Goal: Task Accomplishment & Management: Manage account settings

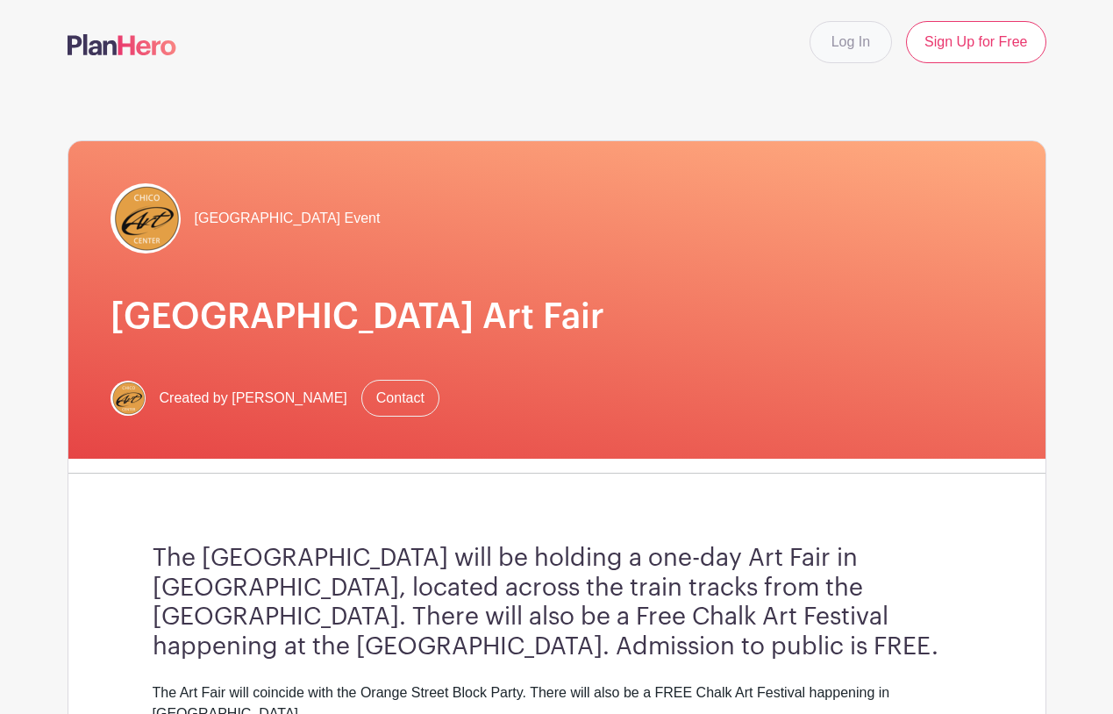
click at [853, 49] on link "Log In" at bounding box center [851, 42] width 82 height 42
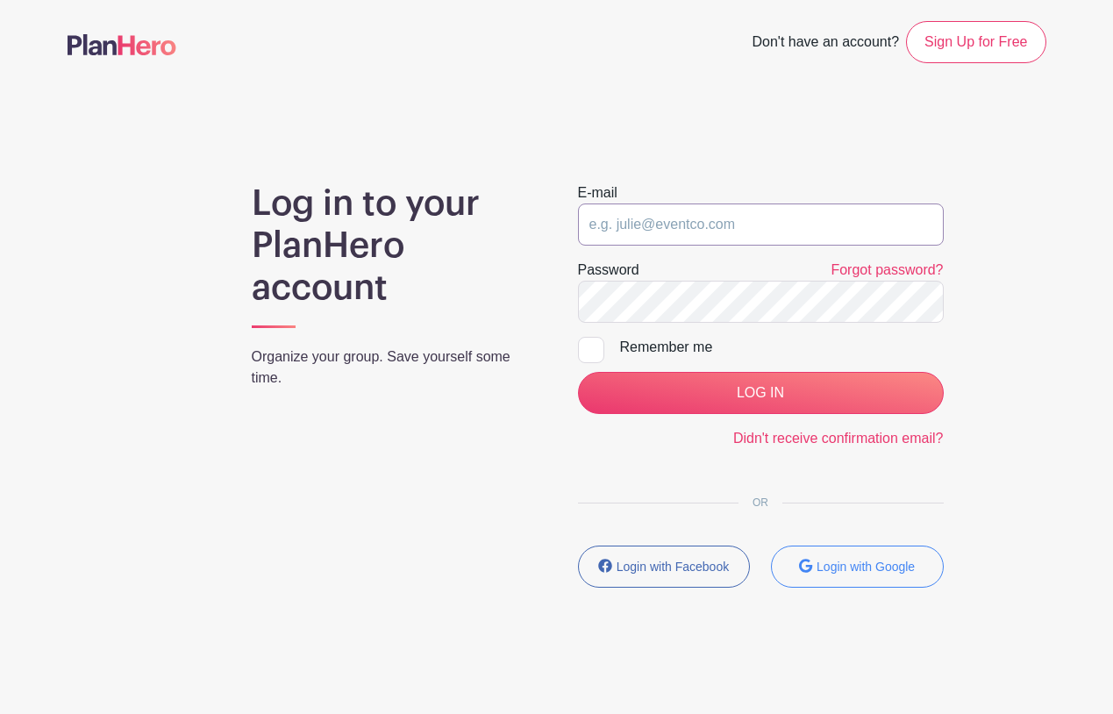
type input "[PERSON_NAME][EMAIL_ADDRESS][DOMAIN_NAME]"
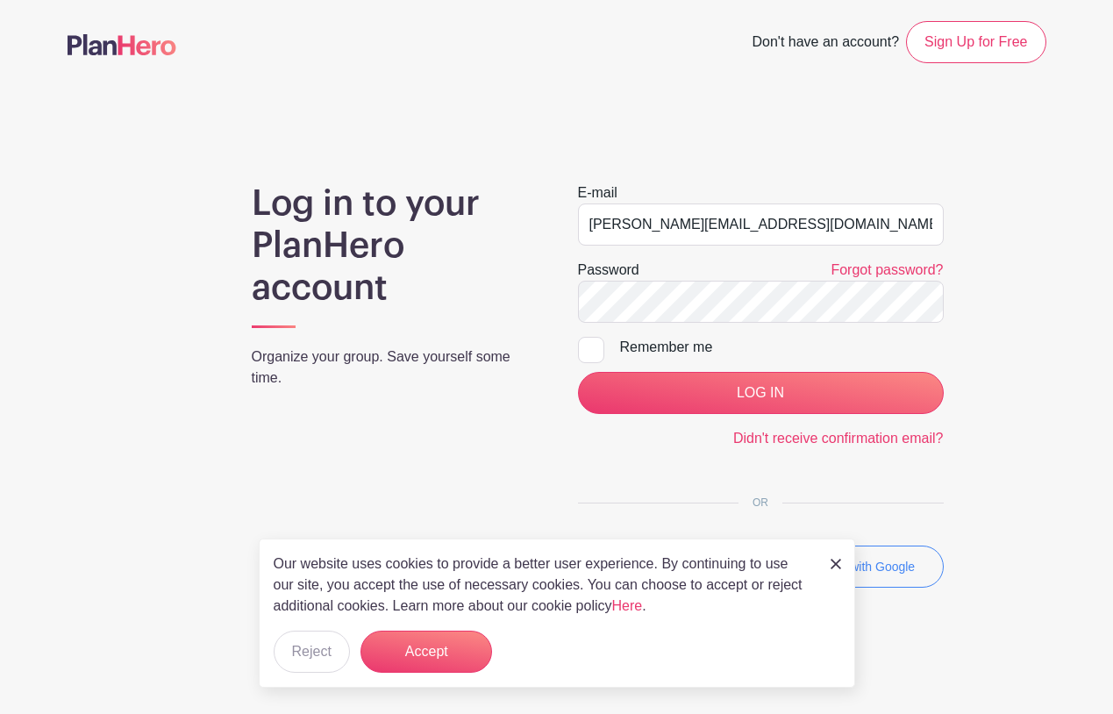
click at [589, 352] on div at bounding box center [591, 350] width 26 height 26
click at [589, 348] on input "Remember me" at bounding box center [583, 342] width 11 height 11
checkbox input "true"
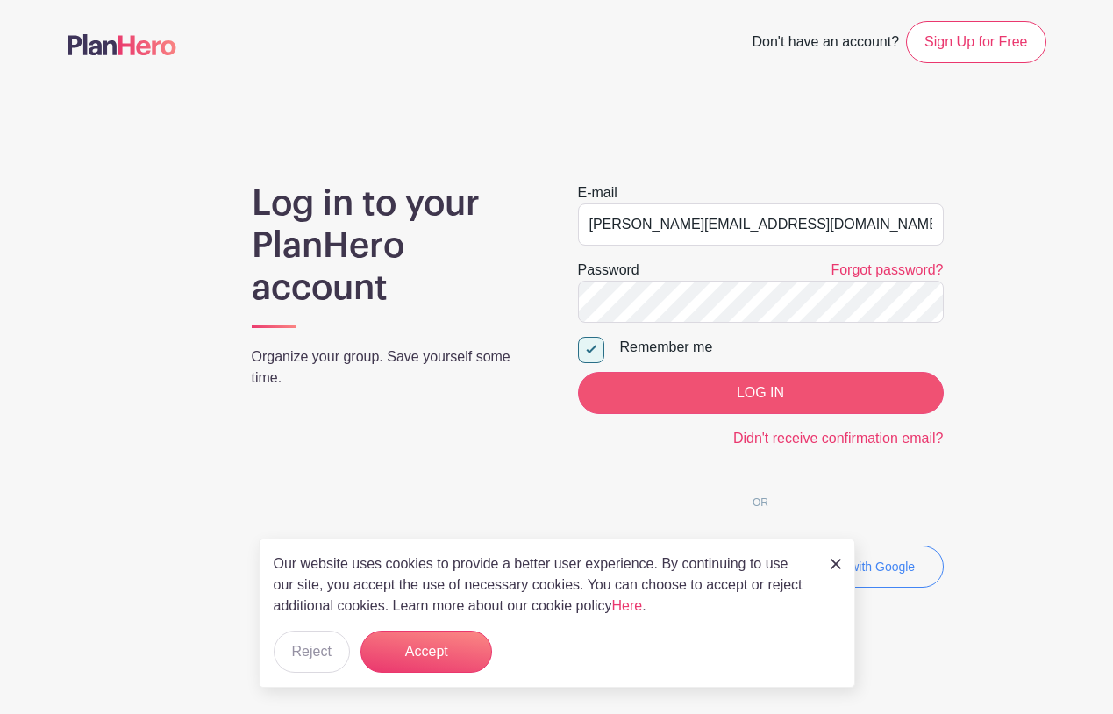
click at [640, 385] on input "LOG IN" at bounding box center [761, 393] width 366 height 42
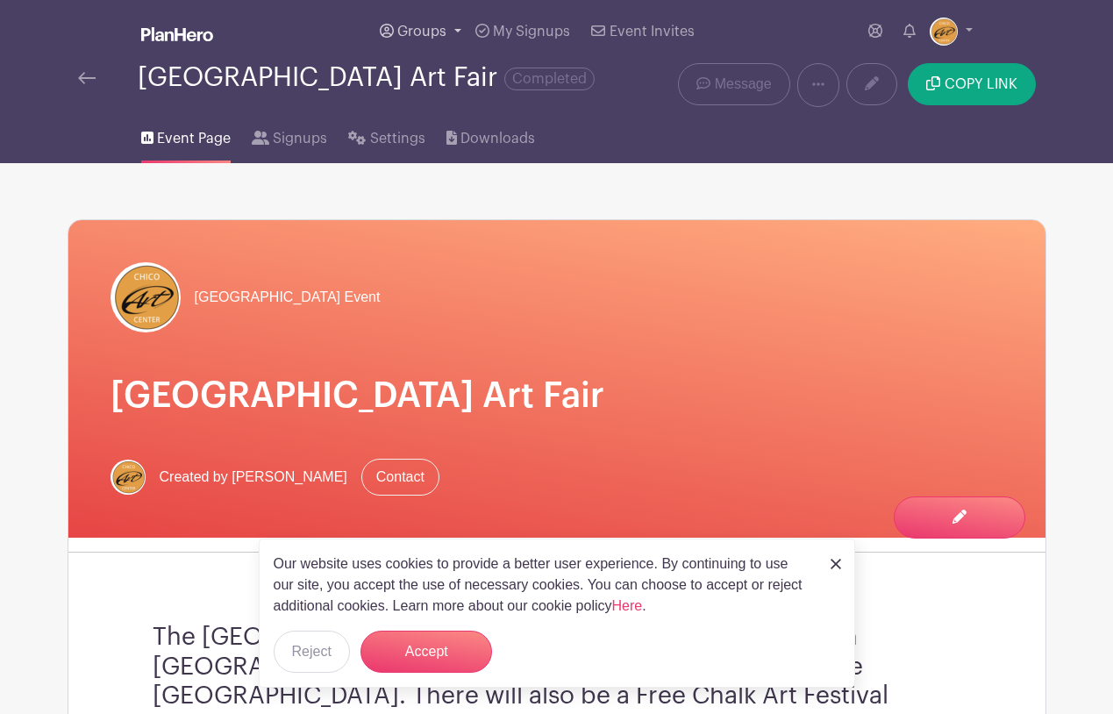
click at [422, 32] on span "Groups" at bounding box center [421, 32] width 49 height 14
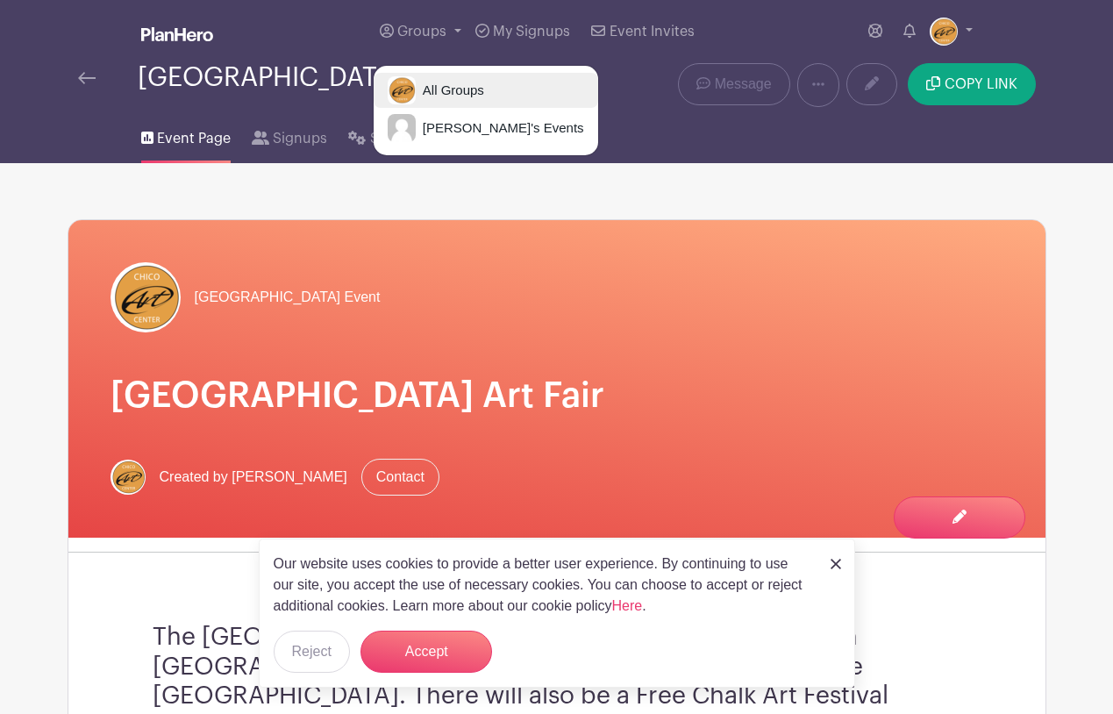
click at [437, 88] on span "All Groups" at bounding box center [450, 91] width 68 height 20
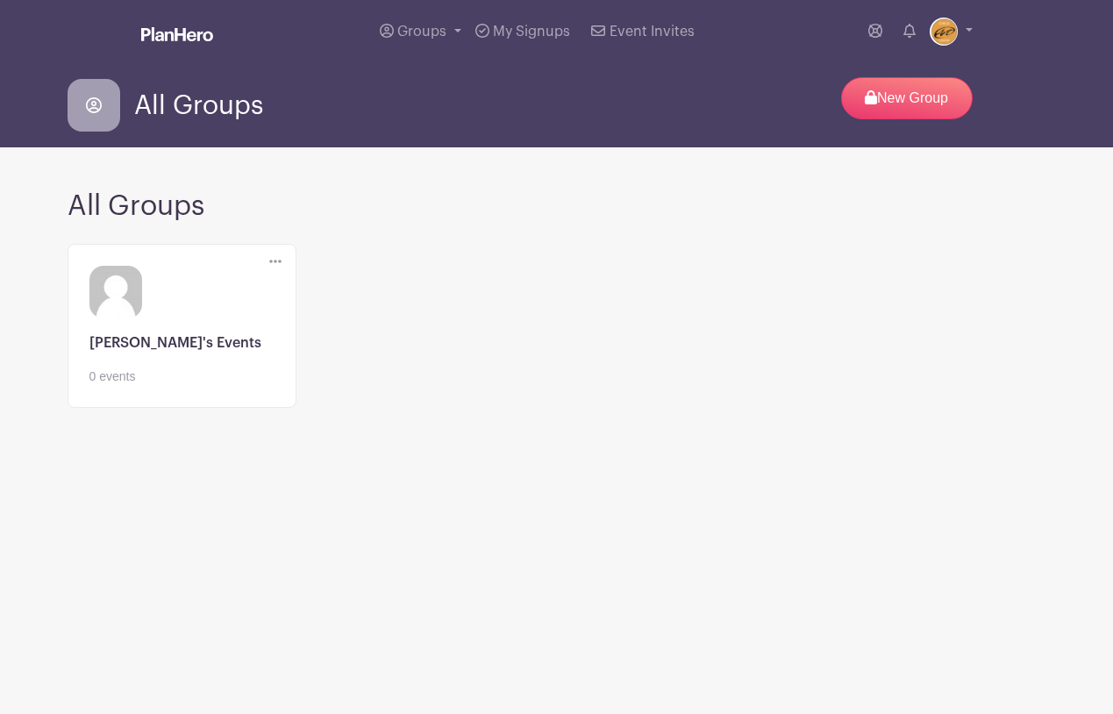
click at [482, 254] on div "Delete Group Are you sure? This group has signups associated with it. All signu…" at bounding box center [557, 336] width 1000 height 199
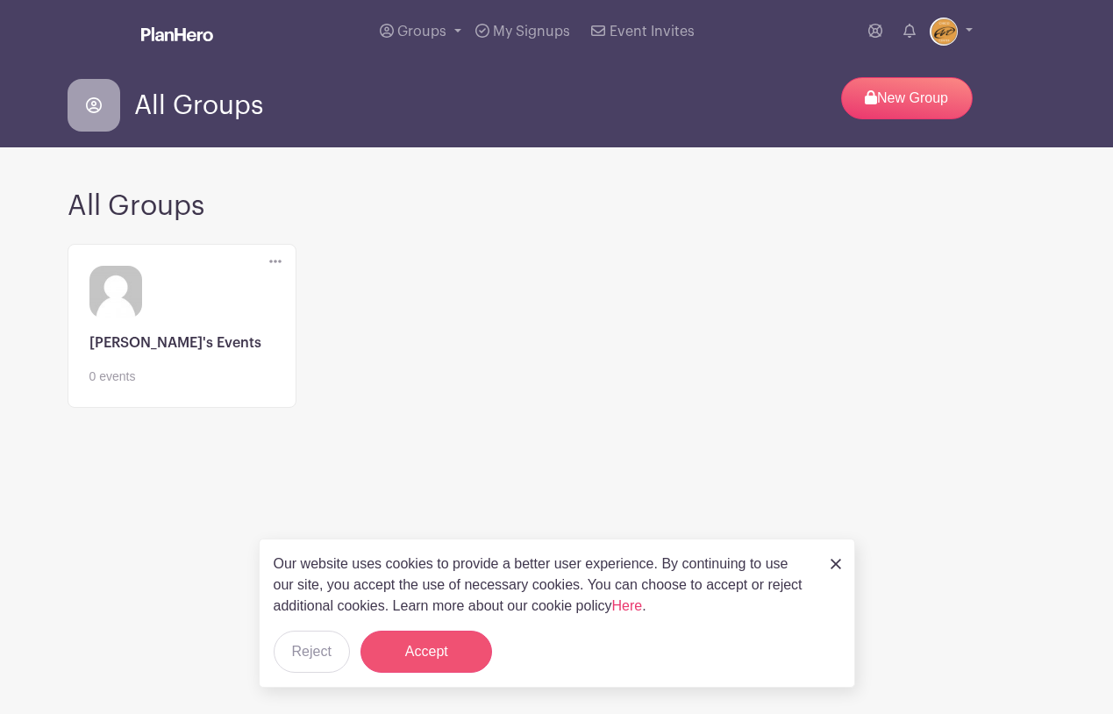
click at [412, 645] on button "Accept" at bounding box center [426, 652] width 132 height 42
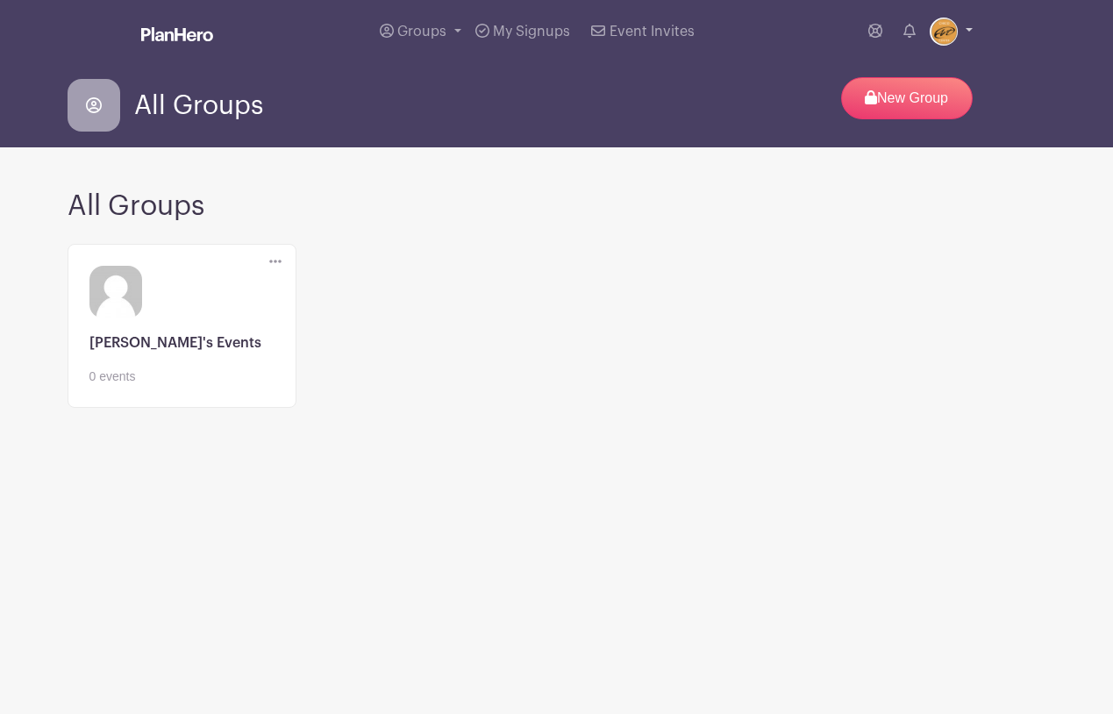
click at [952, 30] on img at bounding box center [944, 32] width 28 height 28
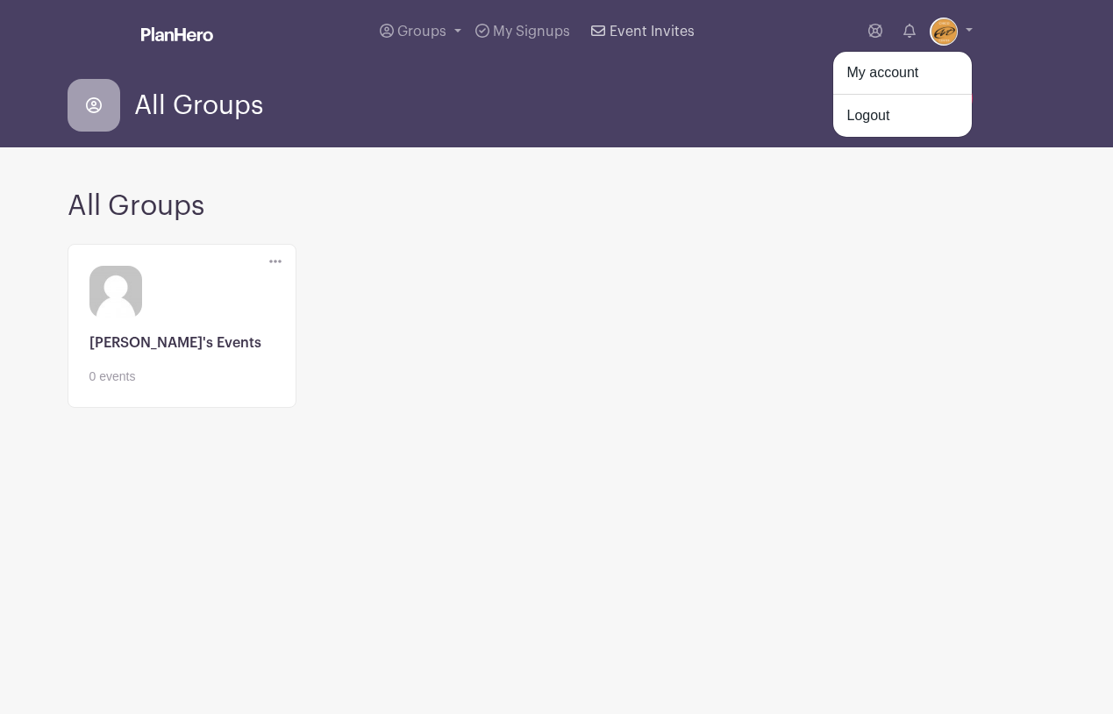
click at [655, 56] on link "Event Invites" at bounding box center [642, 31] width 117 height 63
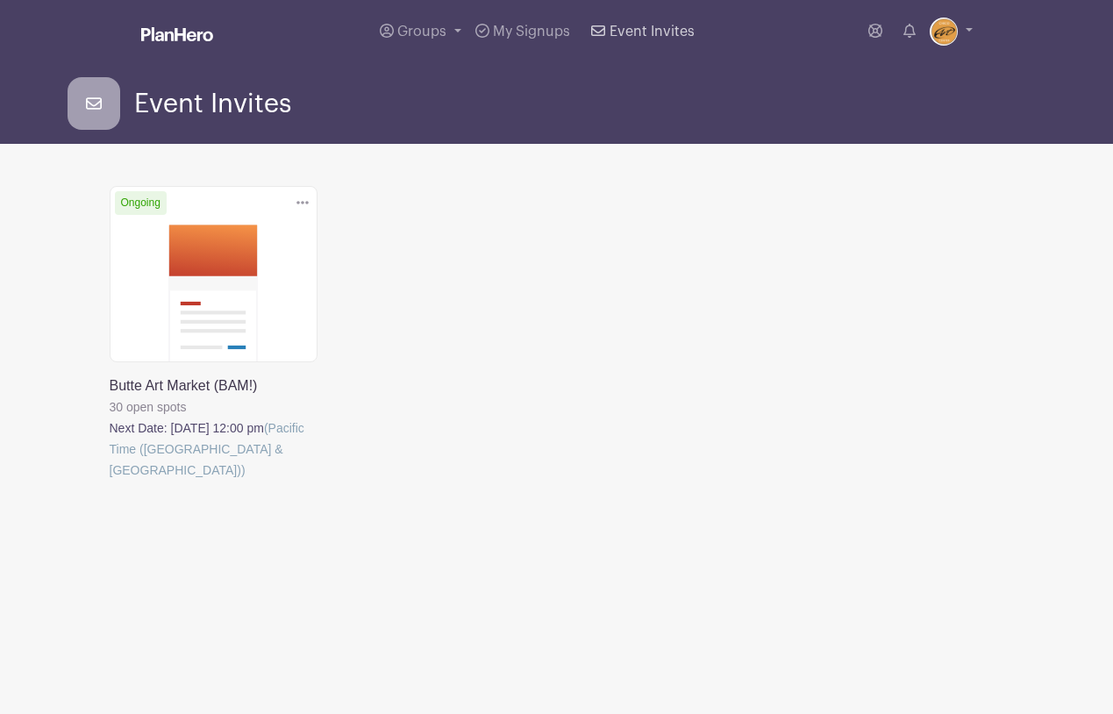
click at [652, 31] on span "Event Invites" at bounding box center [652, 32] width 85 height 14
click at [110, 481] on link at bounding box center [110, 481] width 0 height 0
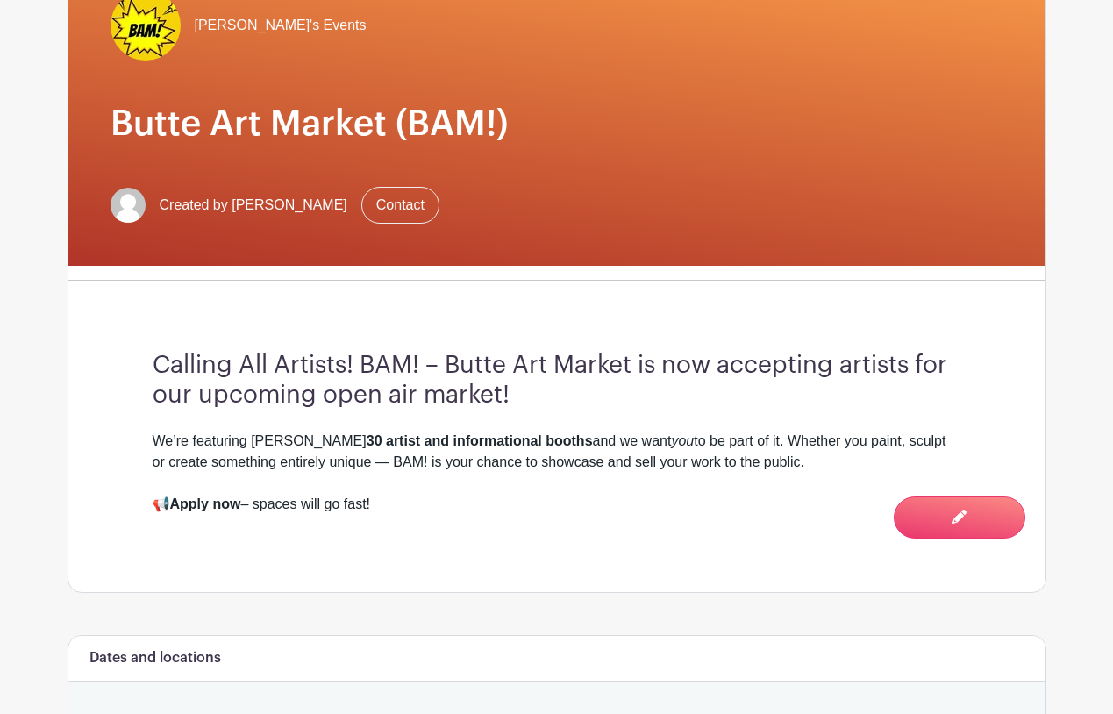
scroll to position [265, 0]
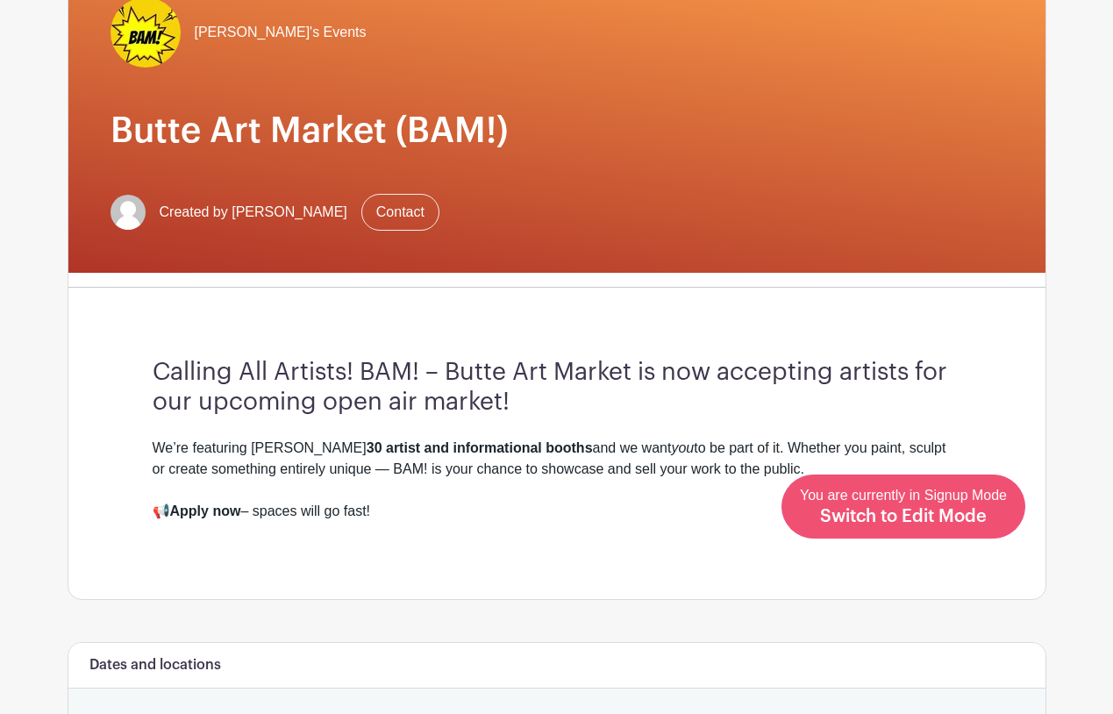
click at [942, 510] on span "Switch to Edit Mode" at bounding box center [903, 517] width 167 height 18
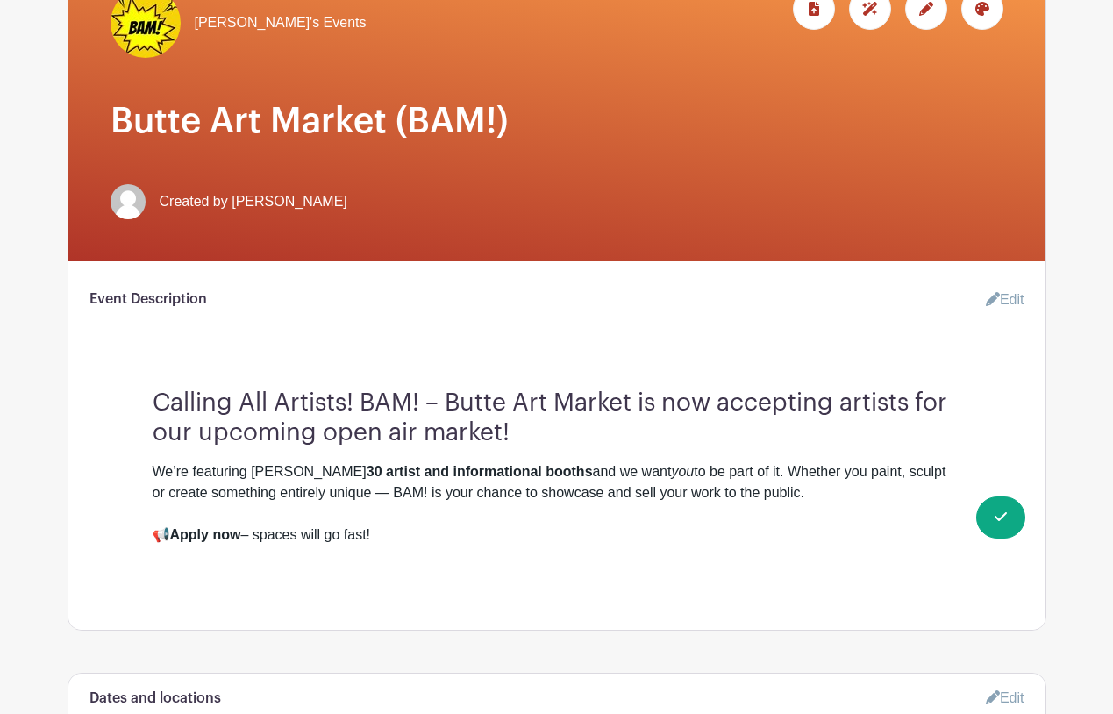
scroll to position [281, 0]
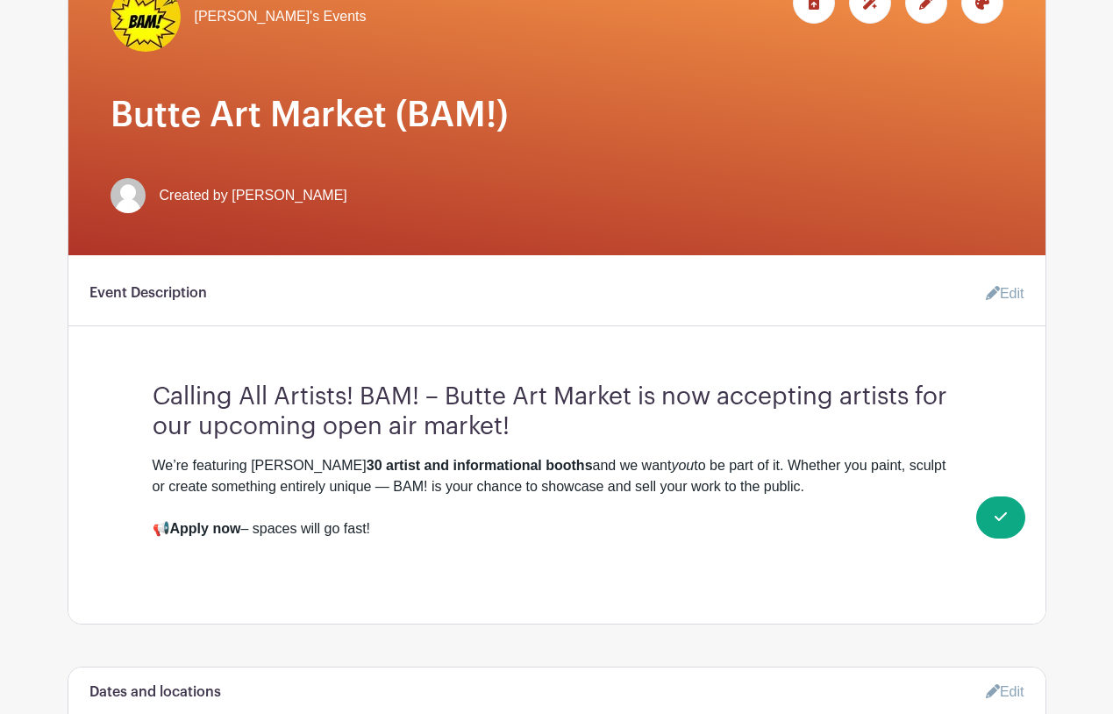
click at [1006, 295] on link "Edit" at bounding box center [998, 293] width 53 height 35
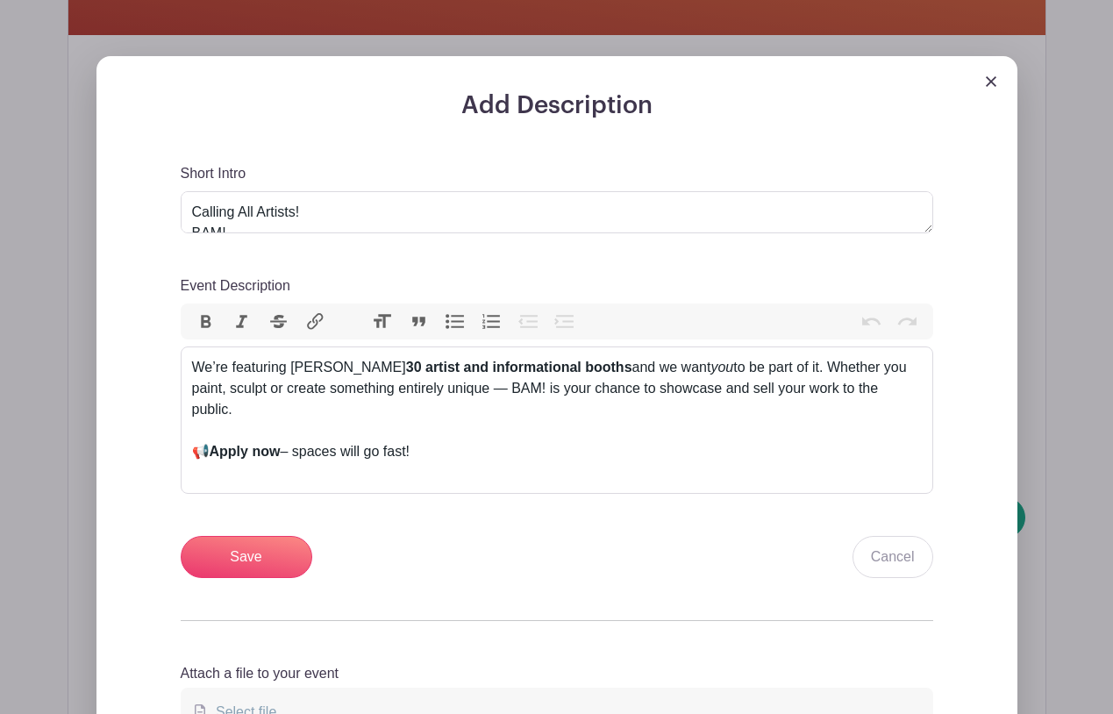
scroll to position [517, 0]
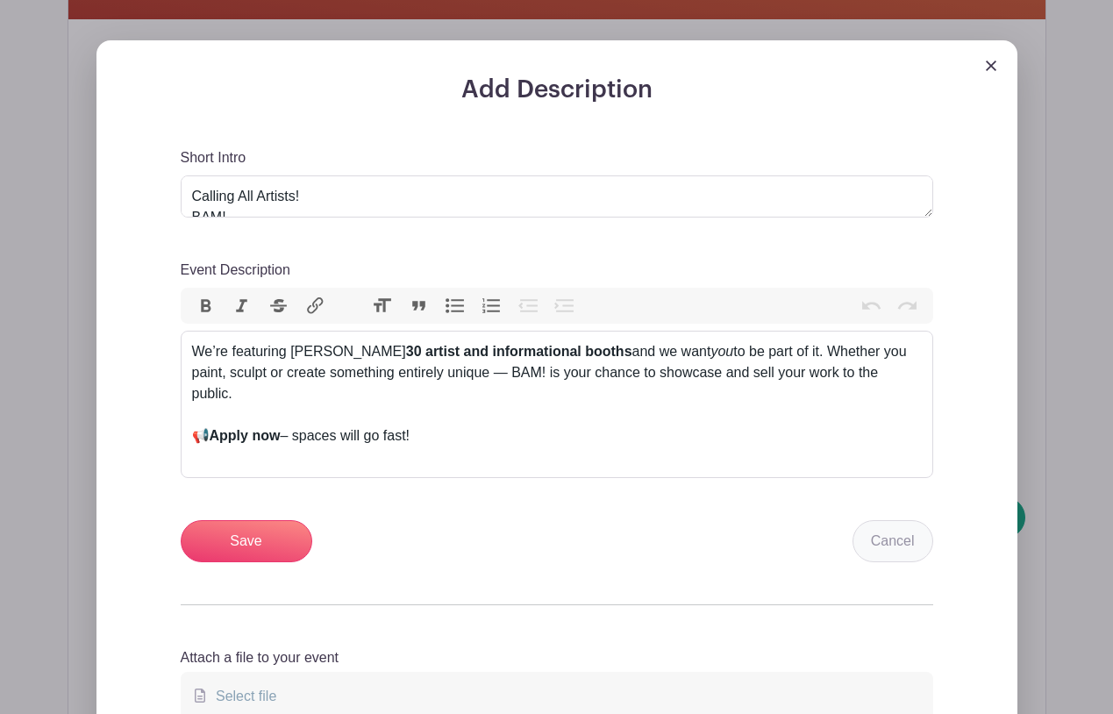
click at [889, 520] on link "Cancel" at bounding box center [893, 541] width 81 height 42
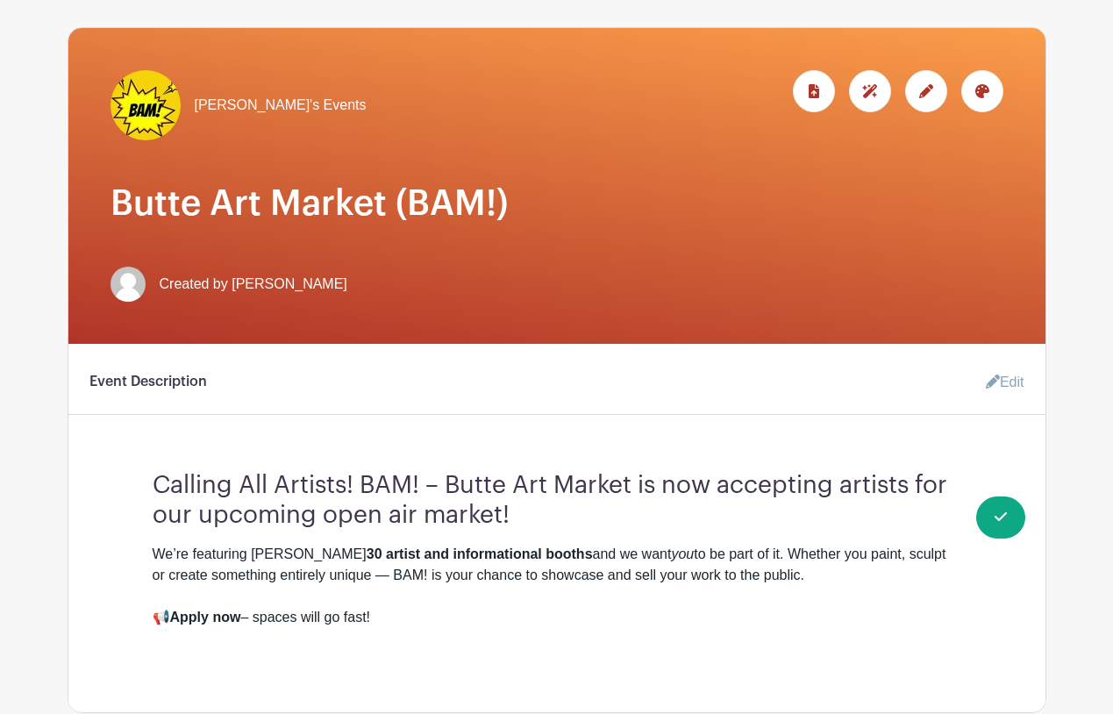
scroll to position [206, 0]
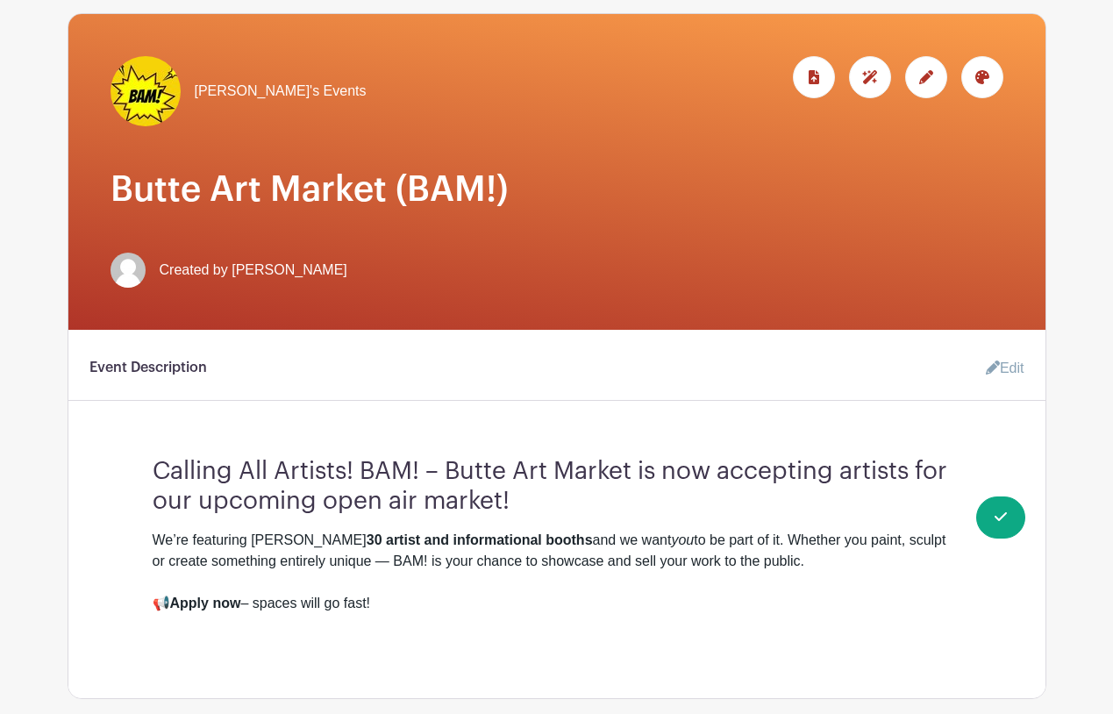
click at [1009, 372] on link "Edit" at bounding box center [998, 368] width 53 height 35
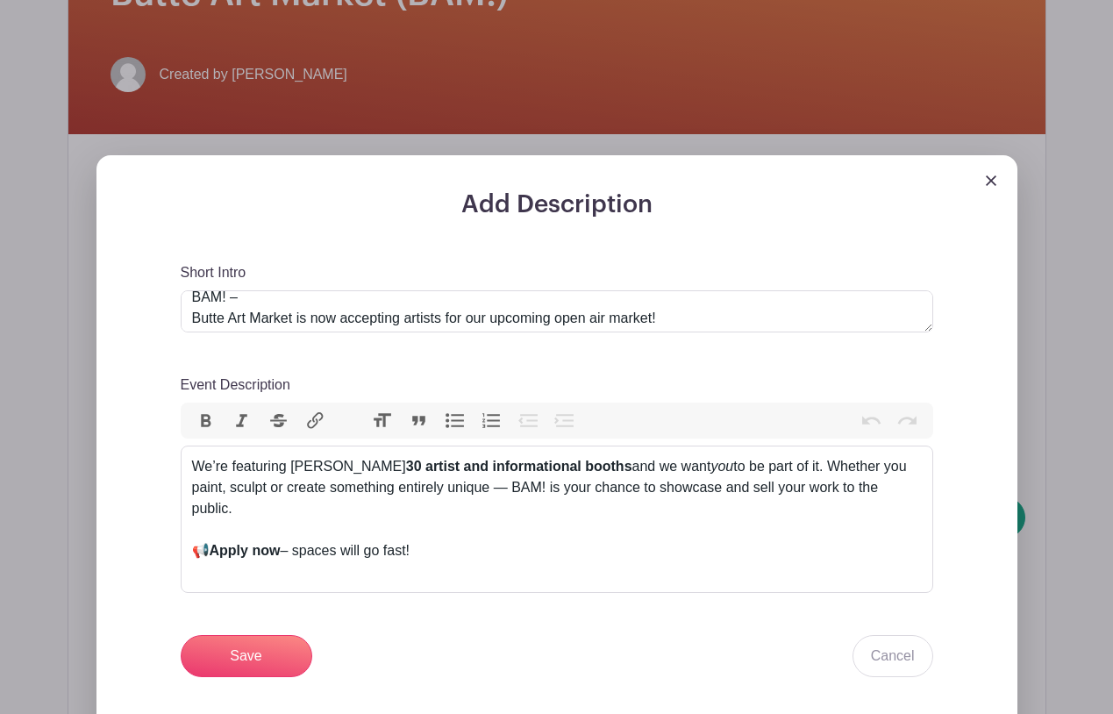
scroll to position [40, 0]
click at [449, 313] on textarea "Calling All Artists! BAM! – Butte Art Market is now accepting artists for our u…" at bounding box center [557, 311] width 753 height 42
click at [666, 314] on textarea "Calling All Artists! BAM! – Butte Art Market is now accepting artists for our u…" at bounding box center [557, 311] width 753 height 42
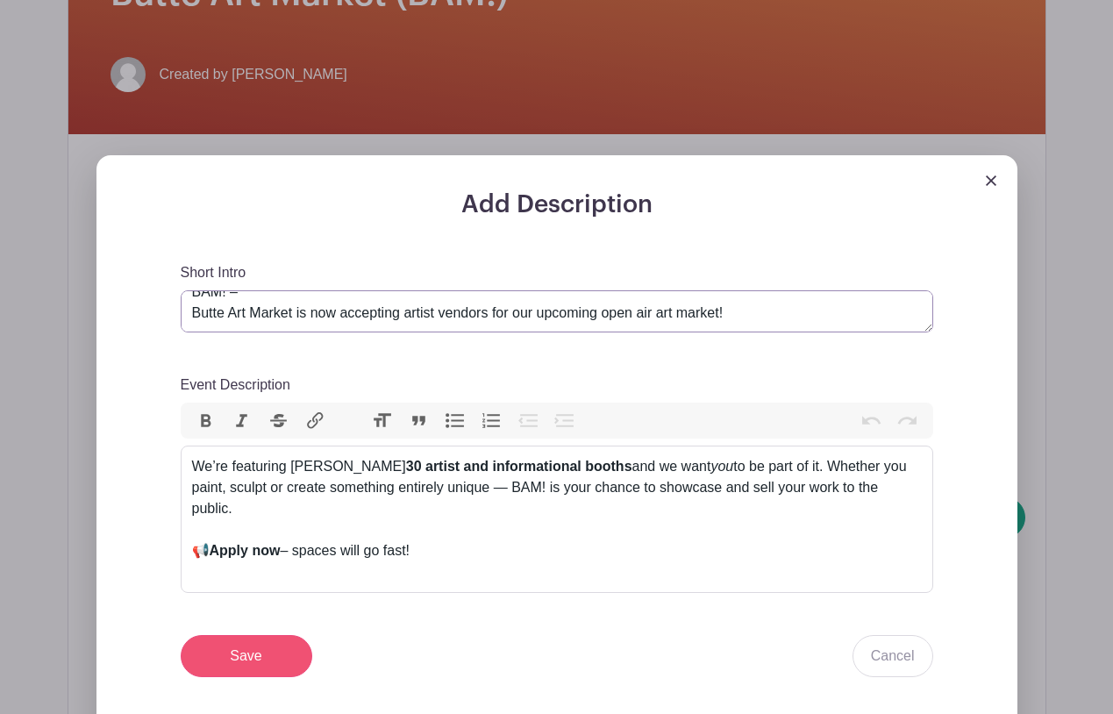
type textarea "Calling All Artists! BAM! – Butte Art Market is now accepting artist vendors fo…"
click at [256, 635] on input "Save" at bounding box center [247, 656] width 132 height 42
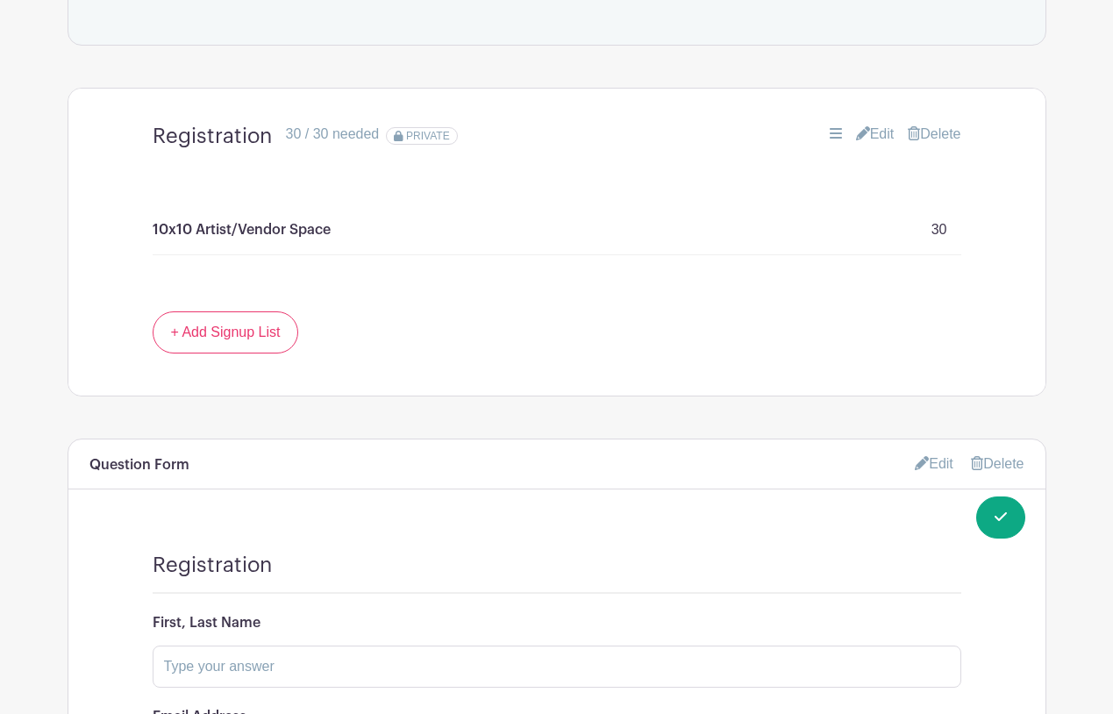
scroll to position [1244, 0]
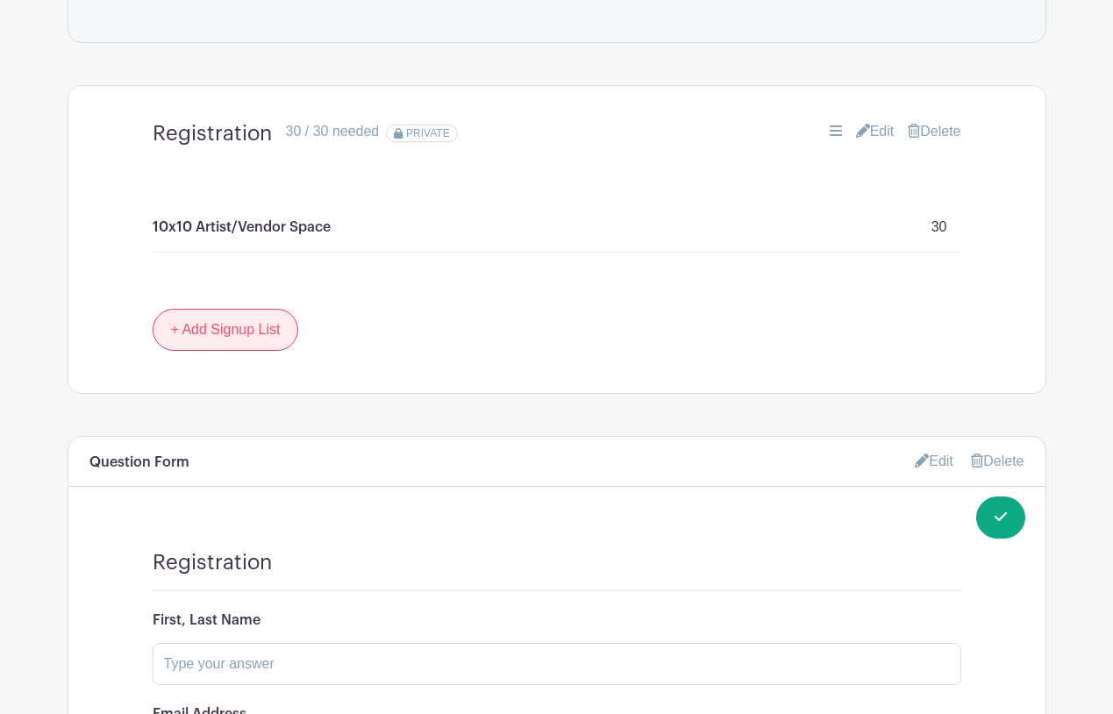
click at [256, 329] on link "+ Add Signup List" at bounding box center [226, 330] width 146 height 42
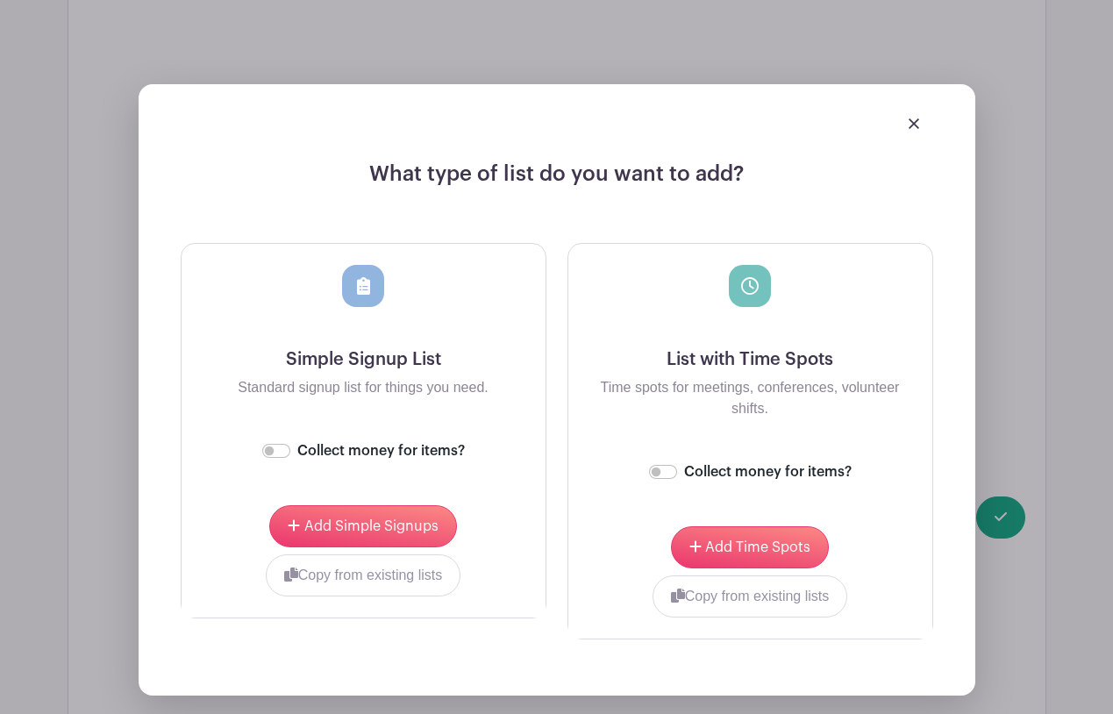
scroll to position [1563, 0]
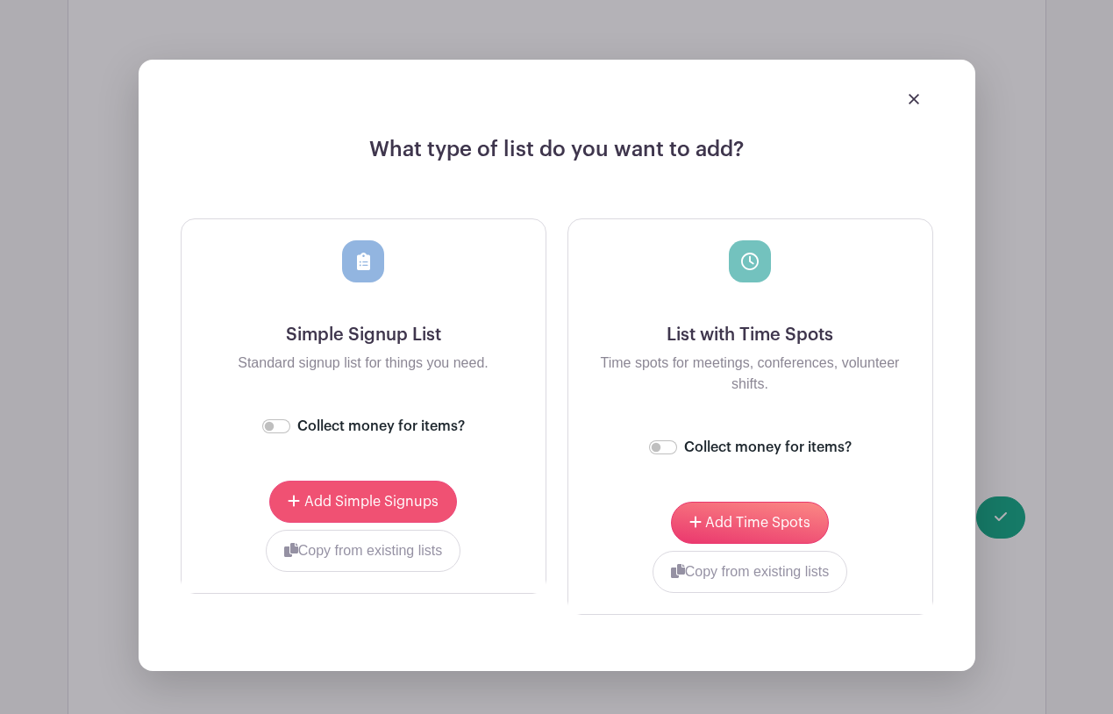
click at [371, 503] on span "Add Simple Signups" at bounding box center [371, 502] width 134 height 14
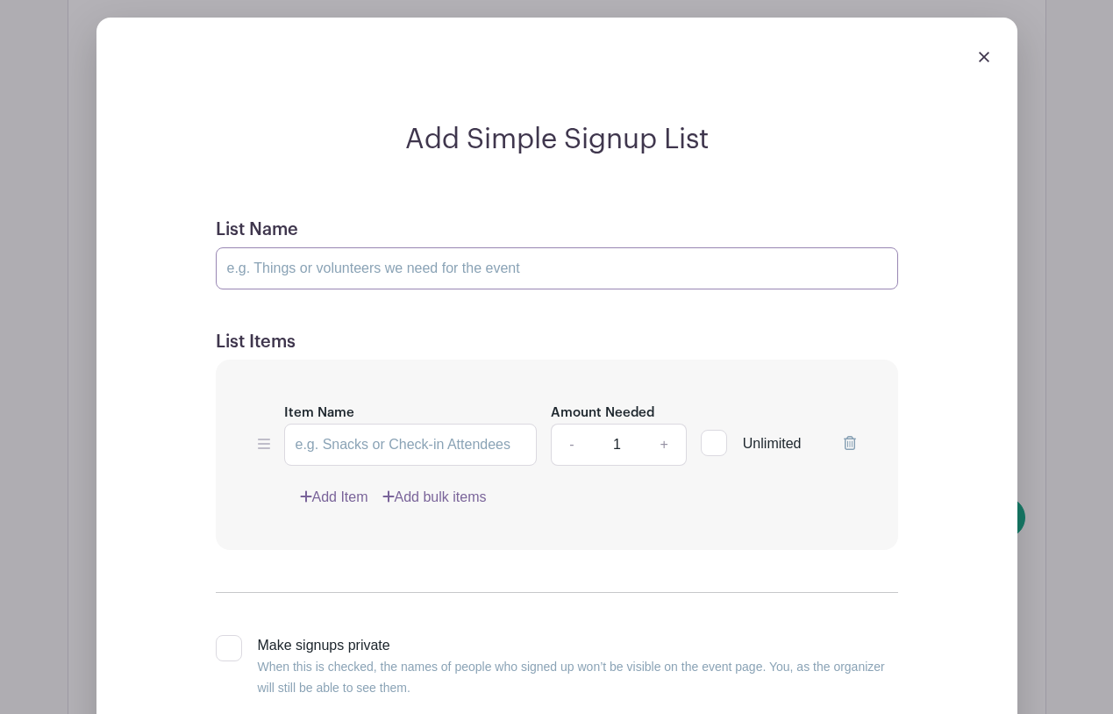
click at [412, 271] on input "List Name" at bounding box center [557, 268] width 682 height 42
type input "N"
type input "Yes. I would like a tent and table for my booth."
click at [662, 442] on link "+" at bounding box center [664, 445] width 44 height 42
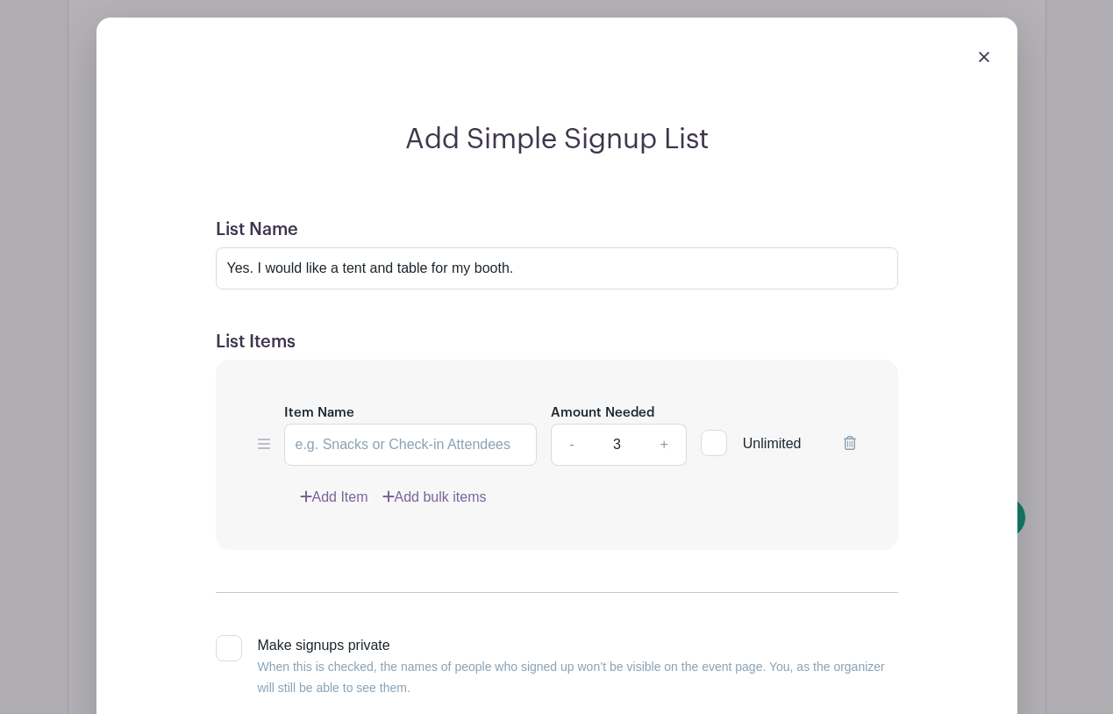
click at [662, 442] on link "+" at bounding box center [664, 445] width 44 height 42
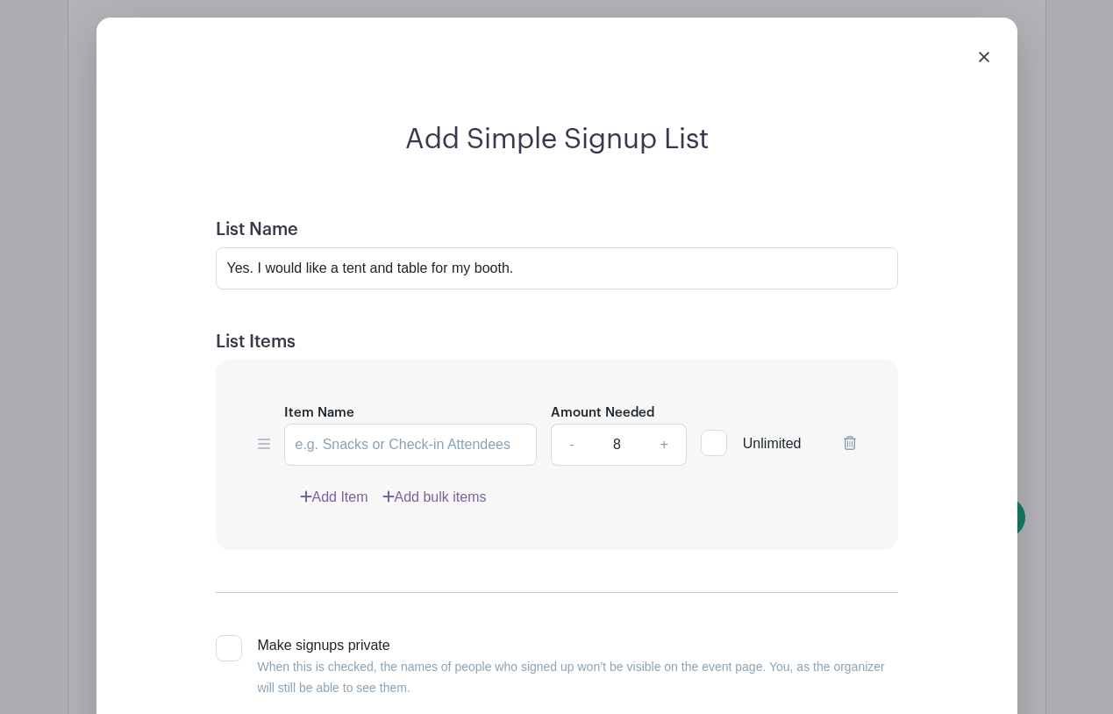
click at [662, 442] on link "+" at bounding box center [664, 445] width 44 height 42
type input "10"
click at [432, 446] on input "Item Name" at bounding box center [410, 445] width 253 height 42
click at [354, 447] on input "Tent and table" at bounding box center [410, 445] width 253 height 42
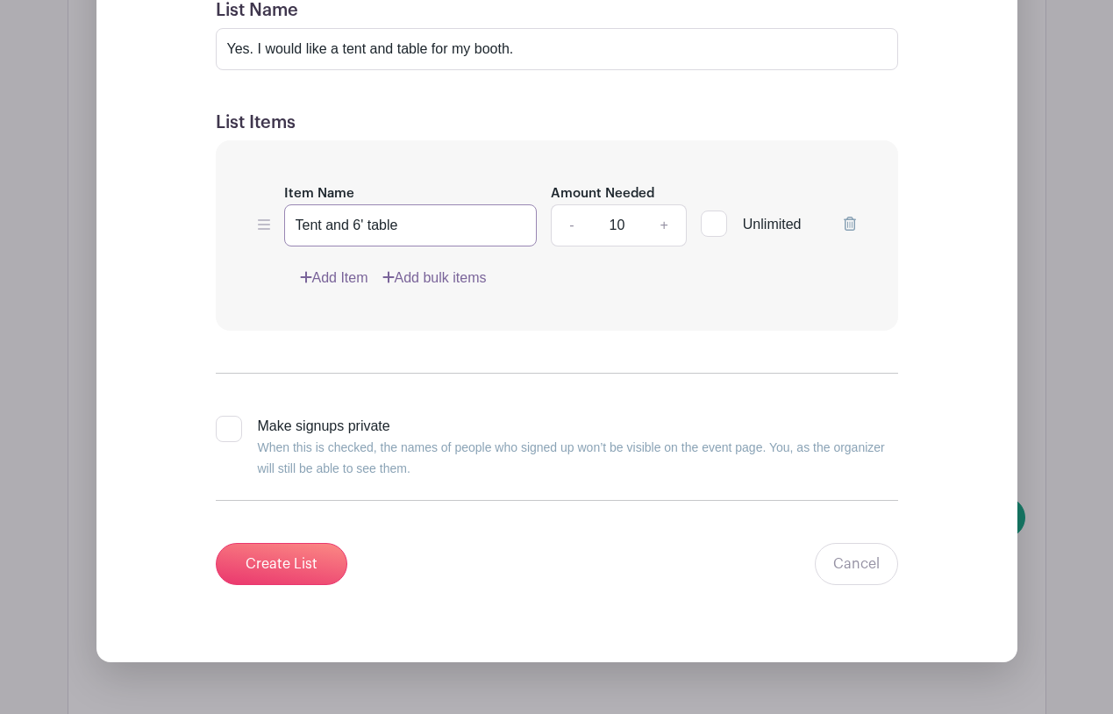
scroll to position [1793, 0]
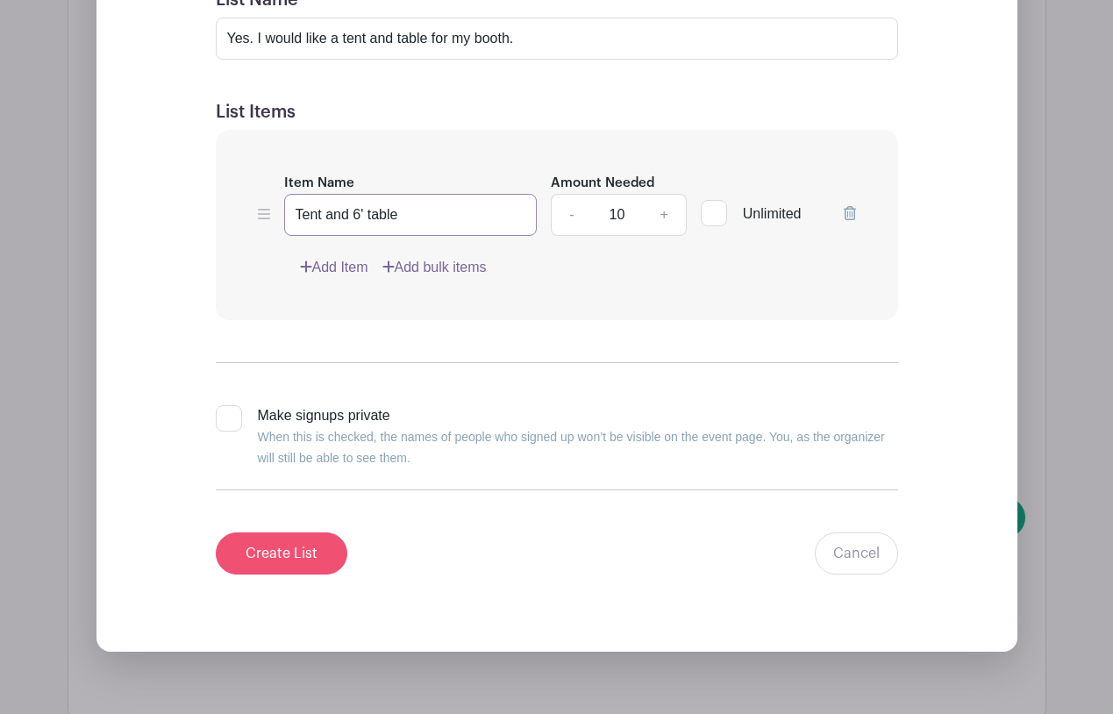
type input "Tent and 6' table"
click at [291, 550] on input "Create List" at bounding box center [282, 553] width 132 height 42
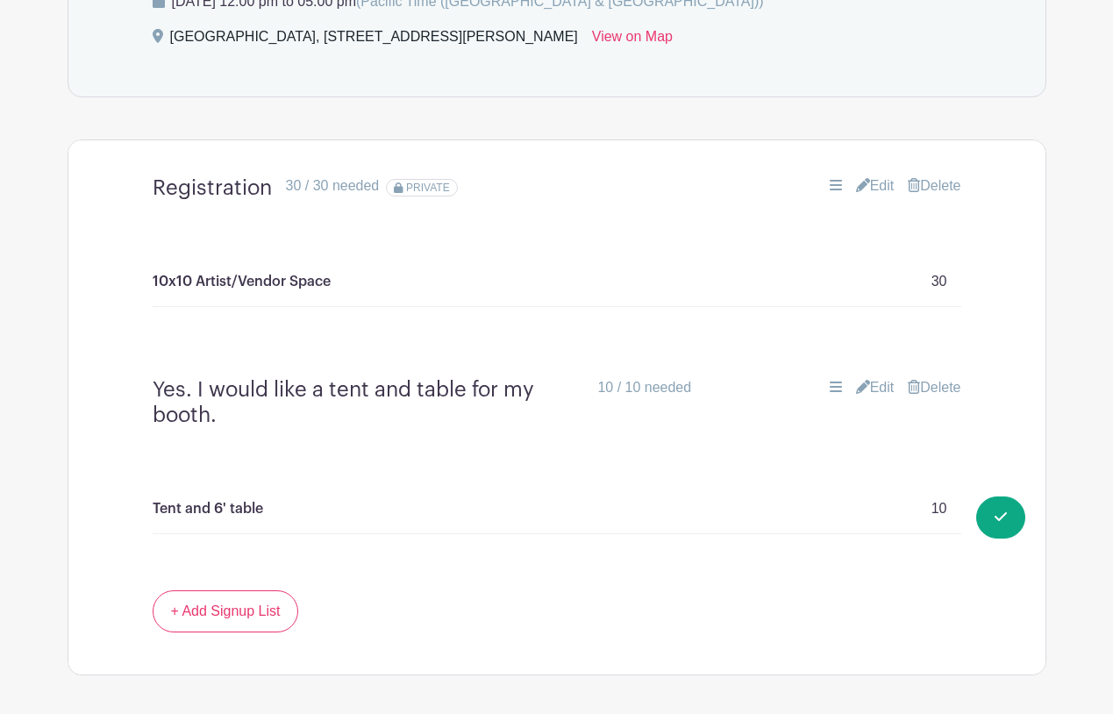
scroll to position [1060, 0]
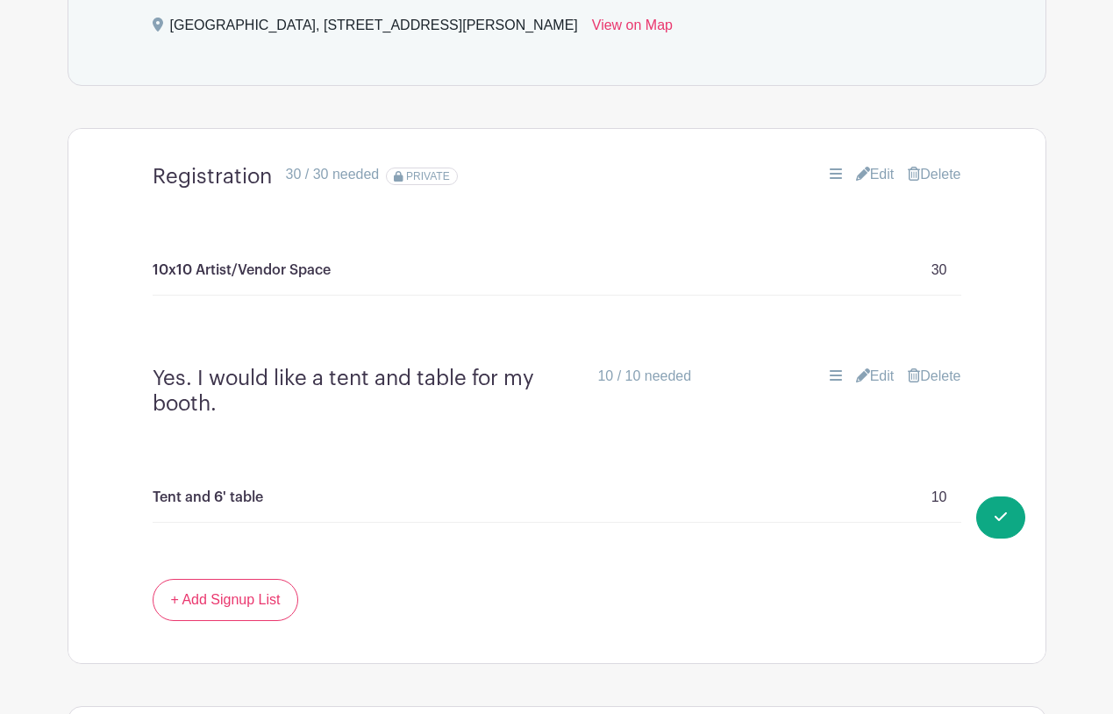
click at [874, 175] on link "Edit" at bounding box center [875, 174] width 39 height 21
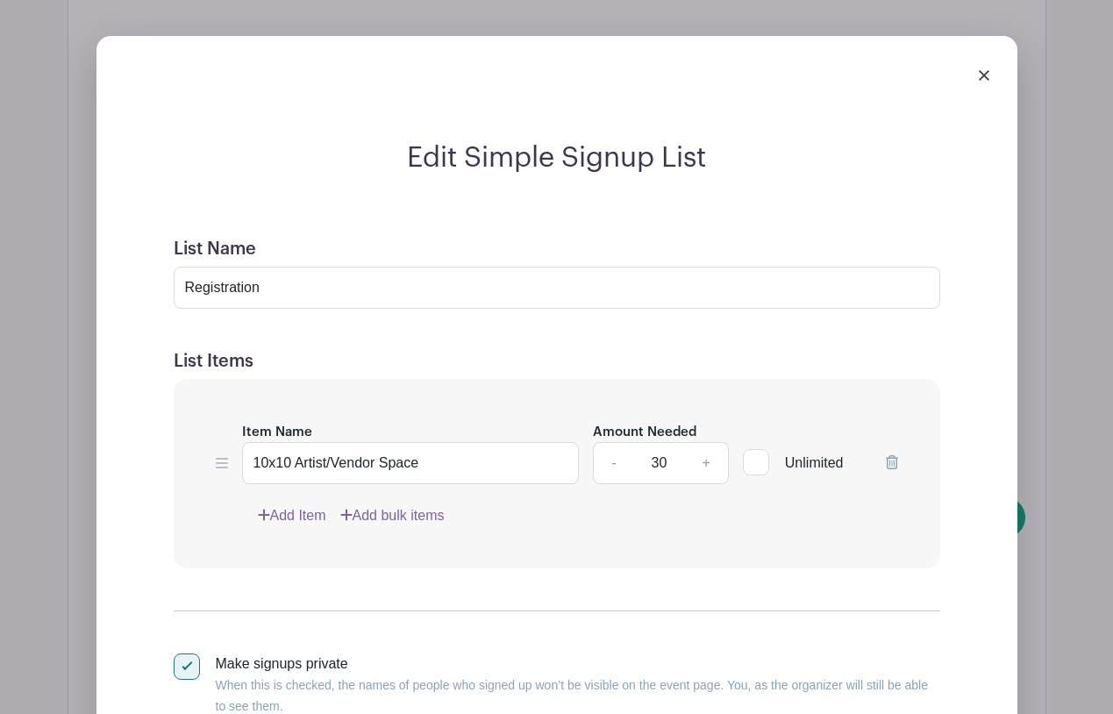
scroll to position [1204, 0]
click at [610, 462] on link "-" at bounding box center [613, 461] width 40 height 42
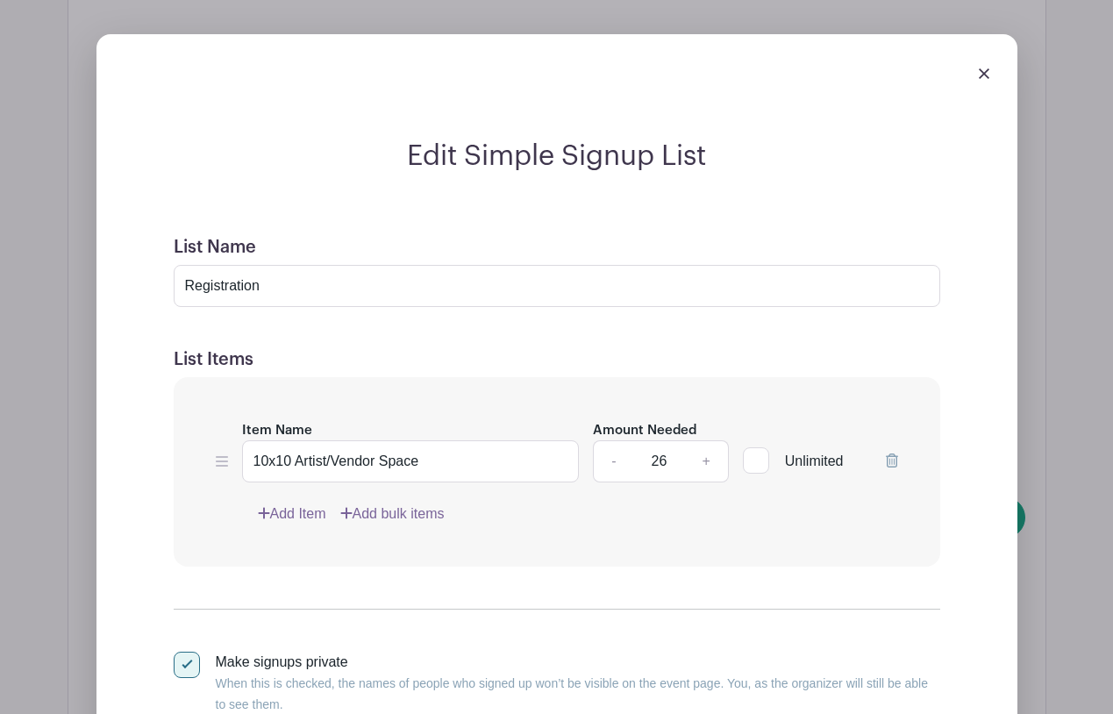
click at [610, 462] on link "-" at bounding box center [613, 461] width 40 height 42
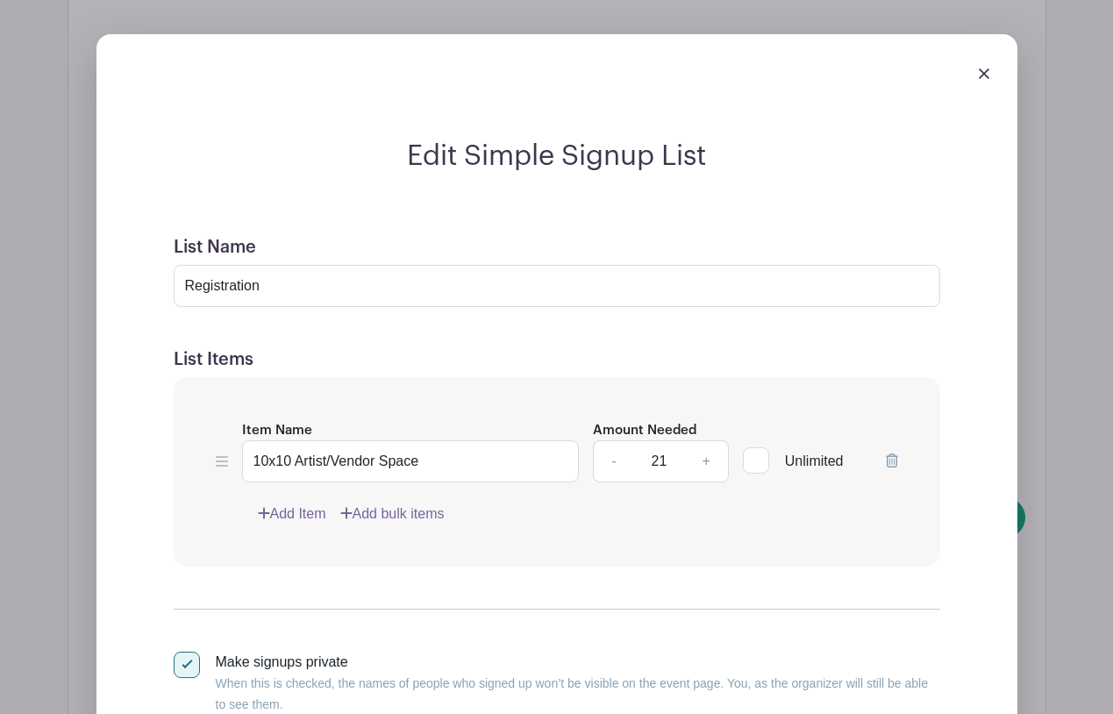
click at [610, 462] on link "-" at bounding box center [613, 461] width 40 height 42
type input "20"
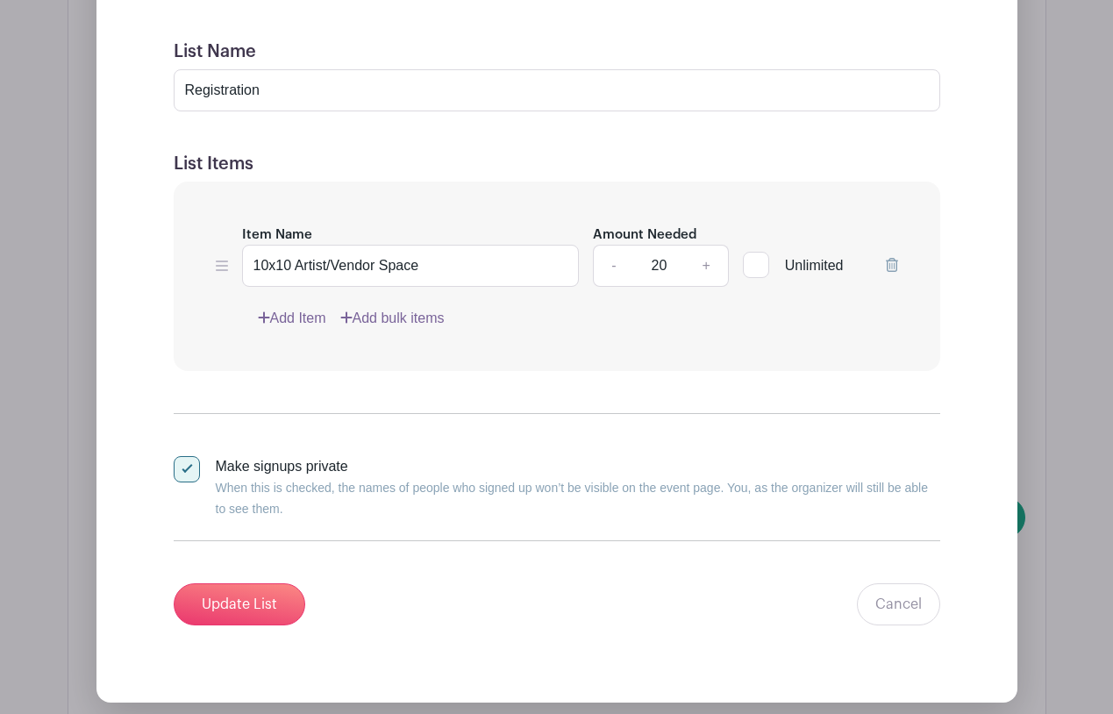
scroll to position [1401, 0]
click at [243, 601] on input "Update List" at bounding box center [240, 603] width 132 height 42
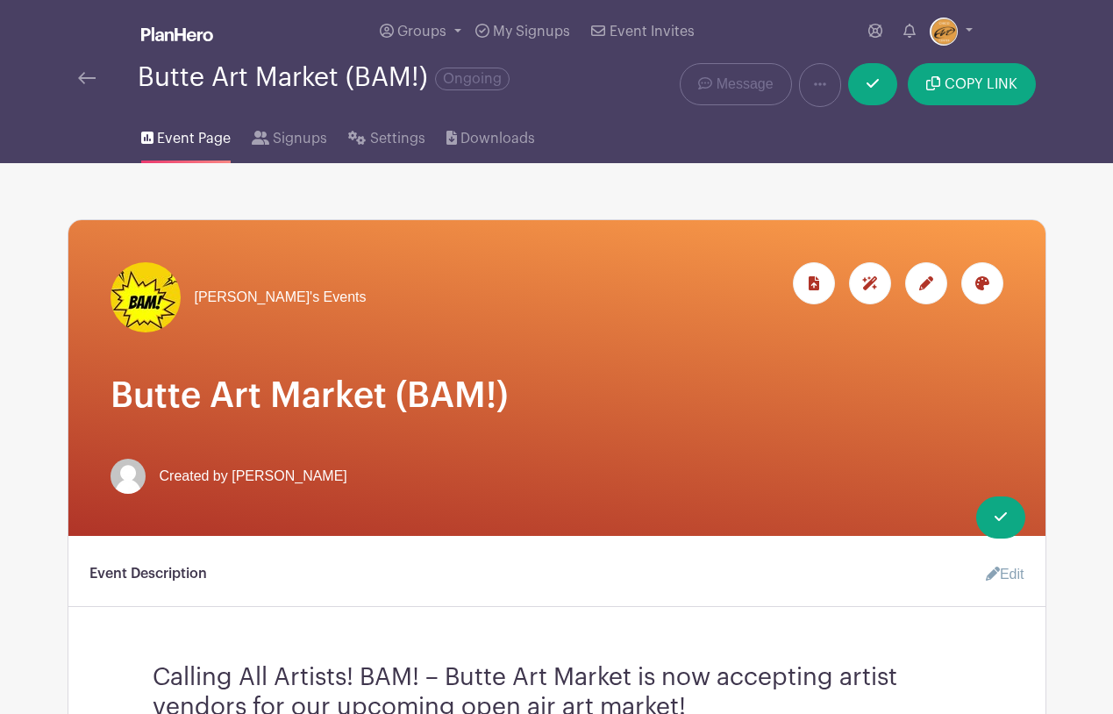
scroll to position [0, 0]
click at [817, 88] on icon at bounding box center [820, 84] width 12 height 14
click at [870, 88] on icon at bounding box center [873, 83] width 12 height 9
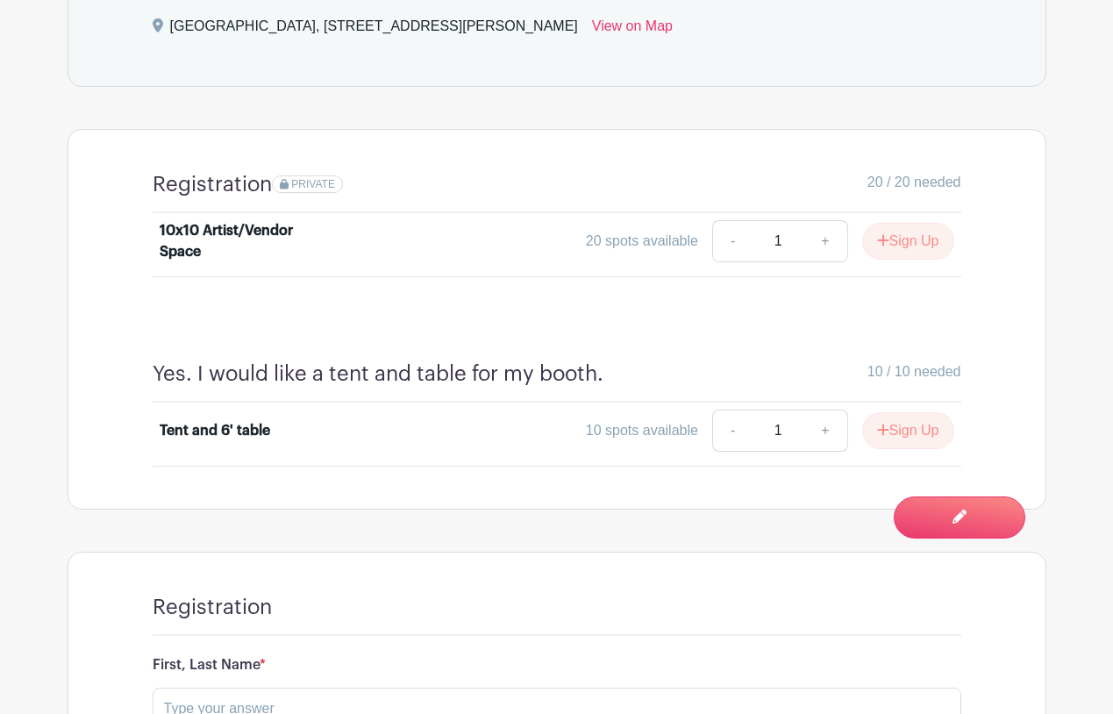
scroll to position [1017, 0]
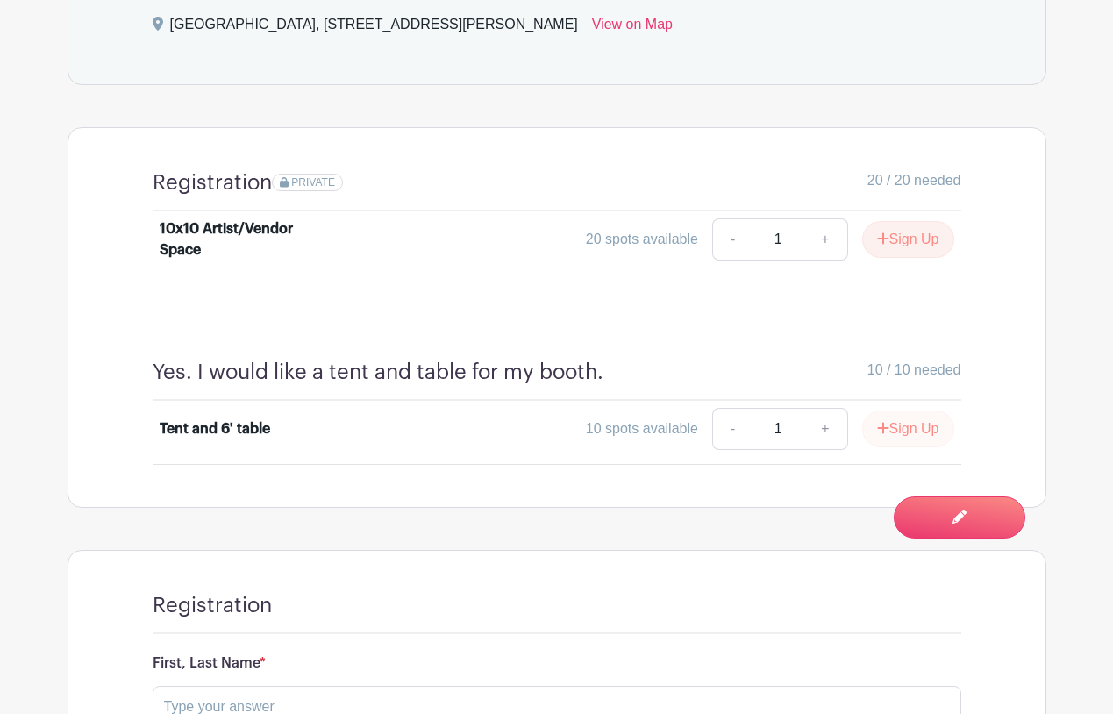
click at [904, 430] on button "Sign Up" at bounding box center [908, 428] width 92 height 37
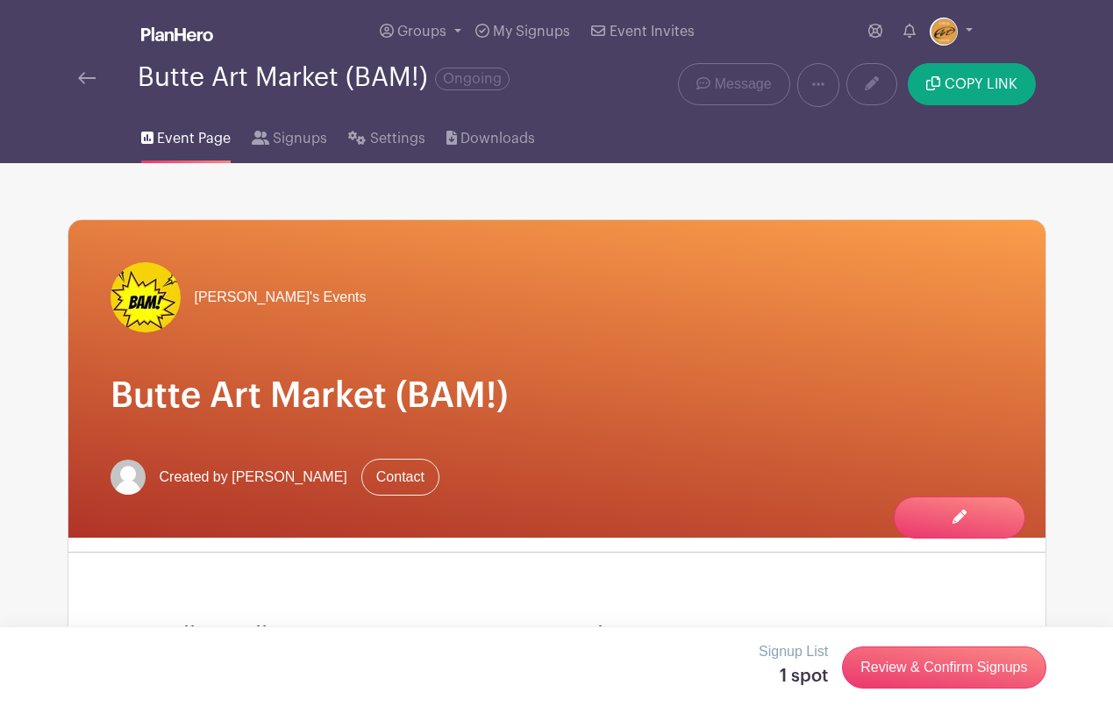
scroll to position [0, 0]
click at [93, 82] on img at bounding box center [87, 78] width 18 height 12
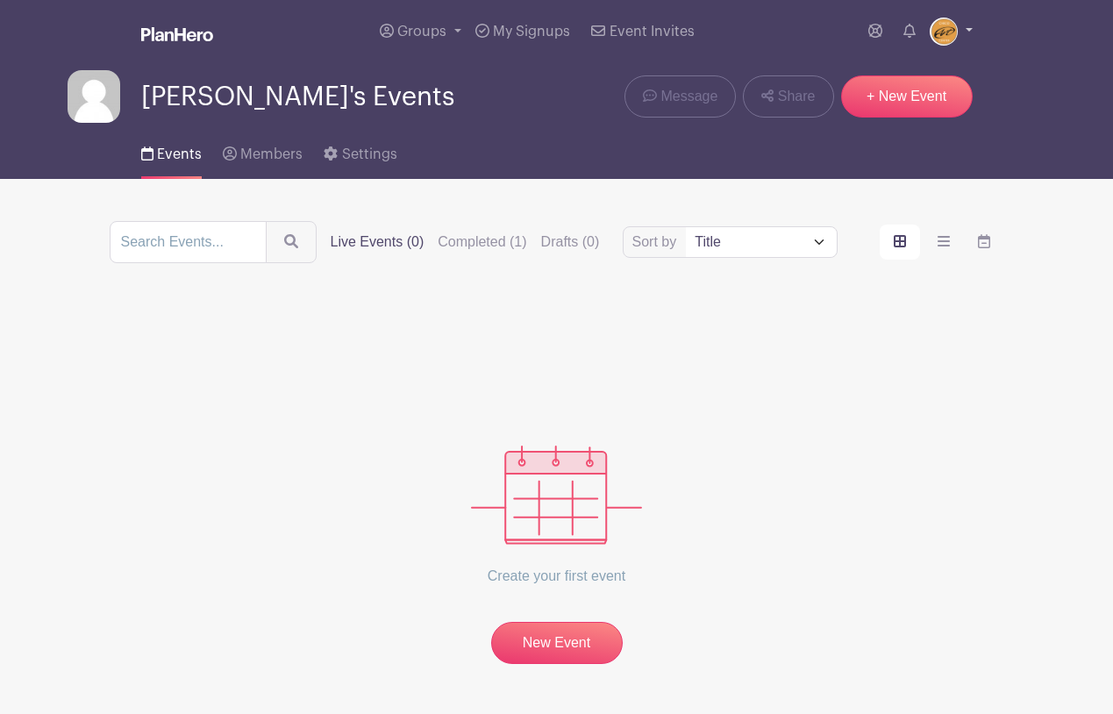
click at [950, 31] on img at bounding box center [944, 32] width 28 height 28
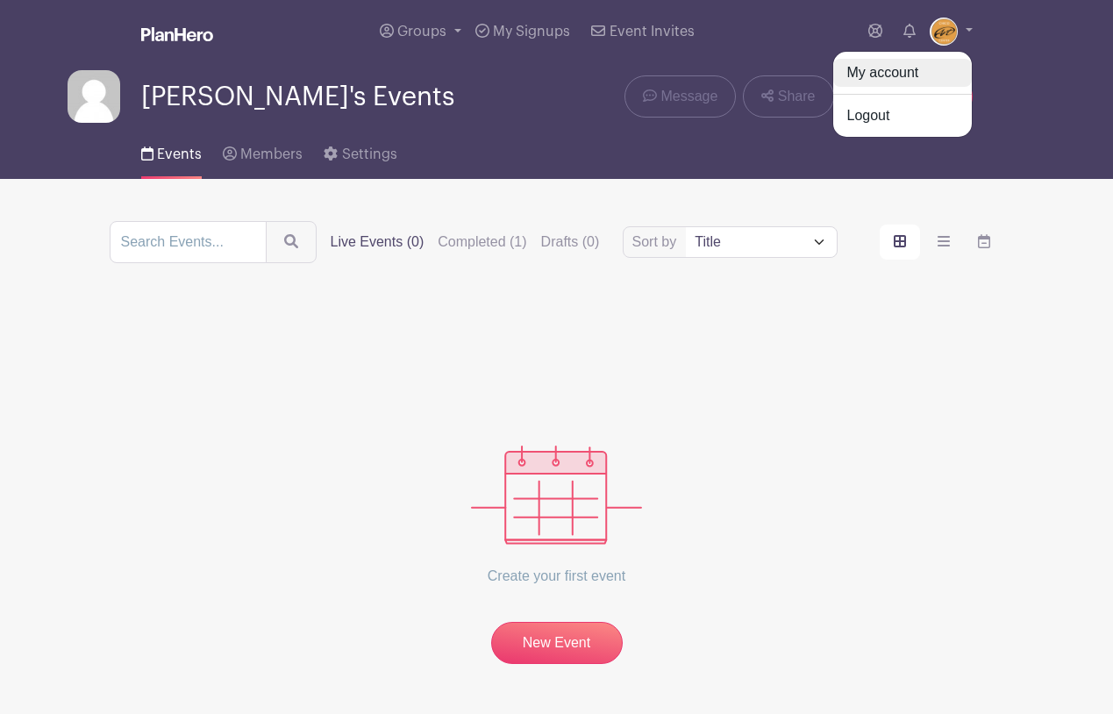
click at [910, 71] on link "My account" at bounding box center [902, 73] width 139 height 28
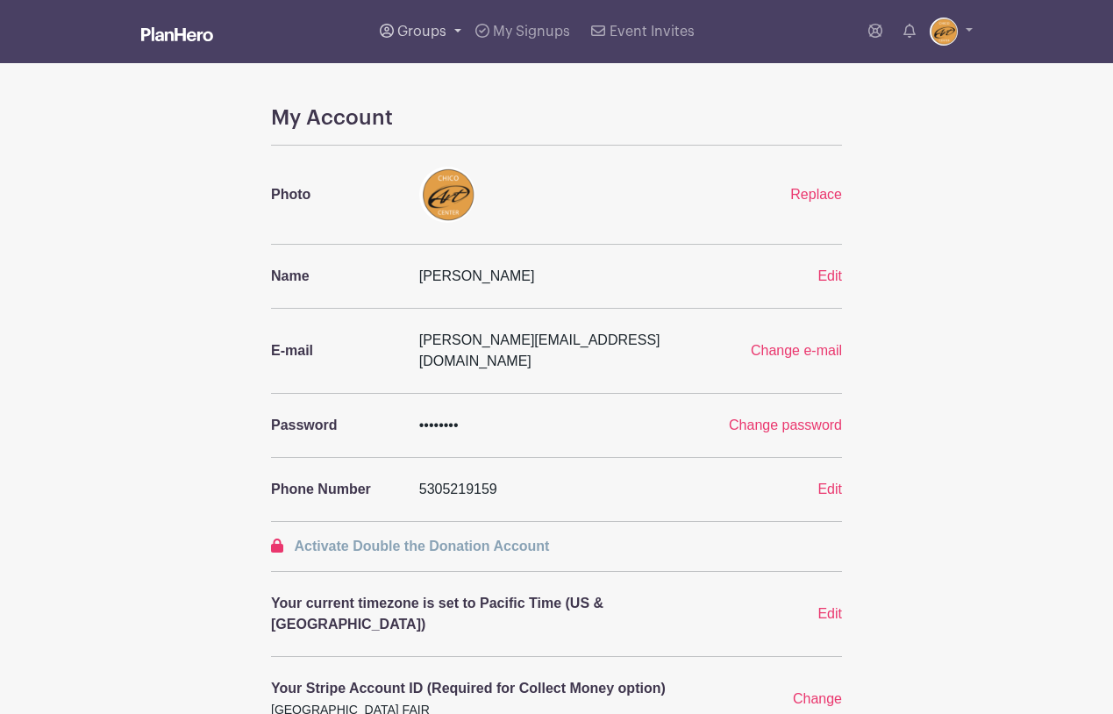
click at [433, 34] on span "Groups" at bounding box center [421, 32] width 49 height 14
click at [446, 90] on span "All Groups" at bounding box center [450, 91] width 68 height 20
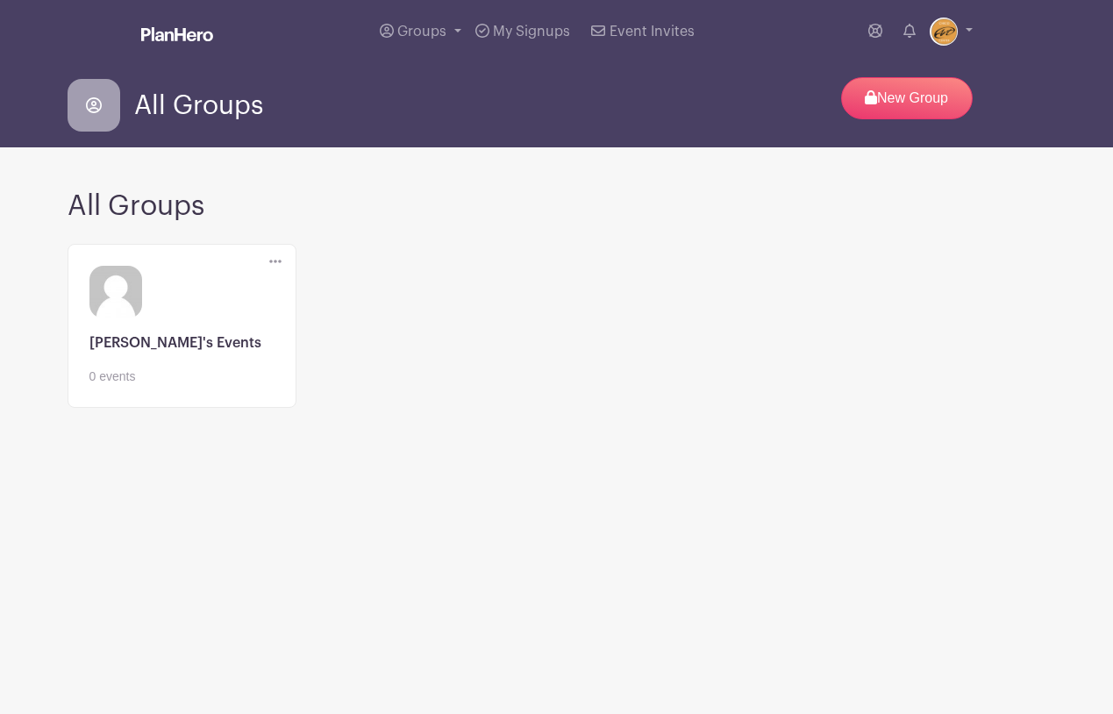
click at [169, 386] on link at bounding box center [181, 386] width 185 height 0
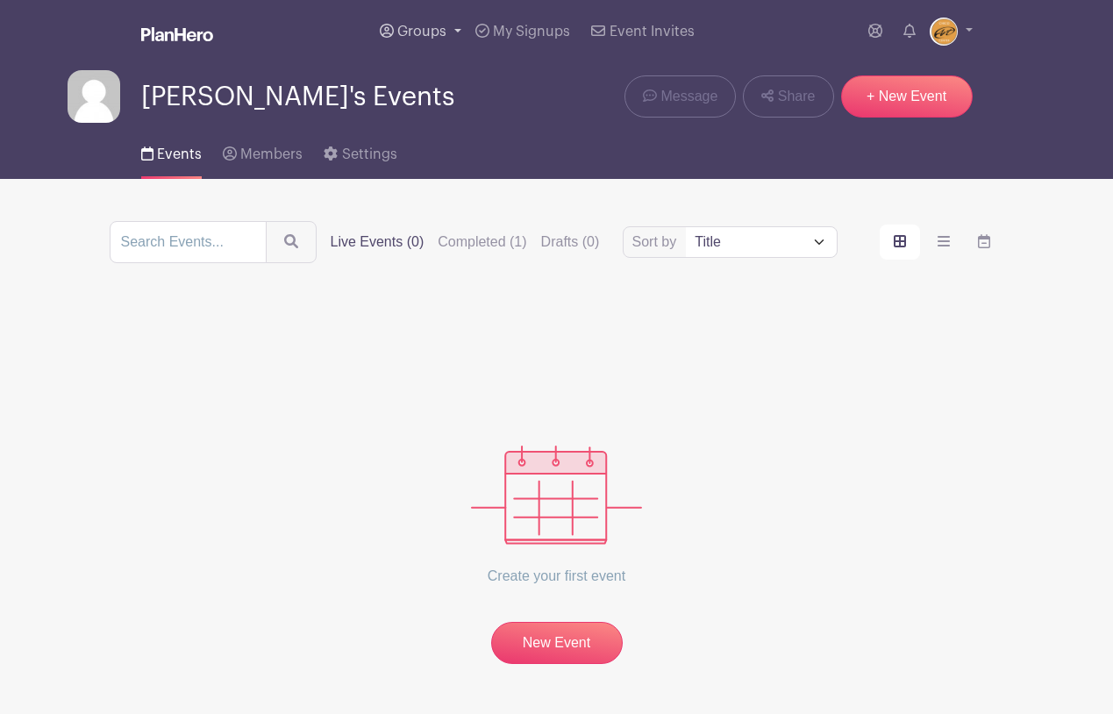
click at [431, 25] on span "Groups" at bounding box center [421, 32] width 49 height 14
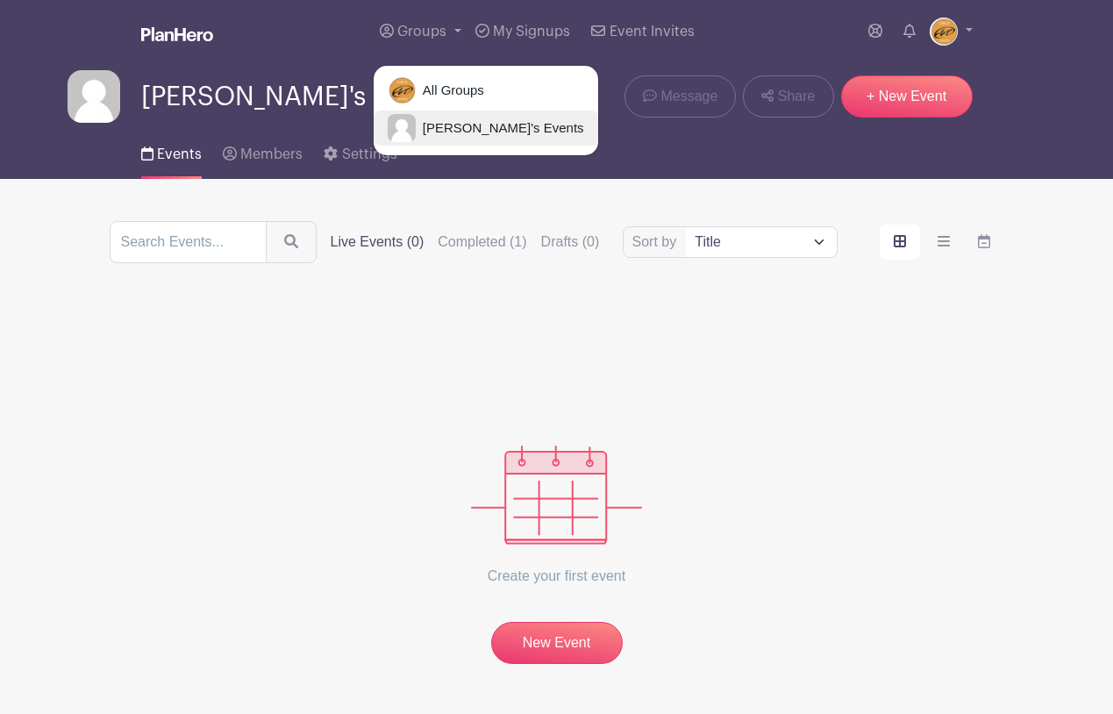
click at [448, 127] on span "[PERSON_NAME]'s Events" at bounding box center [500, 128] width 168 height 20
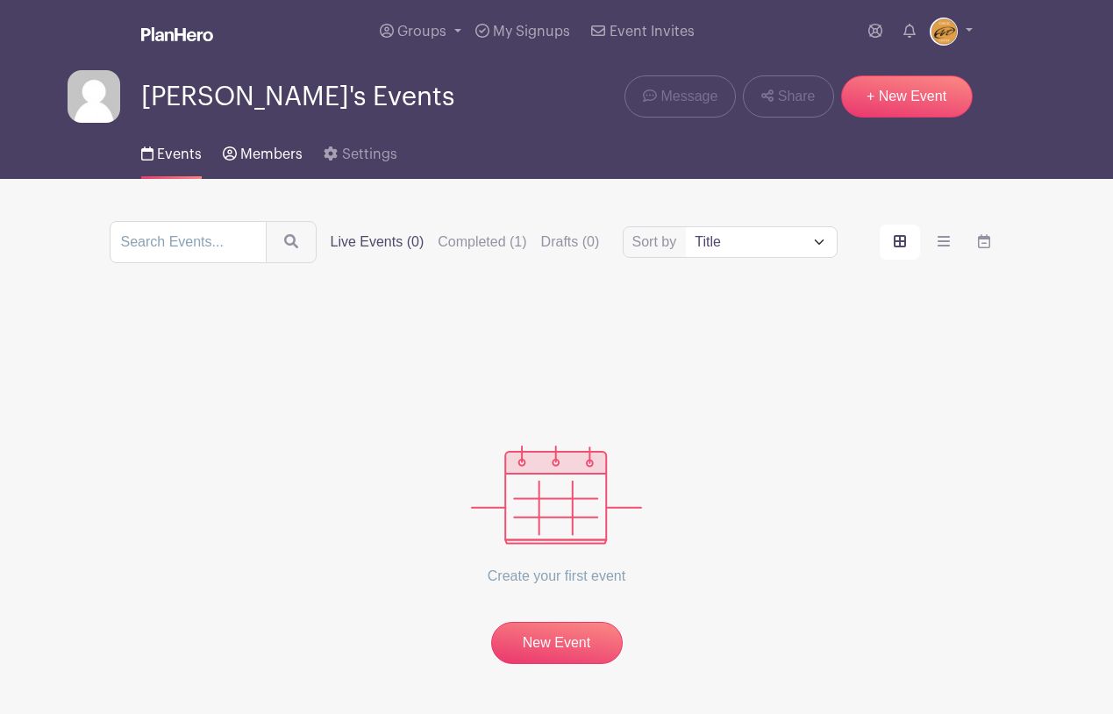
click at [268, 156] on span "Members" at bounding box center [271, 154] width 62 height 14
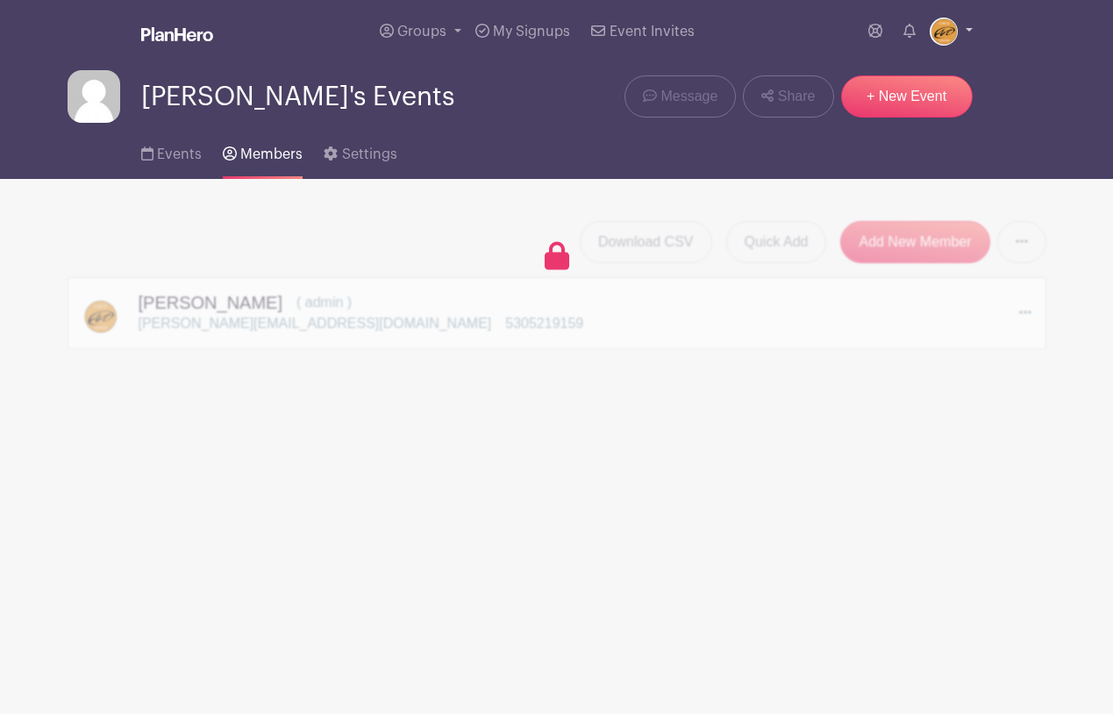
click at [949, 29] on img at bounding box center [944, 32] width 28 height 28
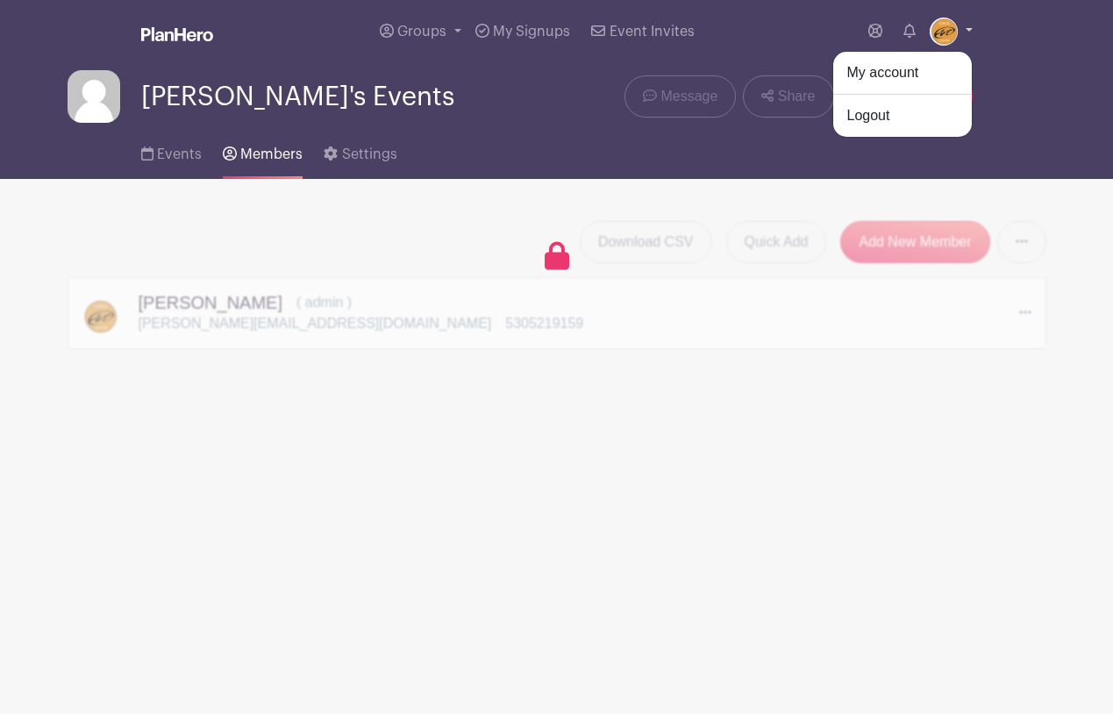
click at [949, 29] on img at bounding box center [944, 32] width 28 height 28
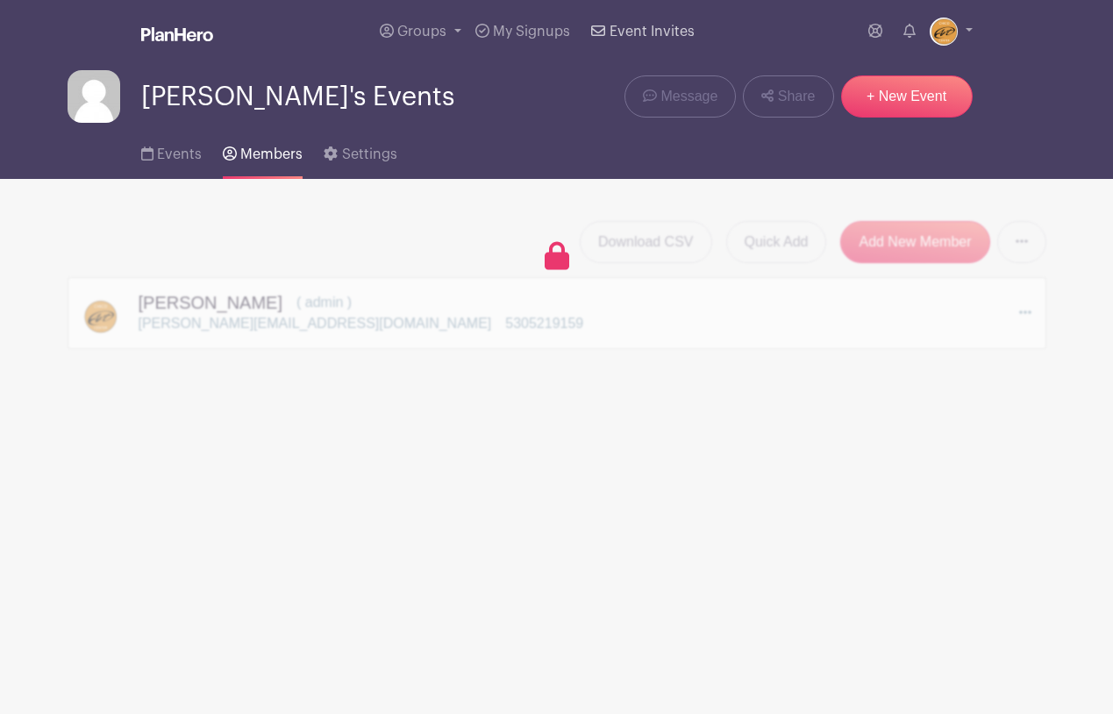
click at [627, 31] on span "Event Invites" at bounding box center [652, 32] width 85 height 14
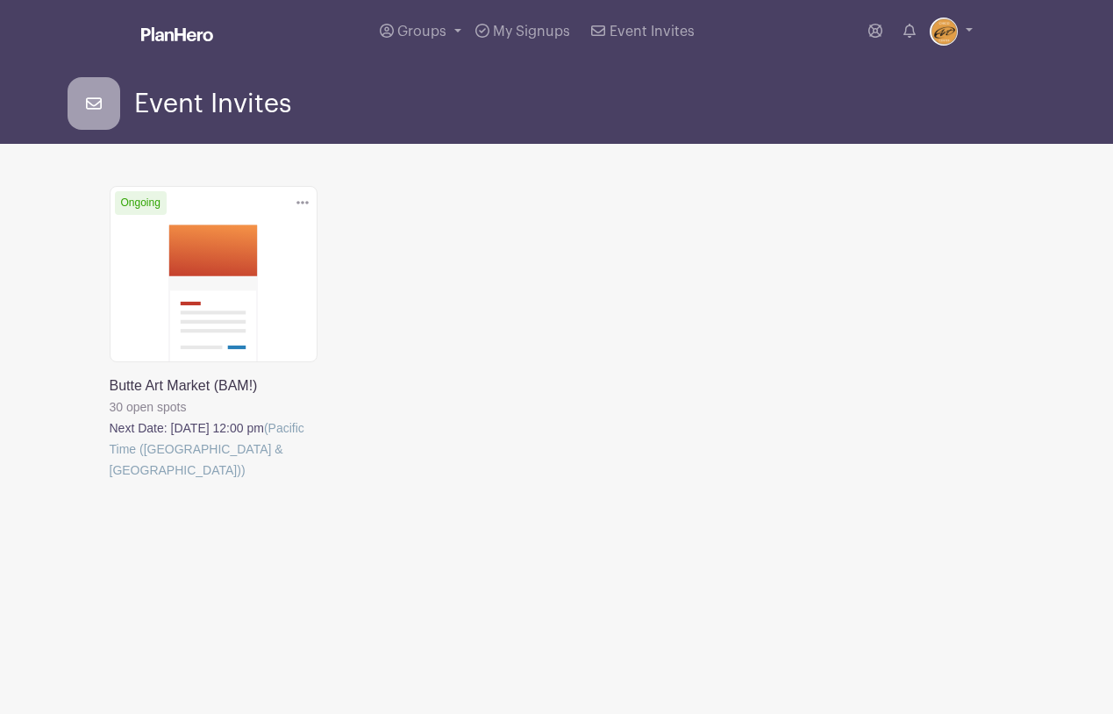
click at [110, 481] on link at bounding box center [110, 481] width 0 height 0
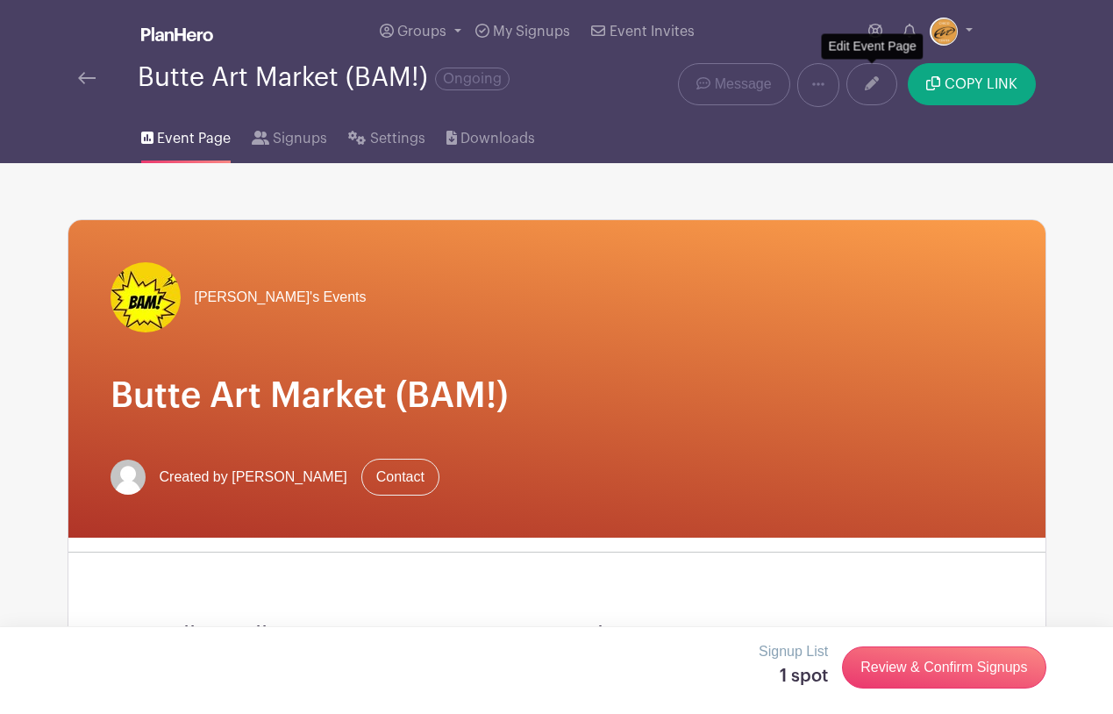
click at [874, 88] on icon at bounding box center [872, 83] width 14 height 14
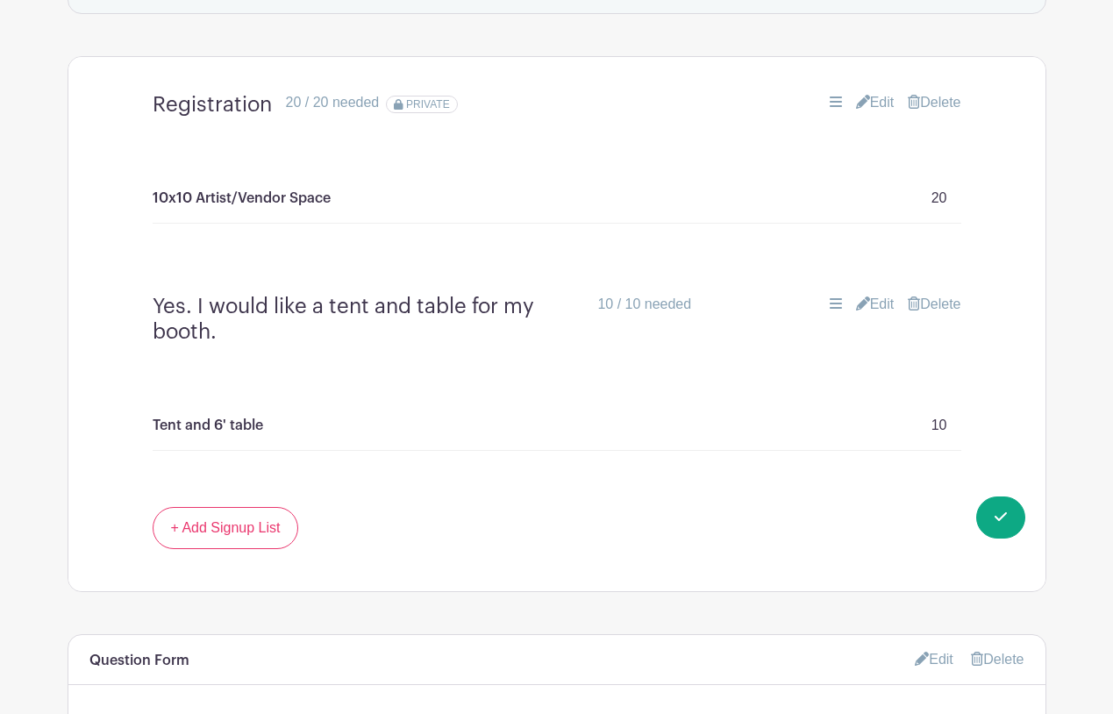
scroll to position [1133, 0]
click at [874, 104] on link "Edit" at bounding box center [875, 101] width 39 height 21
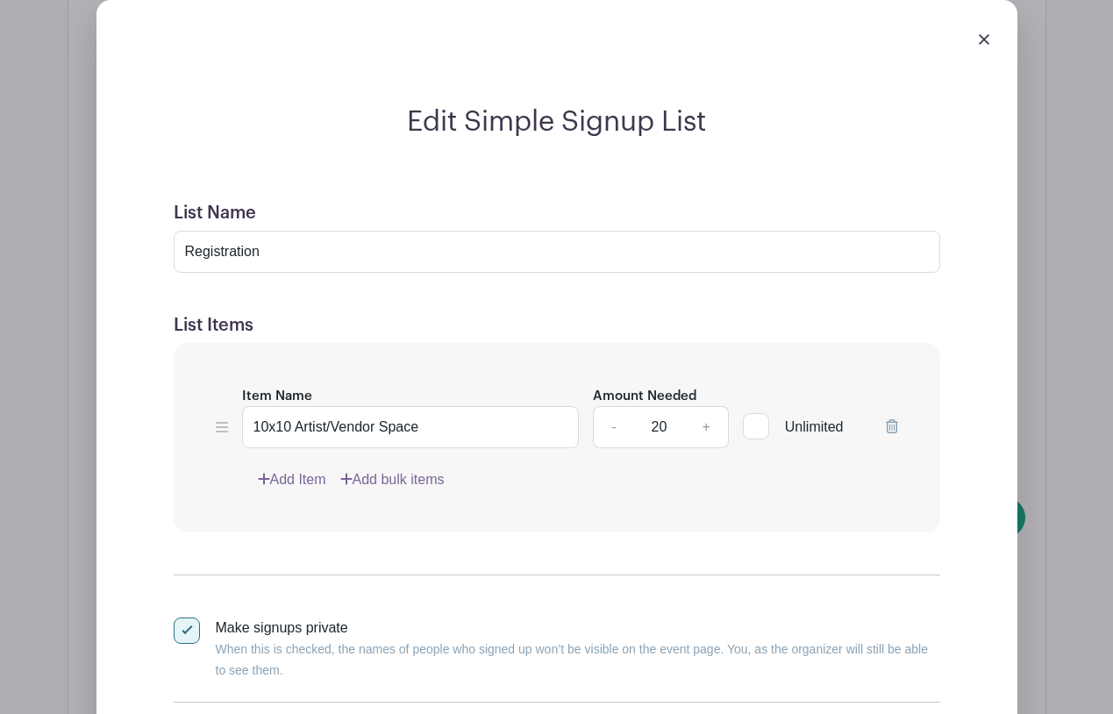
scroll to position [1243, 0]
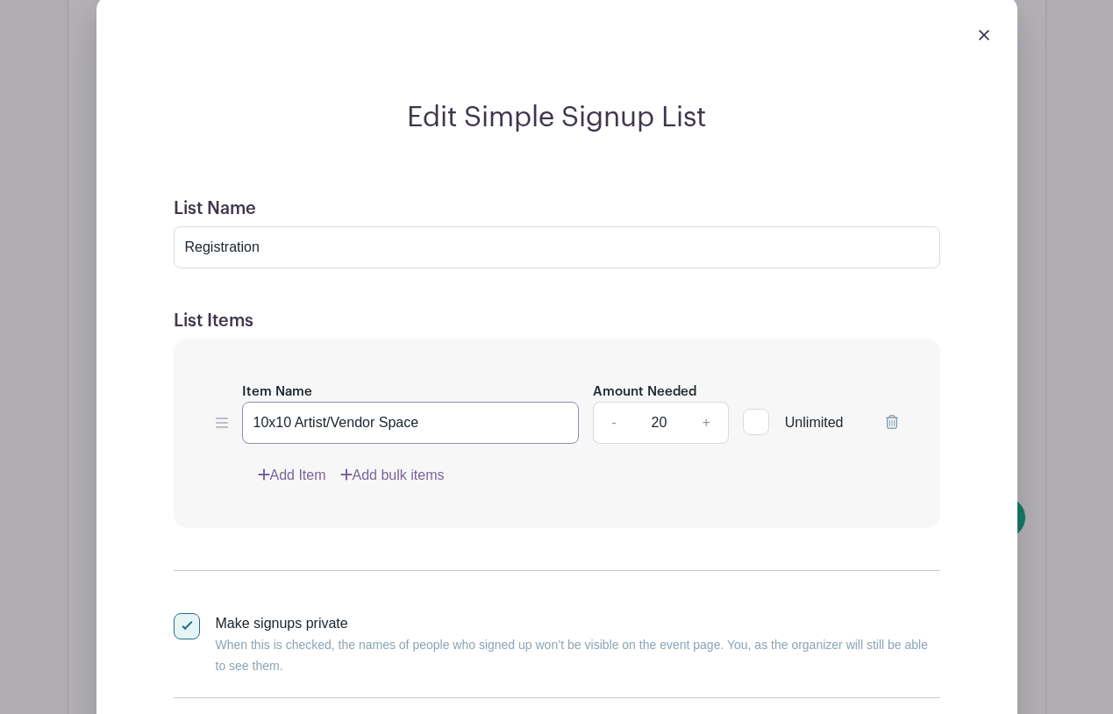
click at [432, 426] on input "10x10 Artist/Vendor Space" at bounding box center [411, 423] width 338 height 42
drag, startPoint x: 532, startPoint y: 424, endPoint x: 436, endPoint y: 424, distance: 96.5
click at [436, 424] on input "10x10 Artist/Vendor Space - no tent needed" at bounding box center [411, 423] width 338 height 42
type input "10x10 Artist/Vendor Space - I have my own booth"
click at [961, 483] on div "Edit Simple Signup List List Name Registration List Items Item Name 10x10 Artis…" at bounding box center [557, 452] width 893 height 703
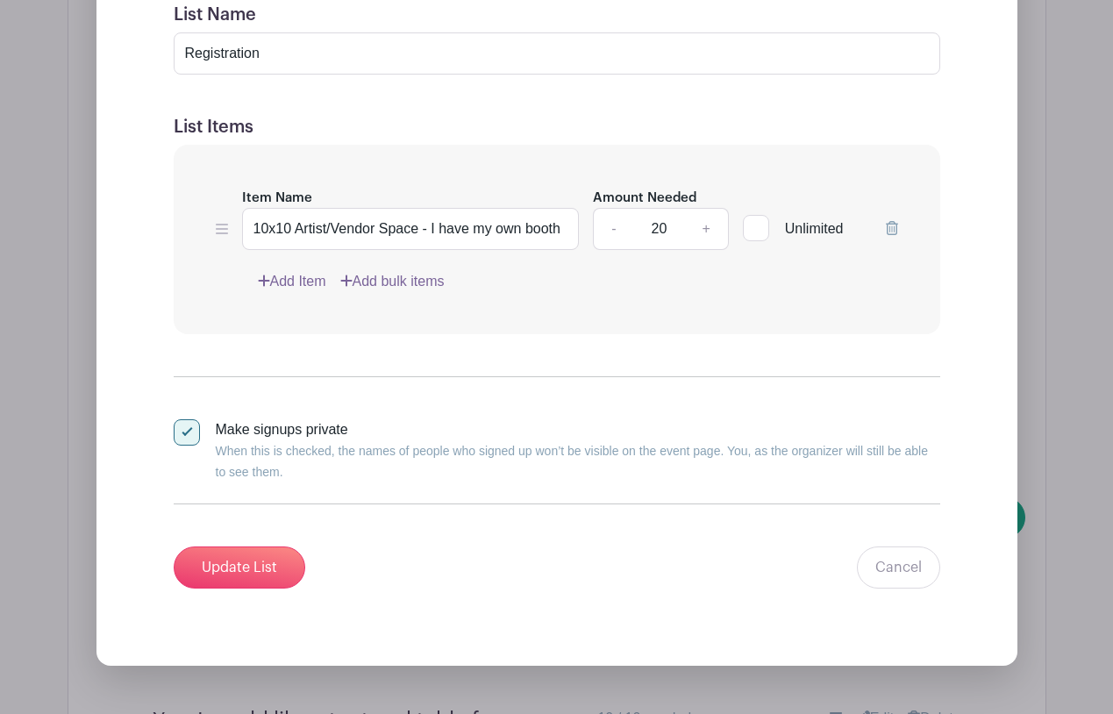
scroll to position [1440, 0]
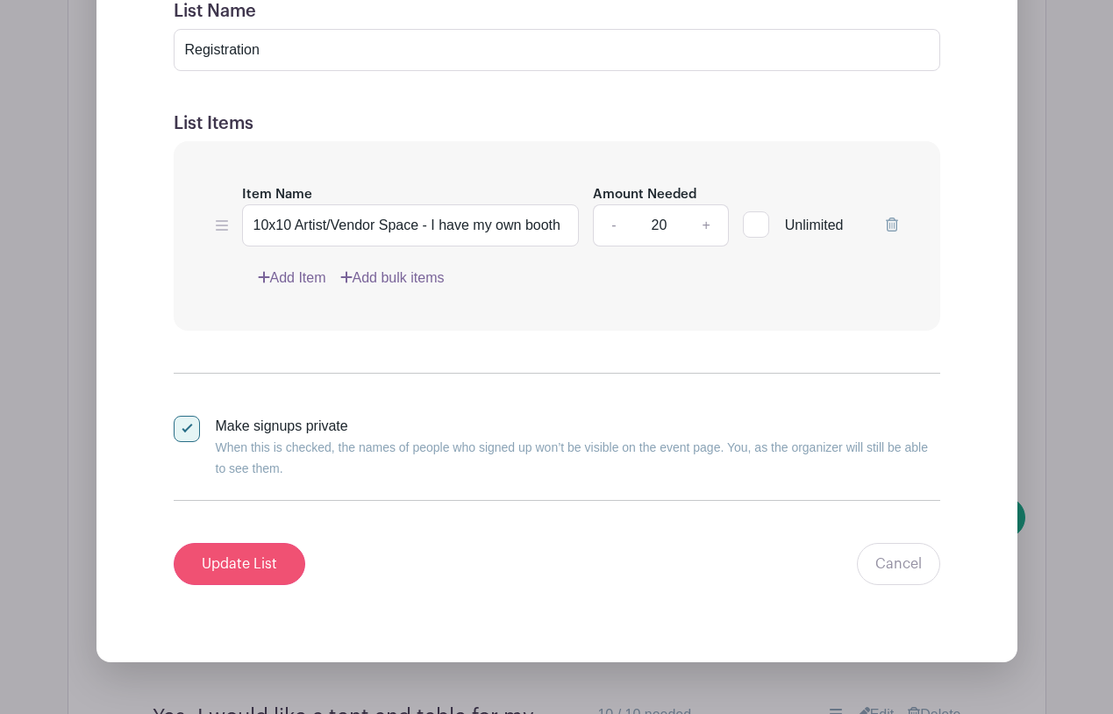
click at [233, 569] on input "Update List" at bounding box center [240, 564] width 132 height 42
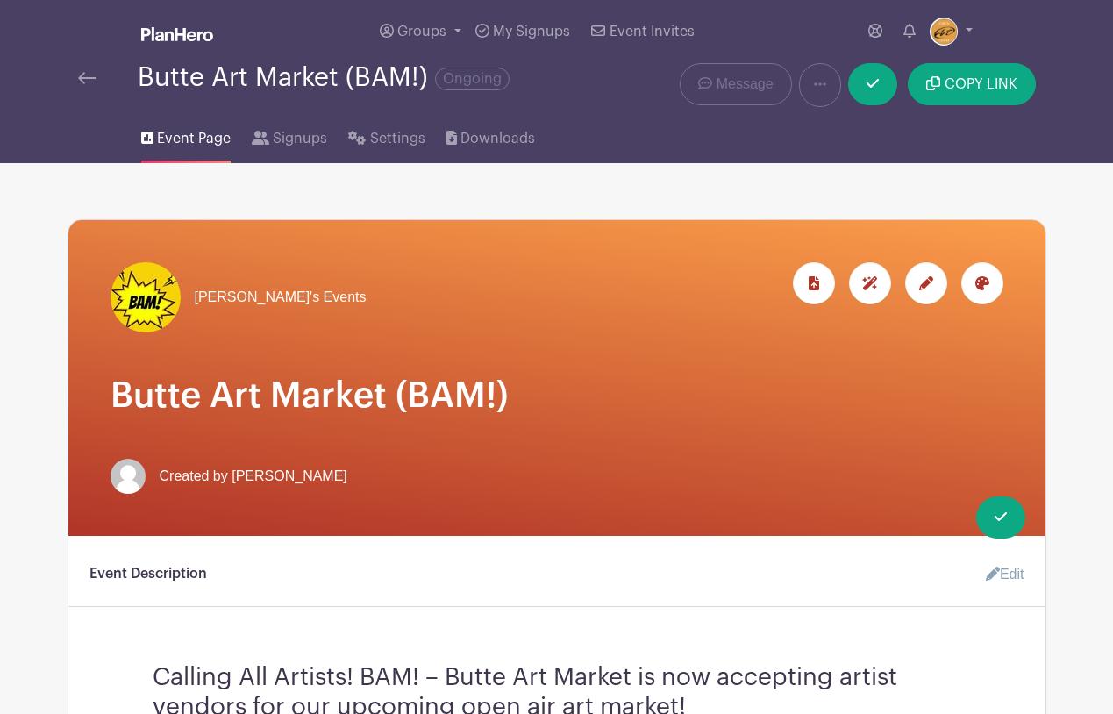
scroll to position [0, 0]
click at [868, 89] on icon at bounding box center [873, 83] width 12 height 14
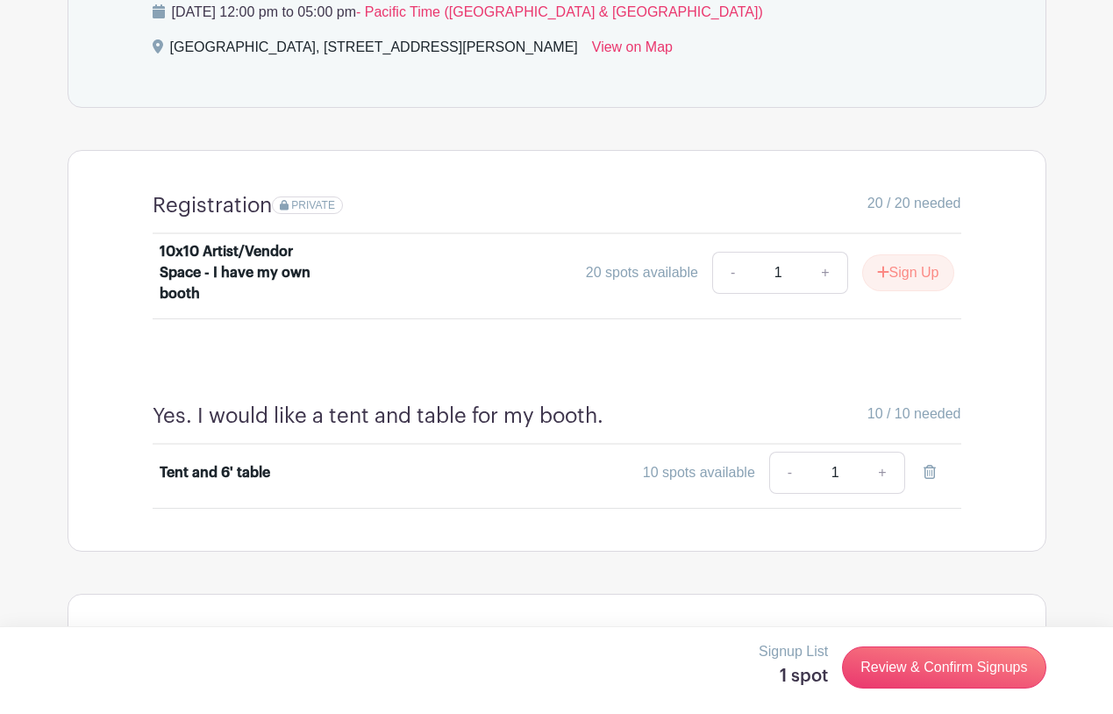
scroll to position [1009, 0]
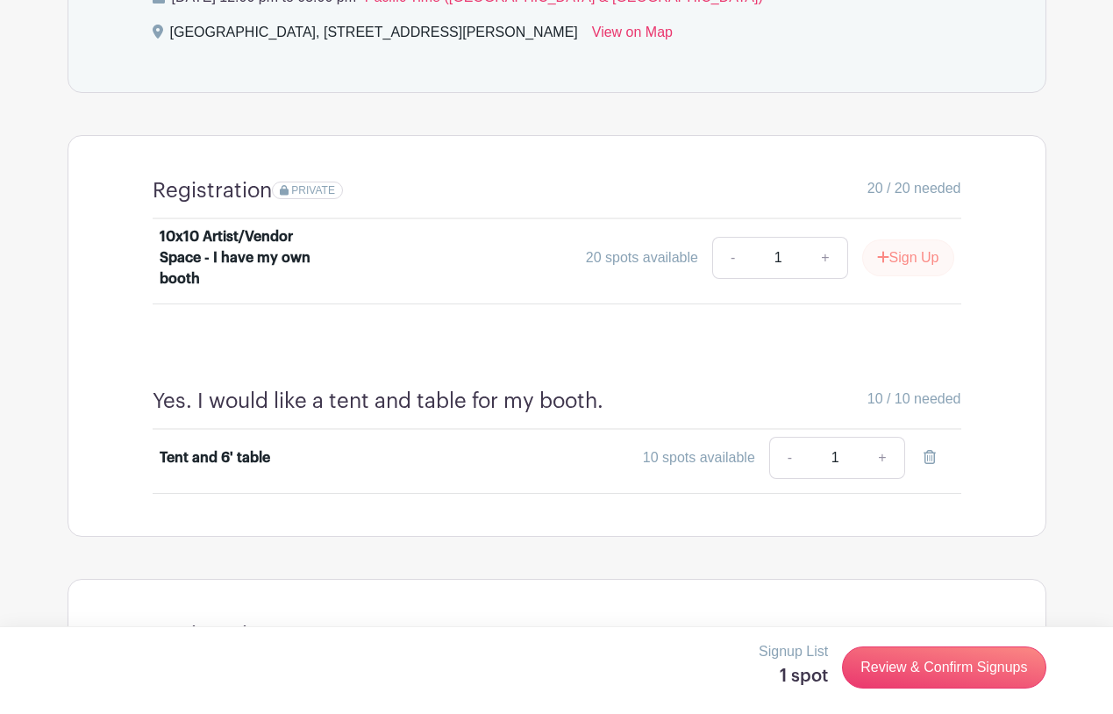
click at [898, 258] on button "Sign Up" at bounding box center [908, 257] width 92 height 37
click at [883, 261] on link "+" at bounding box center [882, 258] width 44 height 42
type input "2"
click at [790, 259] on link "-" at bounding box center [789, 258] width 40 height 42
type input "1"
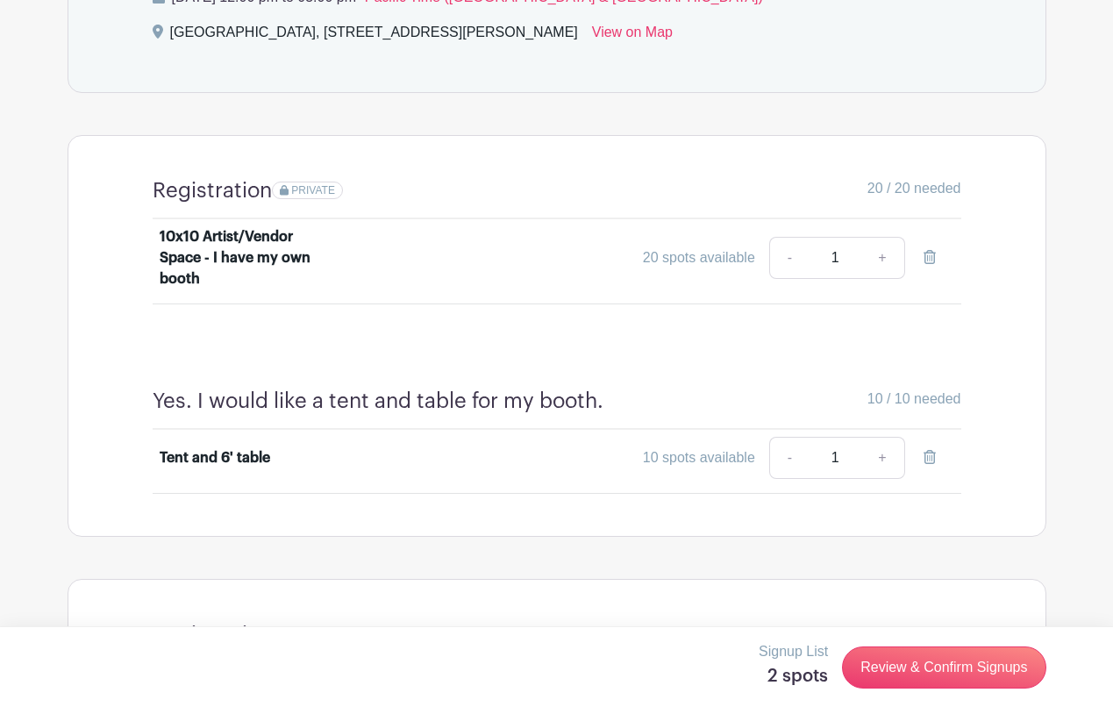
click at [884, 261] on link "+" at bounding box center [882, 258] width 44 height 42
type input "2"
click at [789, 258] on link "-" at bounding box center [789, 258] width 40 height 42
type input "1"
click at [790, 464] on link "-" at bounding box center [789, 458] width 40 height 42
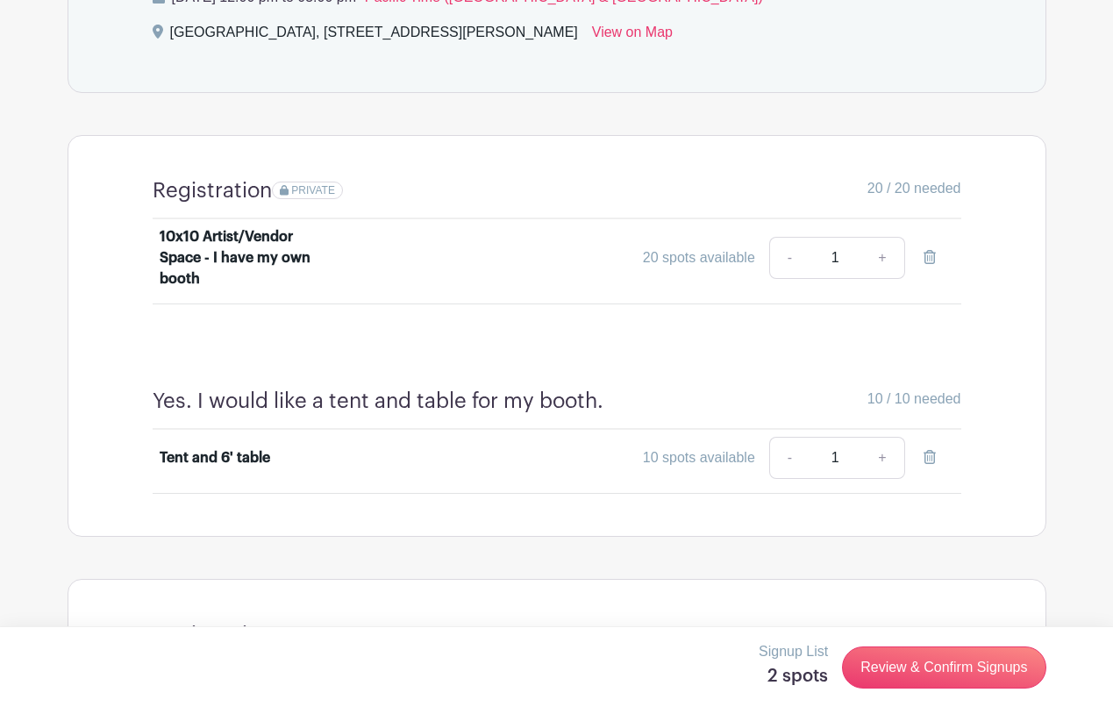
click at [790, 457] on link "-" at bounding box center [789, 458] width 40 height 42
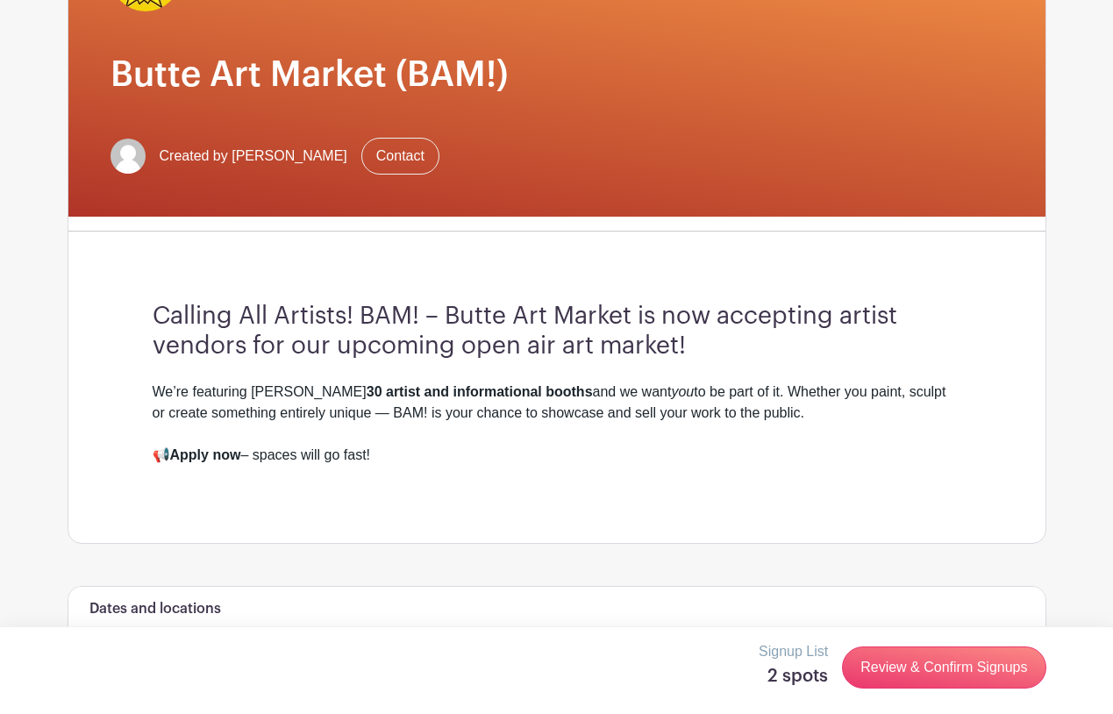
scroll to position [331, 0]
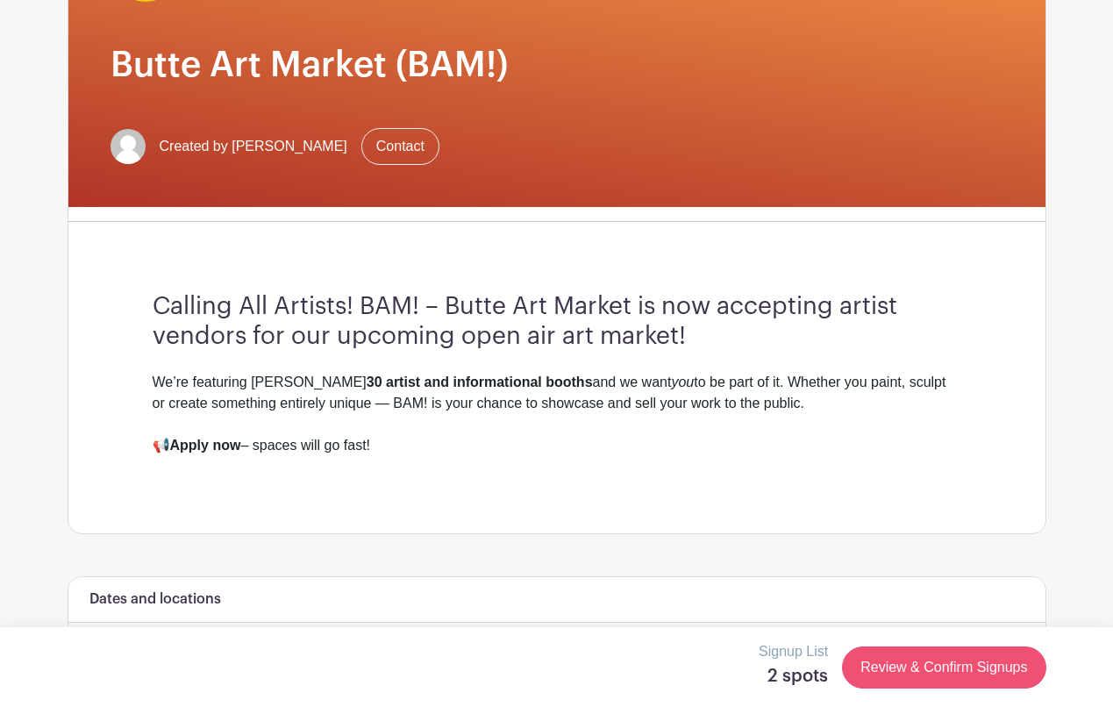
click at [893, 667] on link "Review & Confirm Signups" at bounding box center [943, 667] width 203 height 42
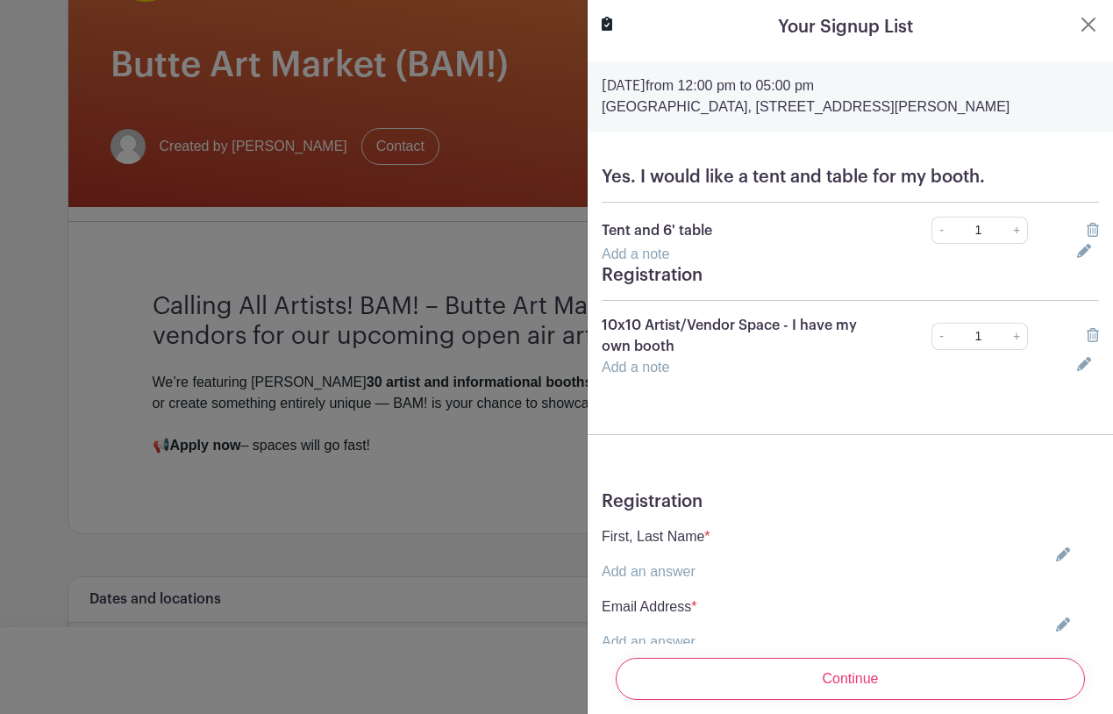
scroll to position [0, 0]
click at [1093, 232] on icon at bounding box center [1093, 230] width 12 height 14
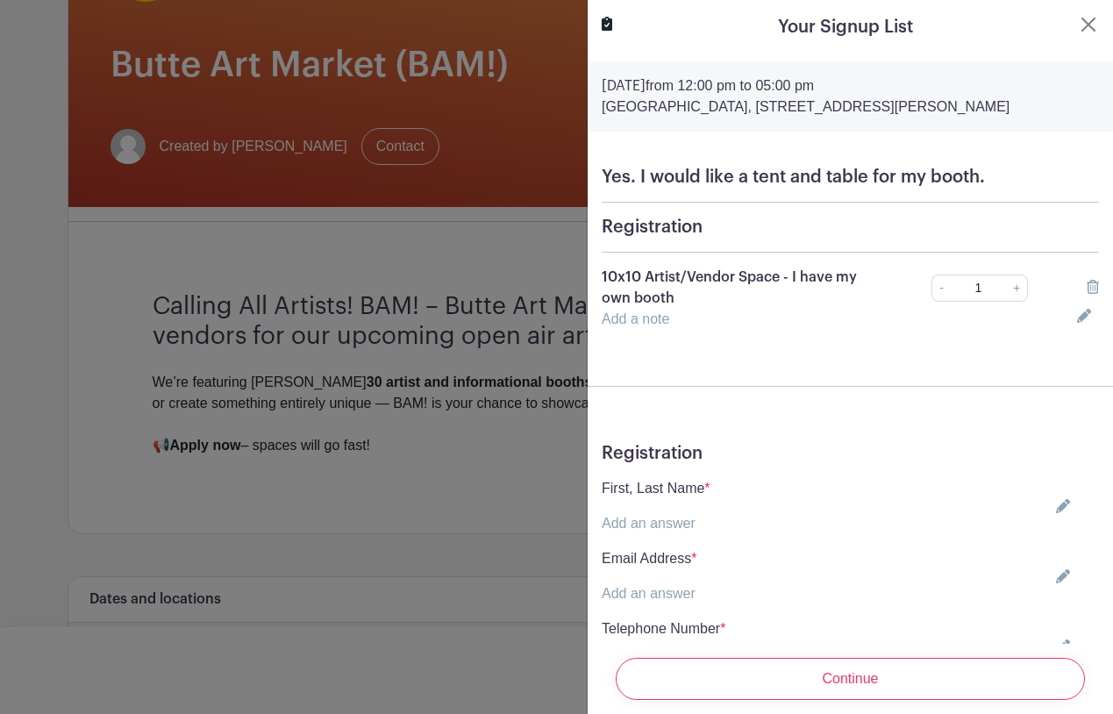
click at [1094, 292] on icon at bounding box center [1093, 287] width 12 height 14
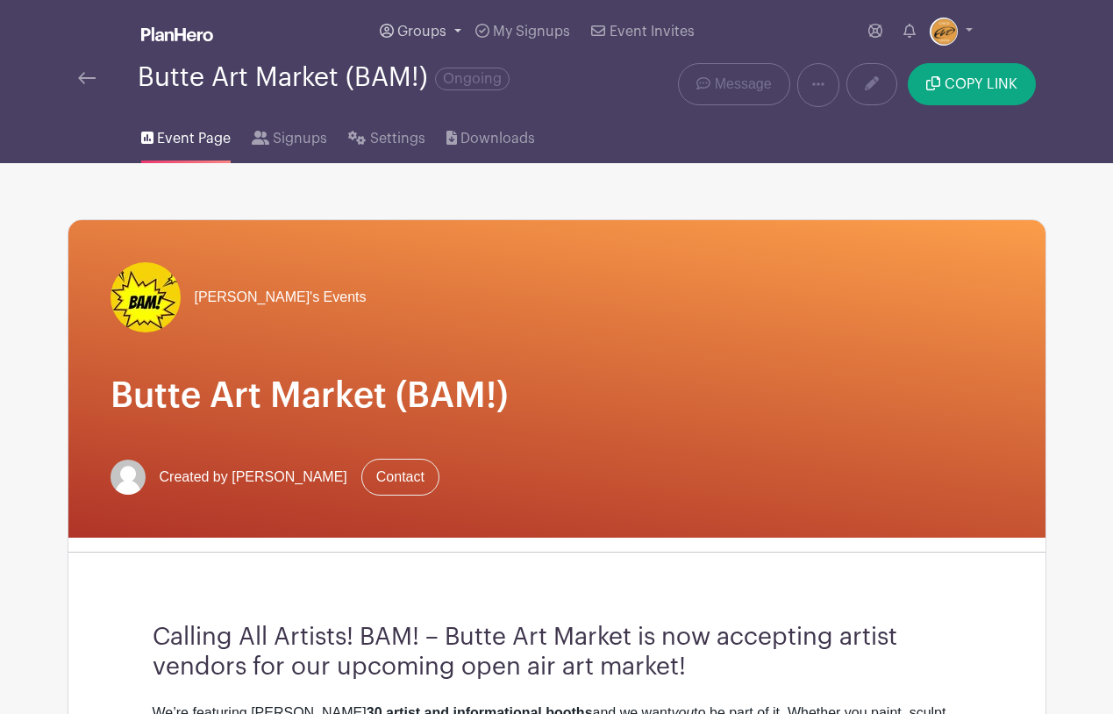
click at [422, 31] on span "Groups" at bounding box center [421, 32] width 49 height 14
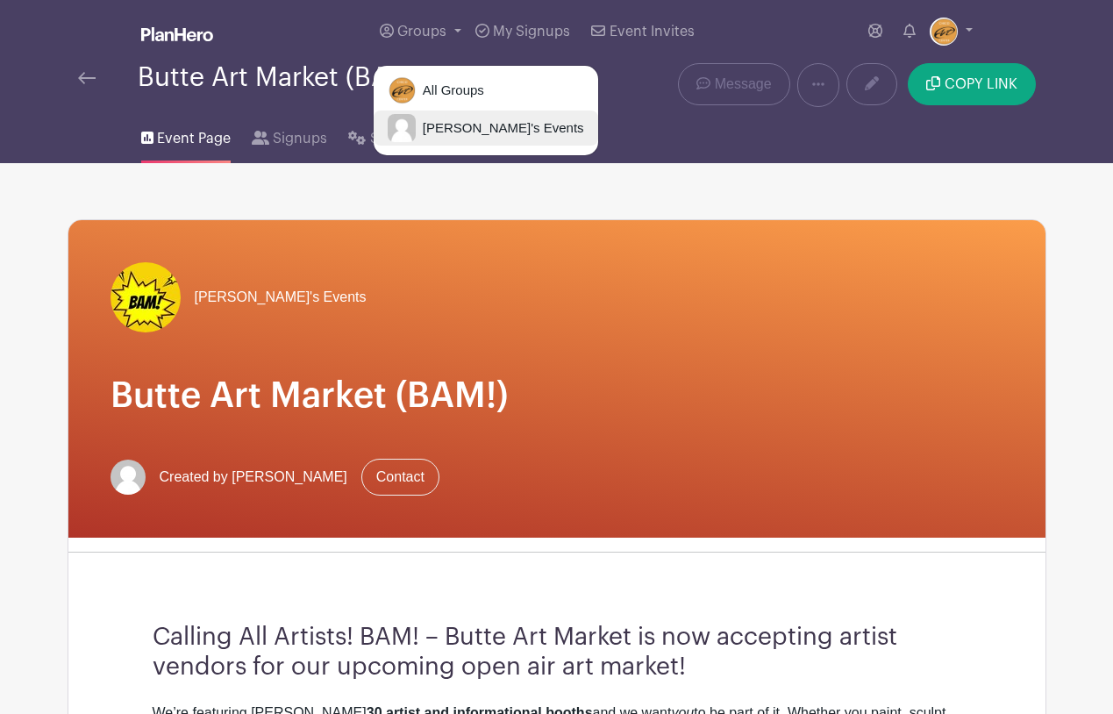
click at [436, 128] on span "[PERSON_NAME]'s Events" at bounding box center [500, 128] width 168 height 20
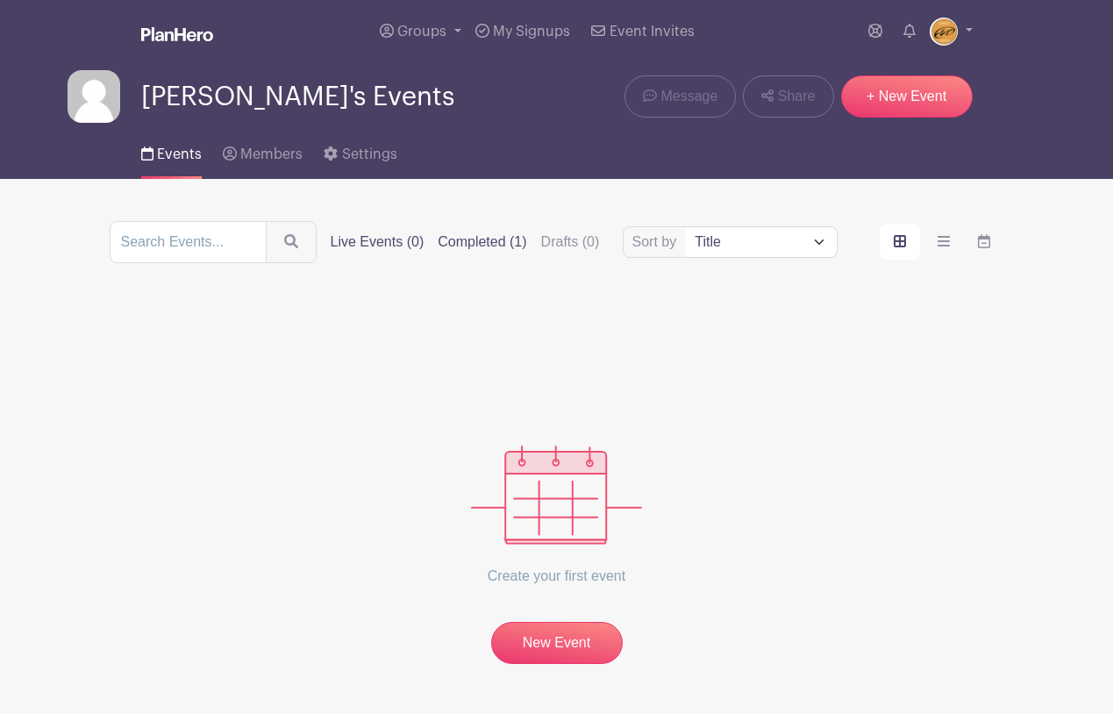
click at [475, 239] on label "Completed (1)" at bounding box center [482, 242] width 89 height 21
click at [0, 0] on input "Completed (1)" at bounding box center [0, 0] width 0 height 0
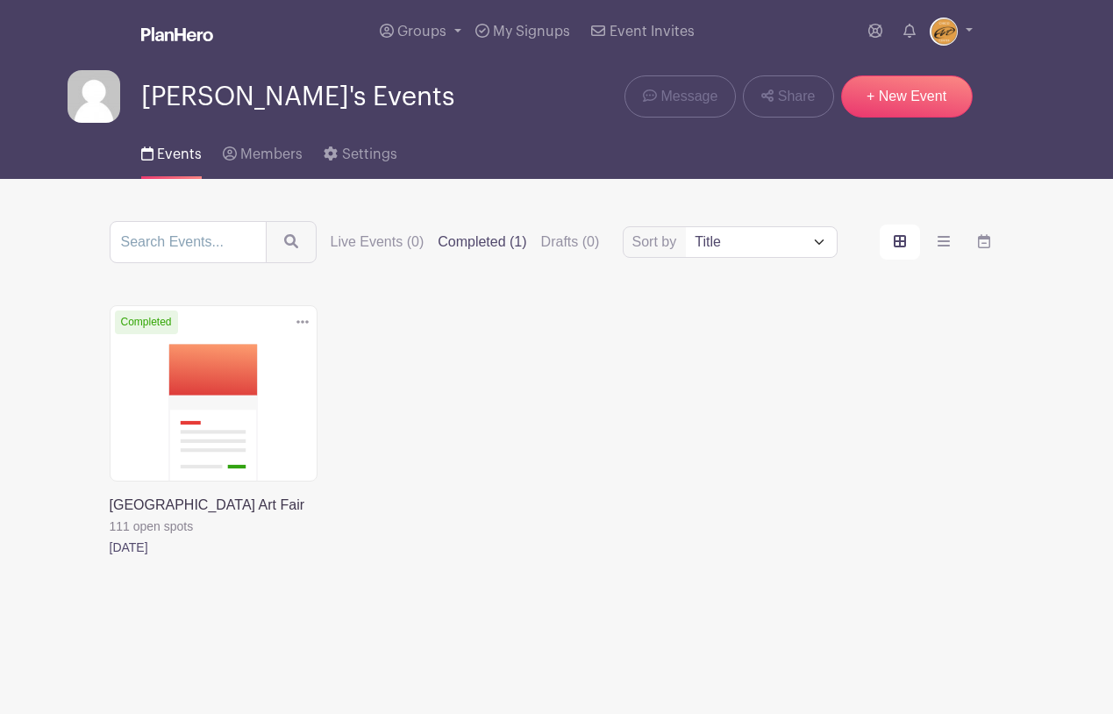
click at [110, 558] on link at bounding box center [110, 558] width 0 height 0
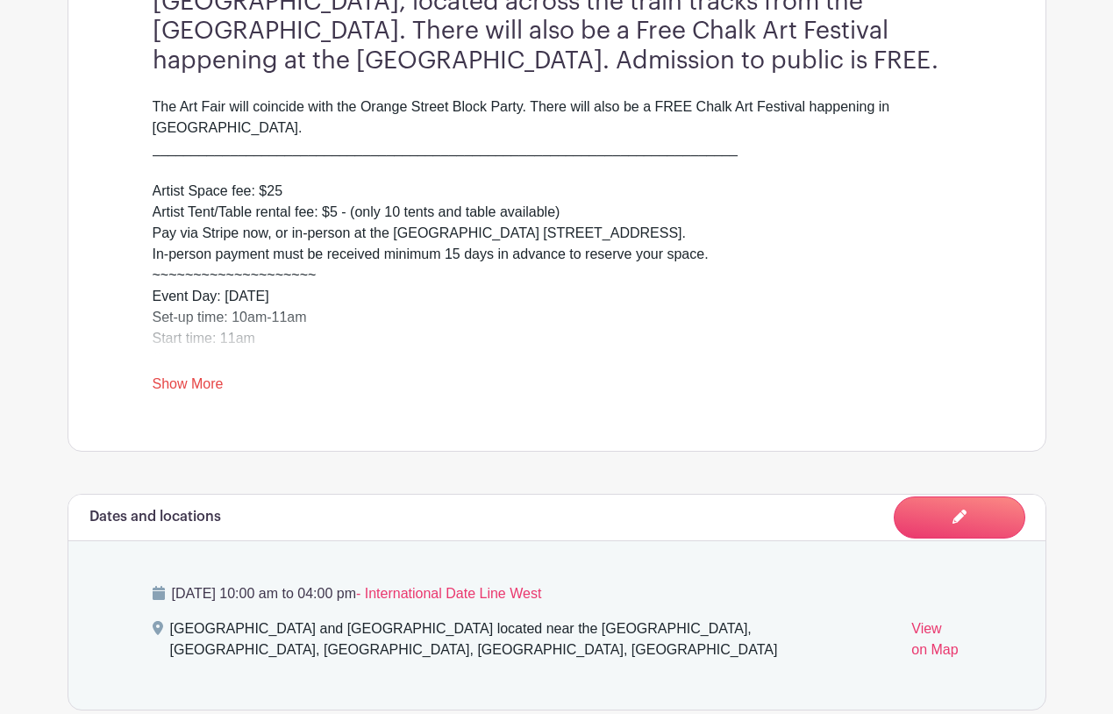
scroll to position [667, 0]
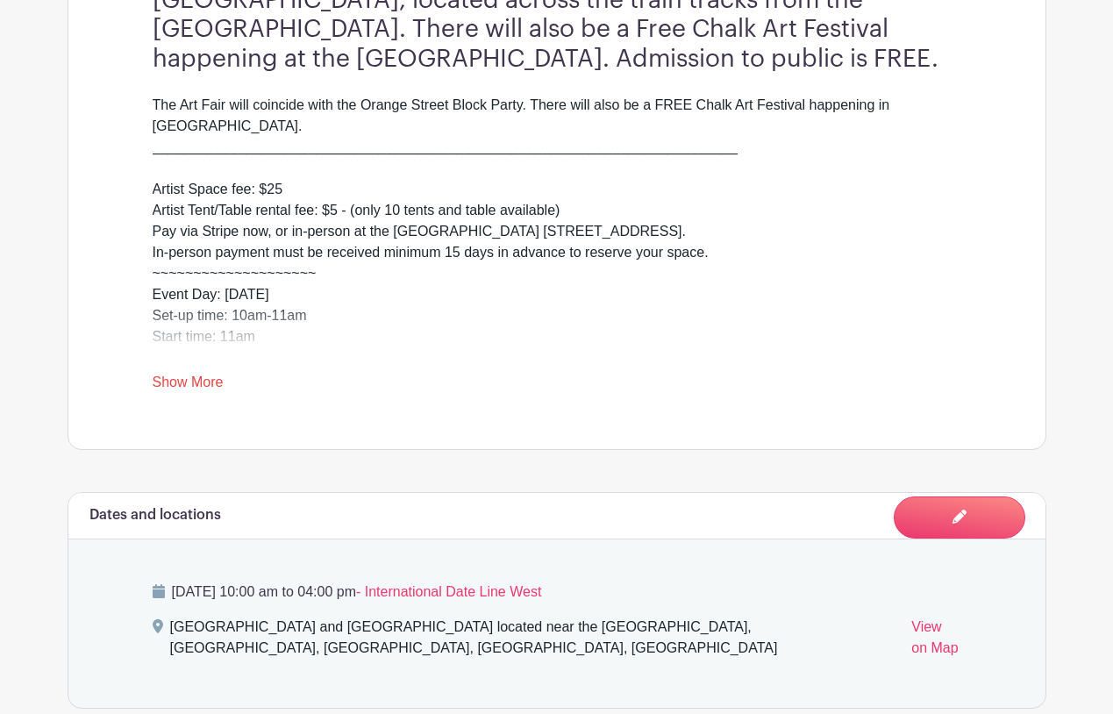
click at [207, 382] on link "Show More" at bounding box center [188, 386] width 71 height 22
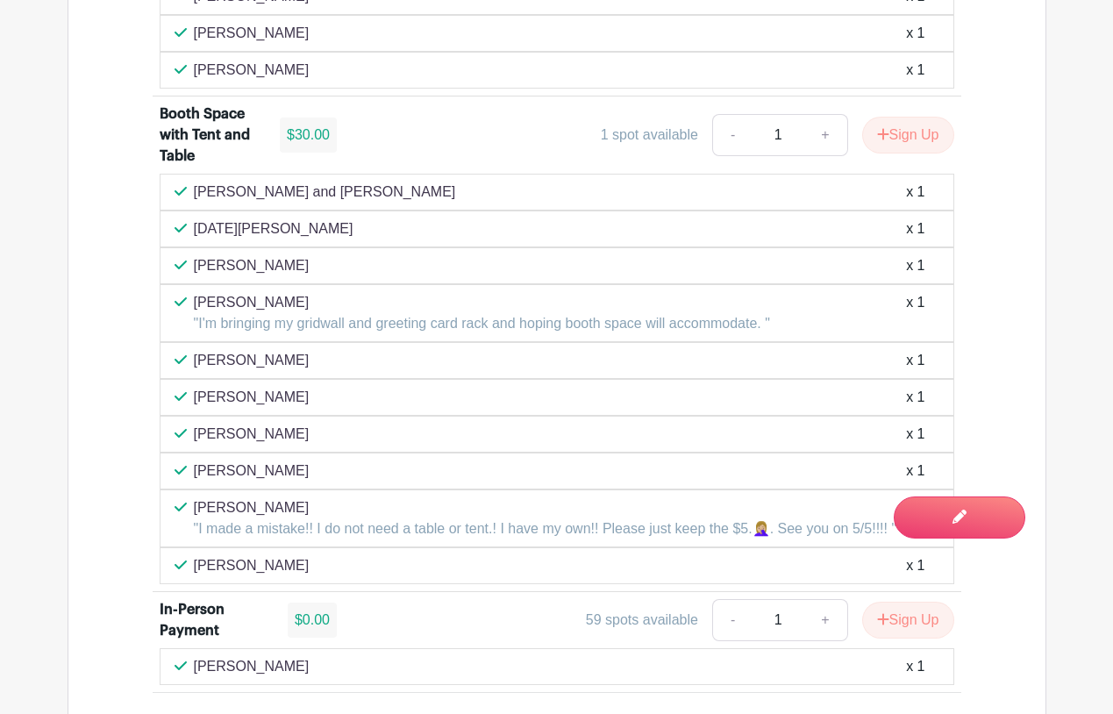
scroll to position [1918, 0]
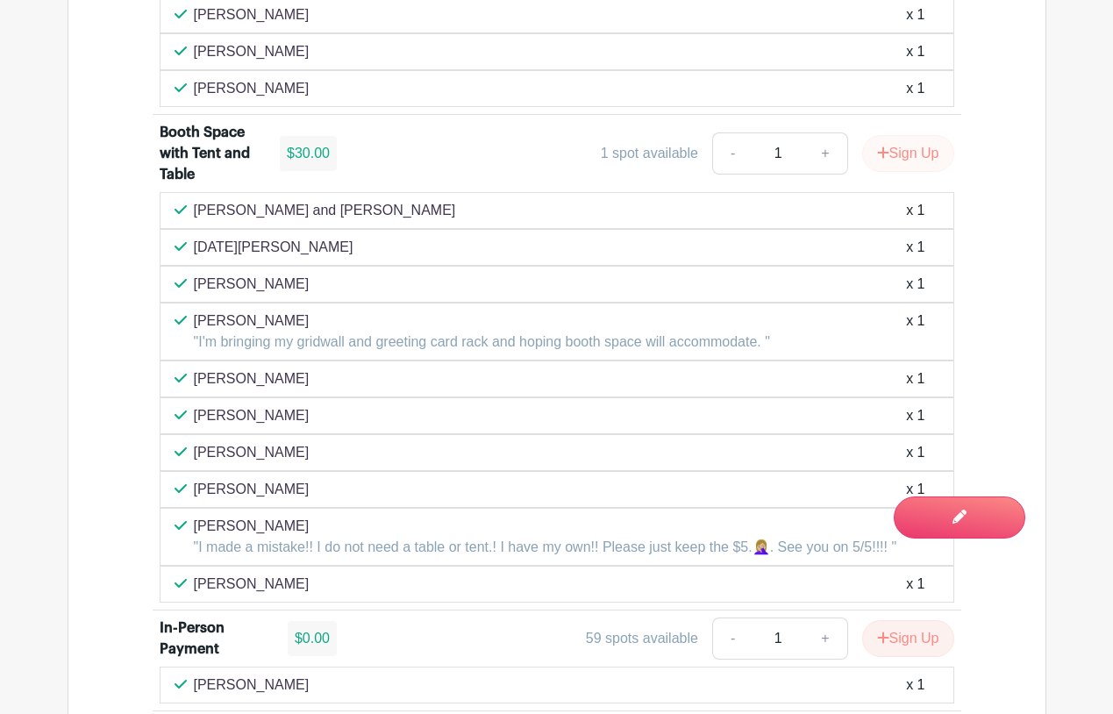
click at [887, 135] on button "Sign Up" at bounding box center [908, 153] width 92 height 37
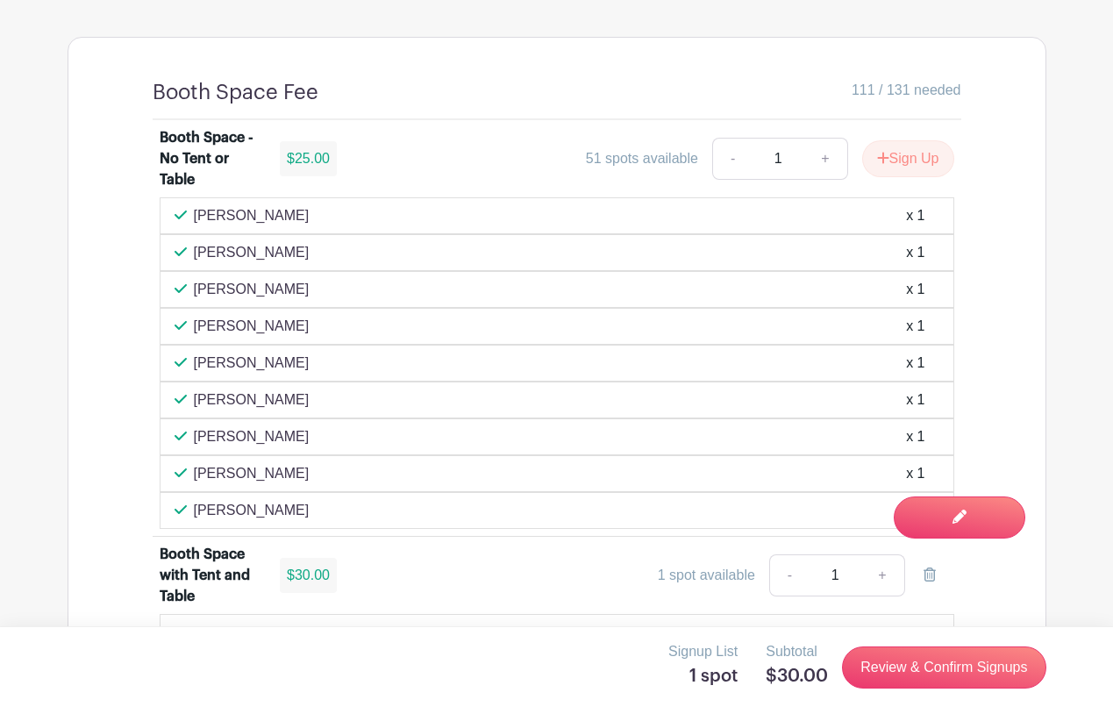
scroll to position [1428, 0]
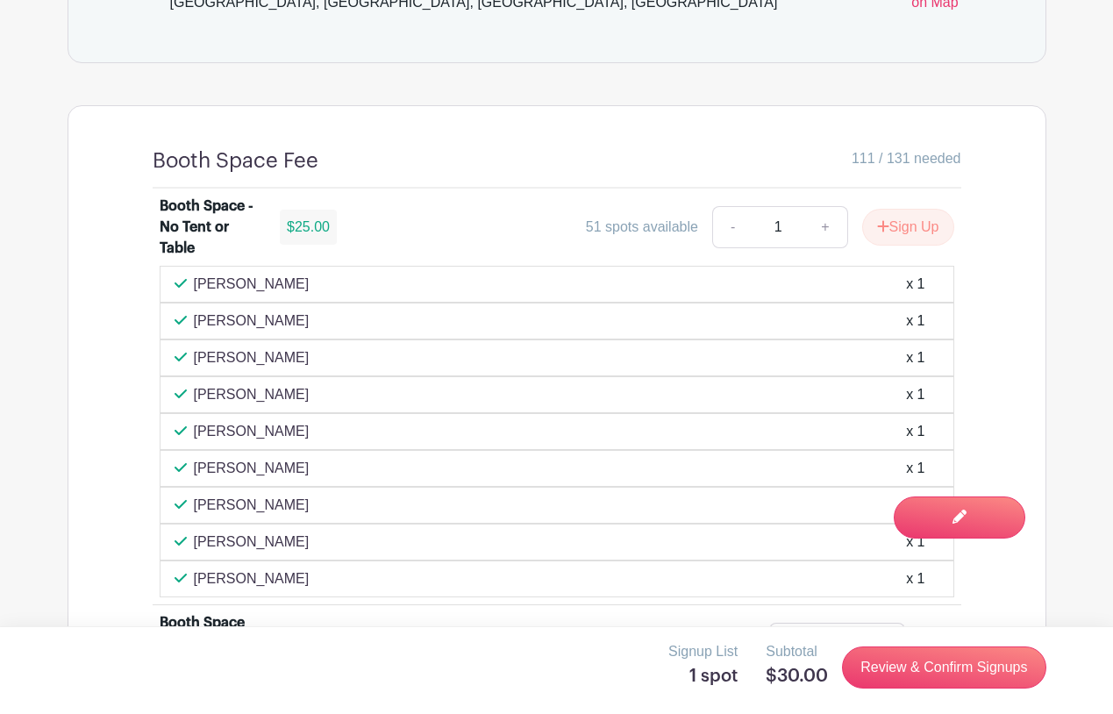
click at [820, 206] on link "+" at bounding box center [825, 227] width 44 height 42
type input "2"
click at [896, 209] on button "Sign Up" at bounding box center [908, 227] width 92 height 37
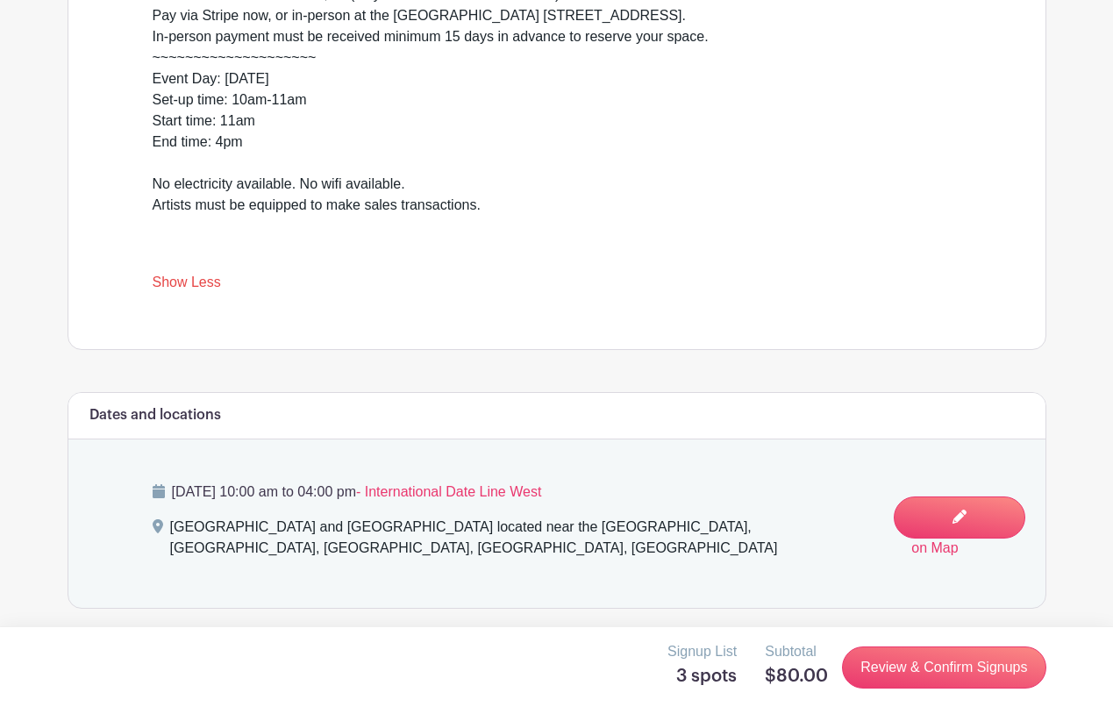
scroll to position [883, 0]
click at [191, 280] on link "Show Less" at bounding box center [187, 285] width 68 height 22
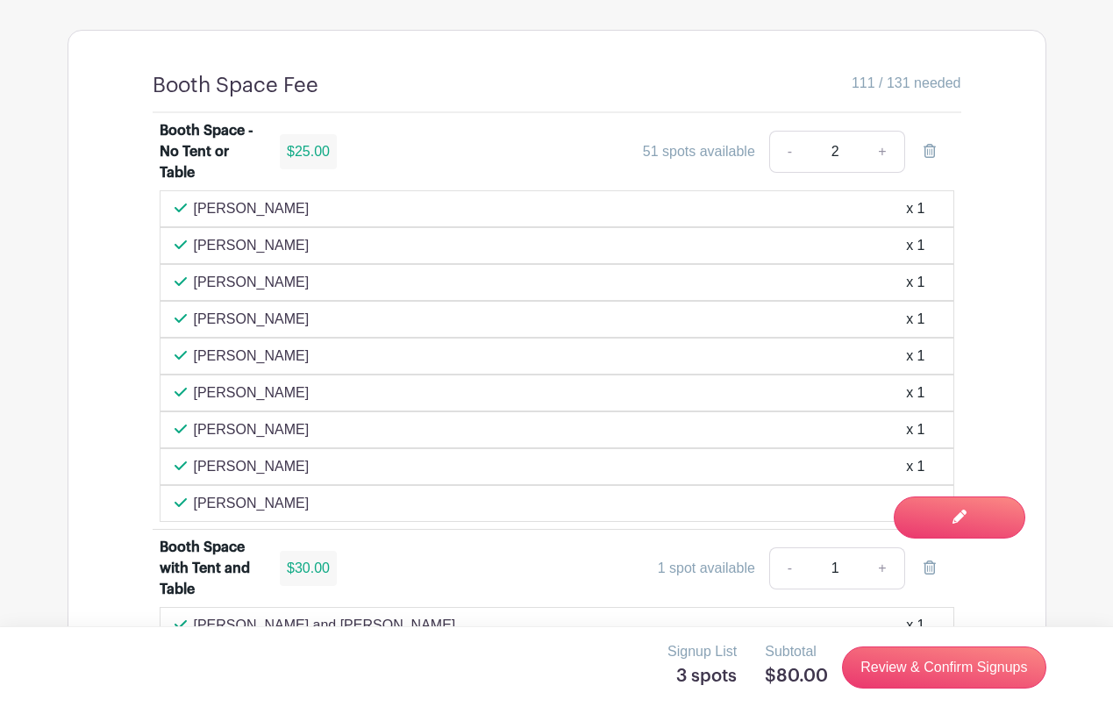
scroll to position [1381, 0]
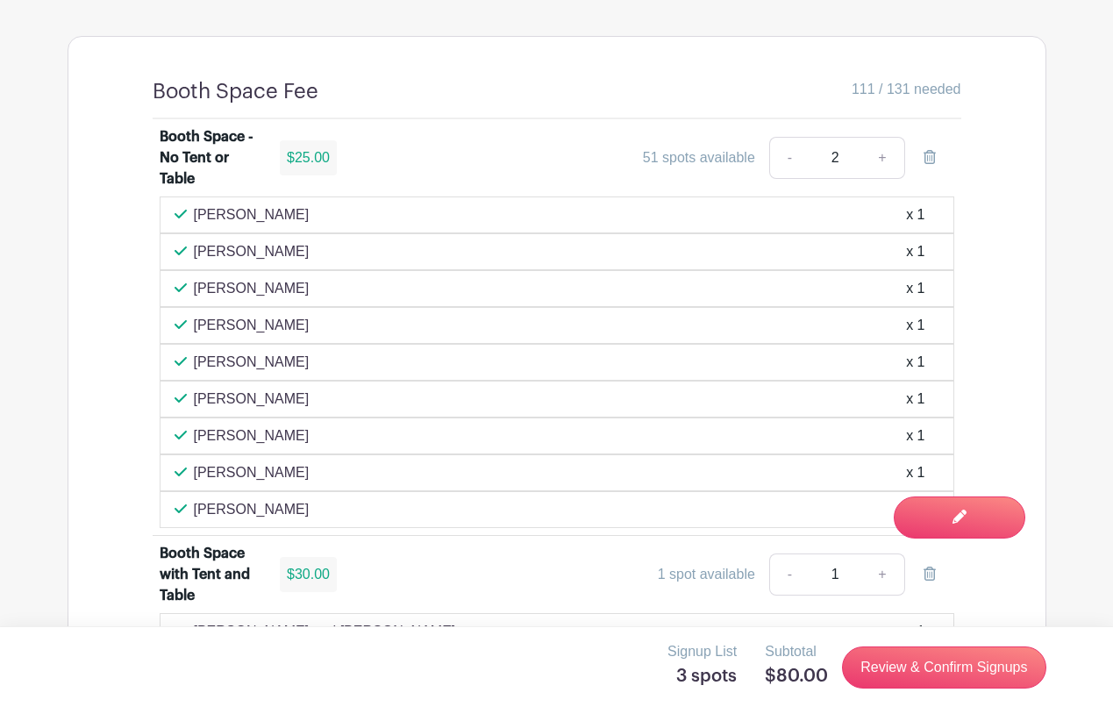
click at [792, 137] on link "-" at bounding box center [789, 158] width 40 height 42
type input "1"
click at [792, 137] on link "-" at bounding box center [789, 158] width 40 height 42
click at [792, 558] on link "-" at bounding box center [789, 574] width 40 height 42
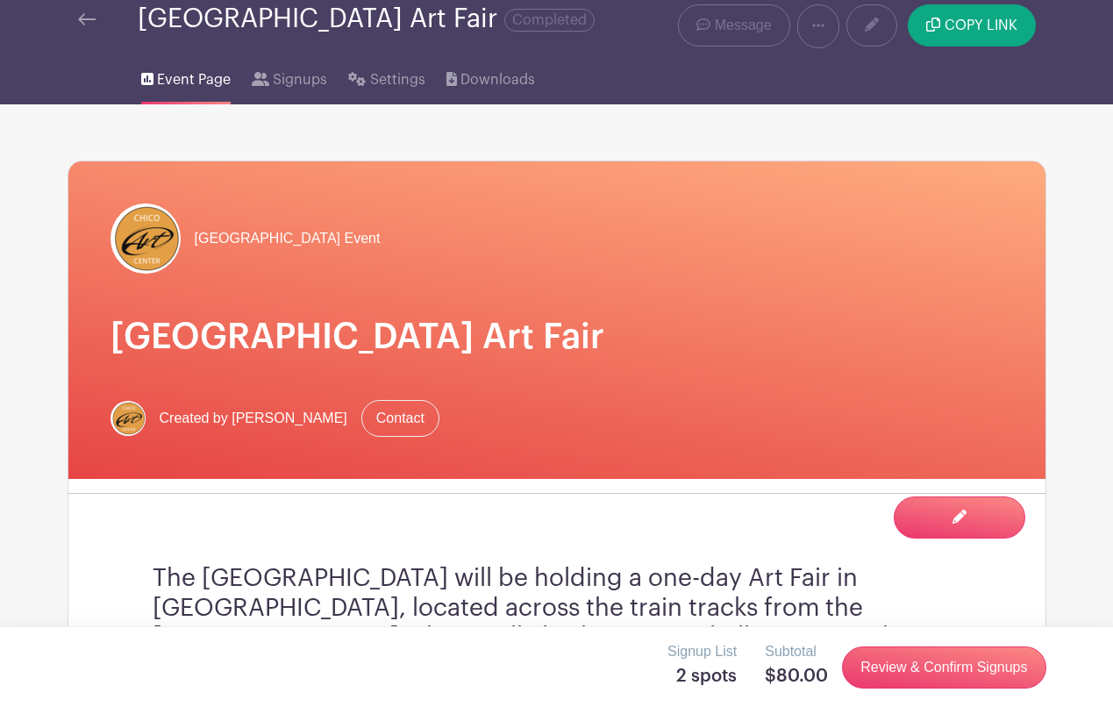
scroll to position [58, 0]
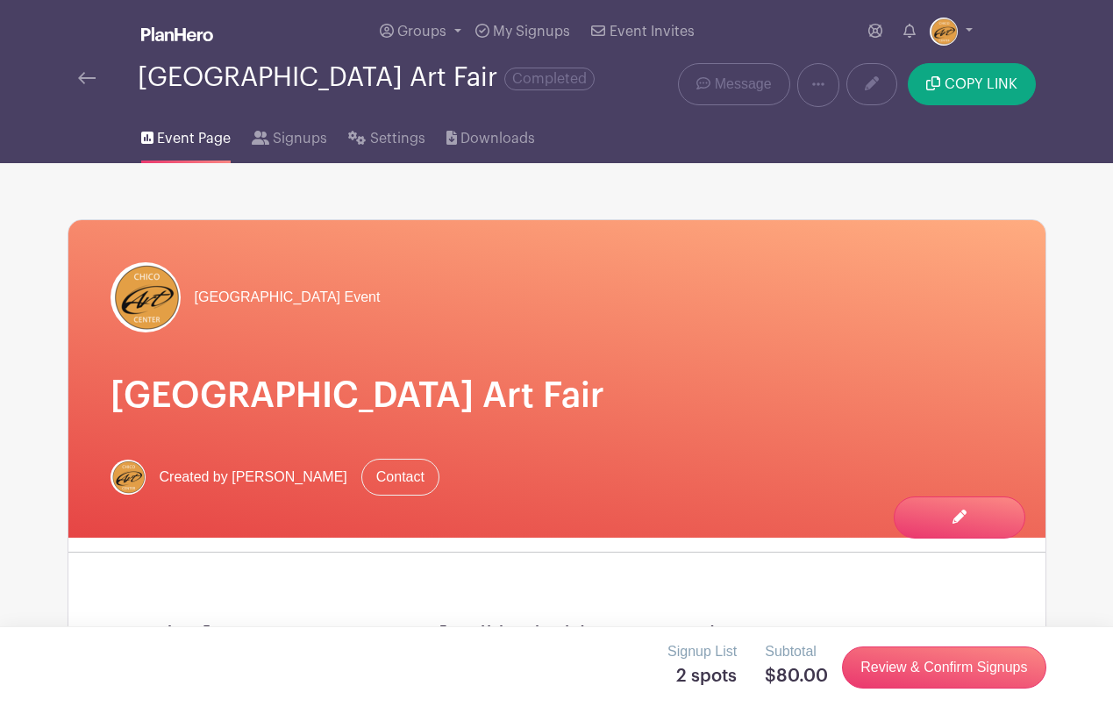
scroll to position [0, 0]
click at [621, 35] on span "Event Invites" at bounding box center [652, 32] width 85 height 14
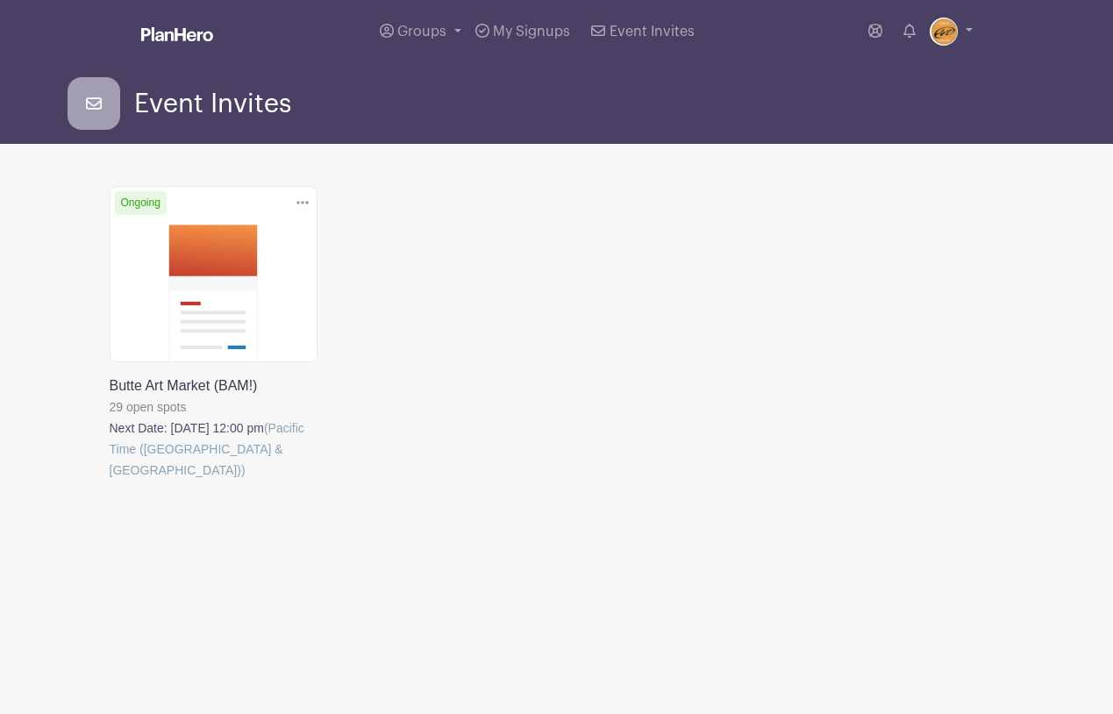
click at [110, 481] on link at bounding box center [110, 481] width 0 height 0
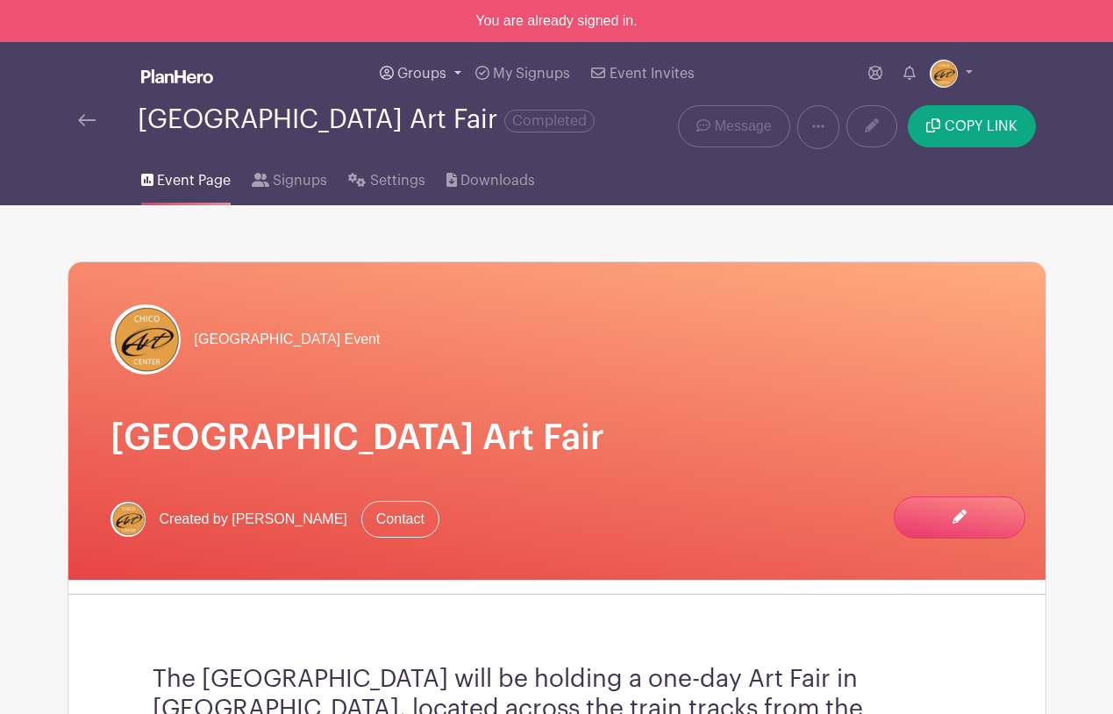
click at [418, 74] on span "Groups" at bounding box center [421, 74] width 49 height 14
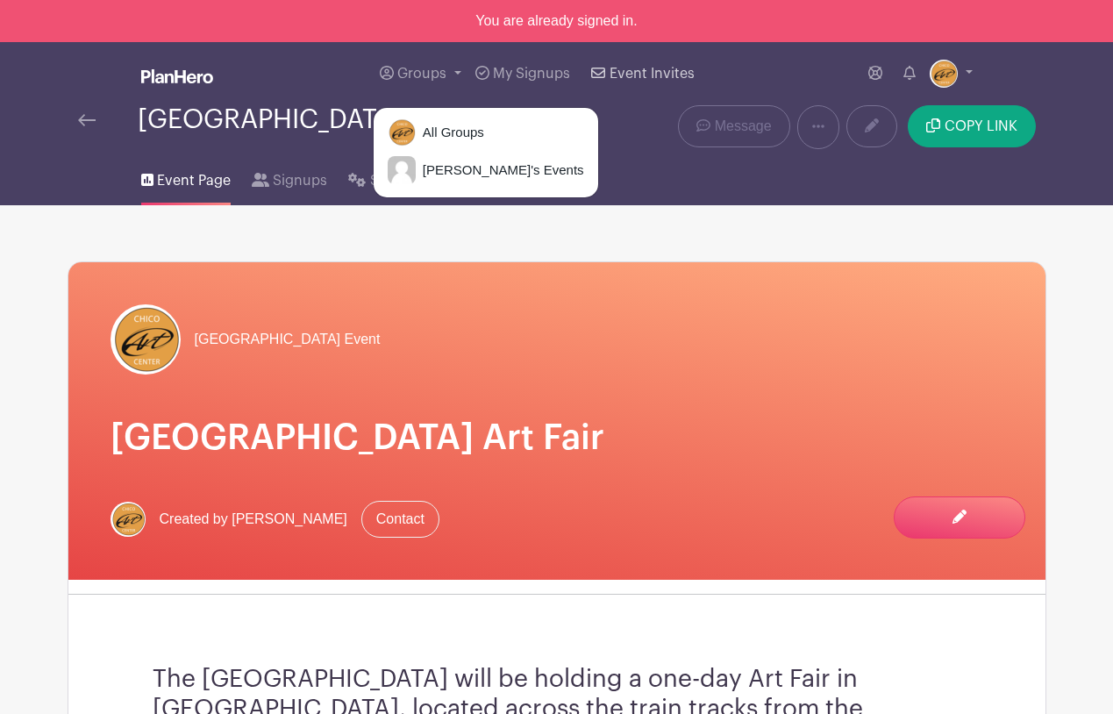
click at [628, 79] on span "Event Invites" at bounding box center [652, 74] width 85 height 14
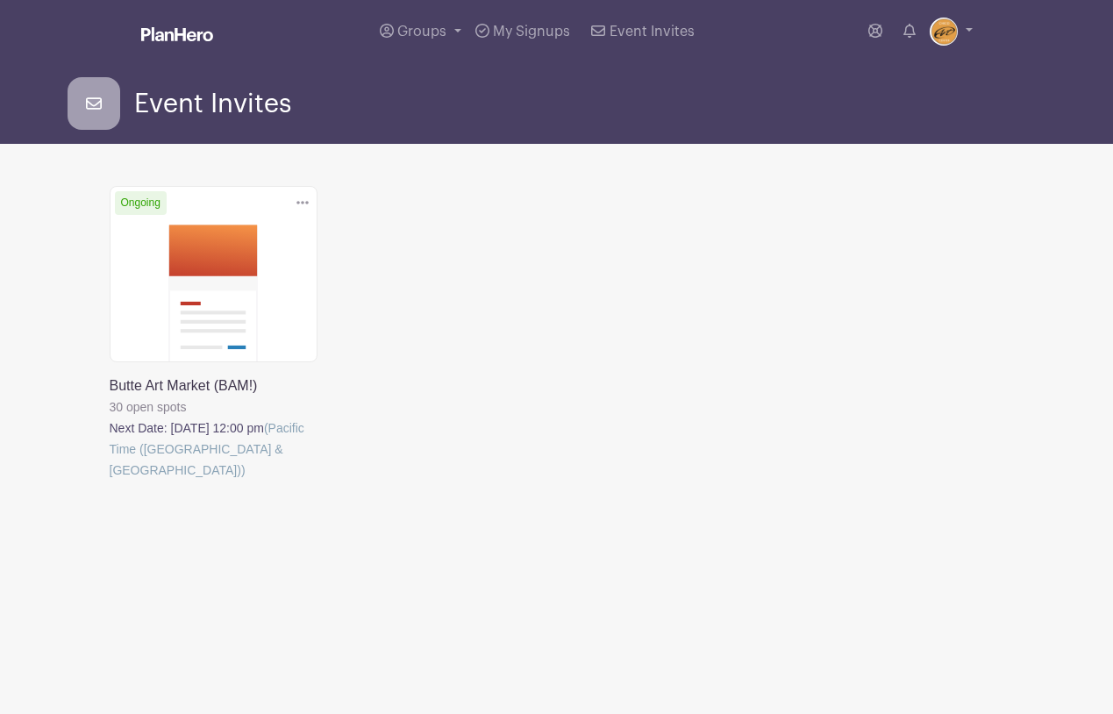
click at [110, 481] on link at bounding box center [110, 481] width 0 height 0
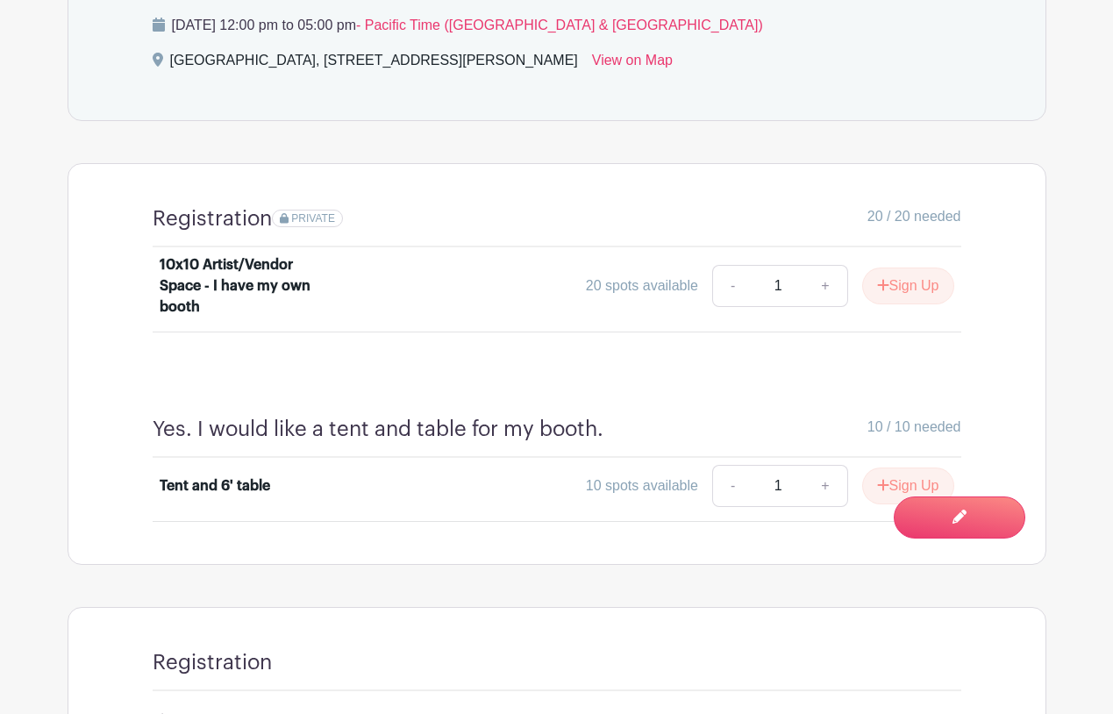
scroll to position [996, 0]
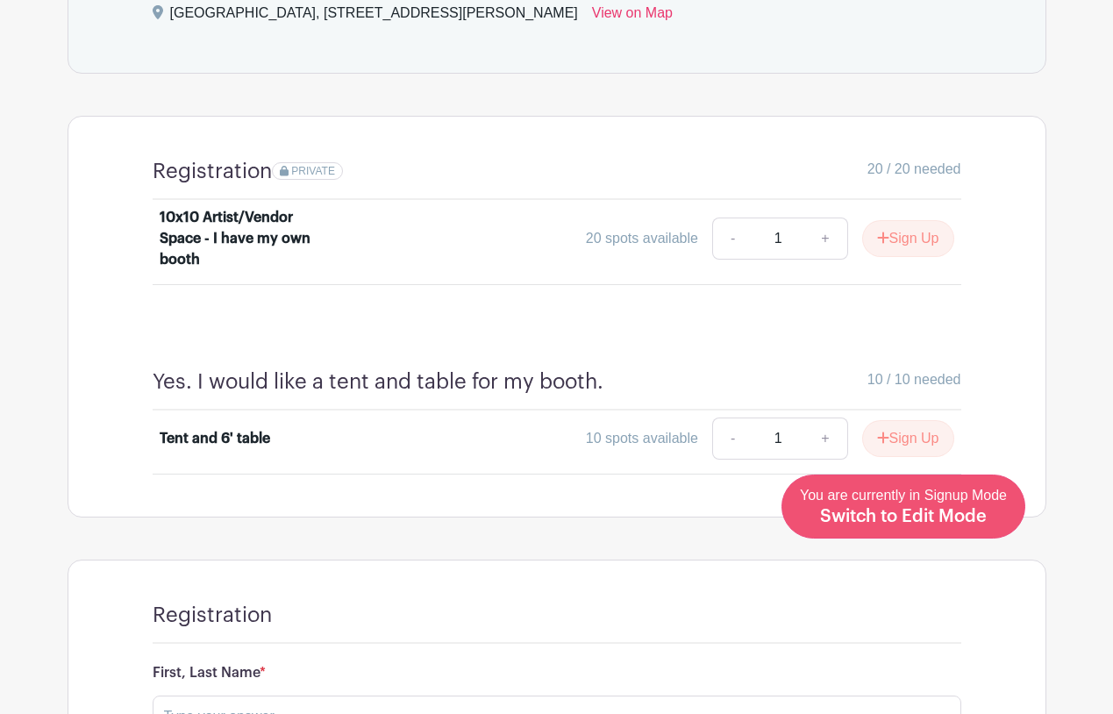
click at [944, 525] on span "Switch to Edit Mode" at bounding box center [903, 517] width 167 height 18
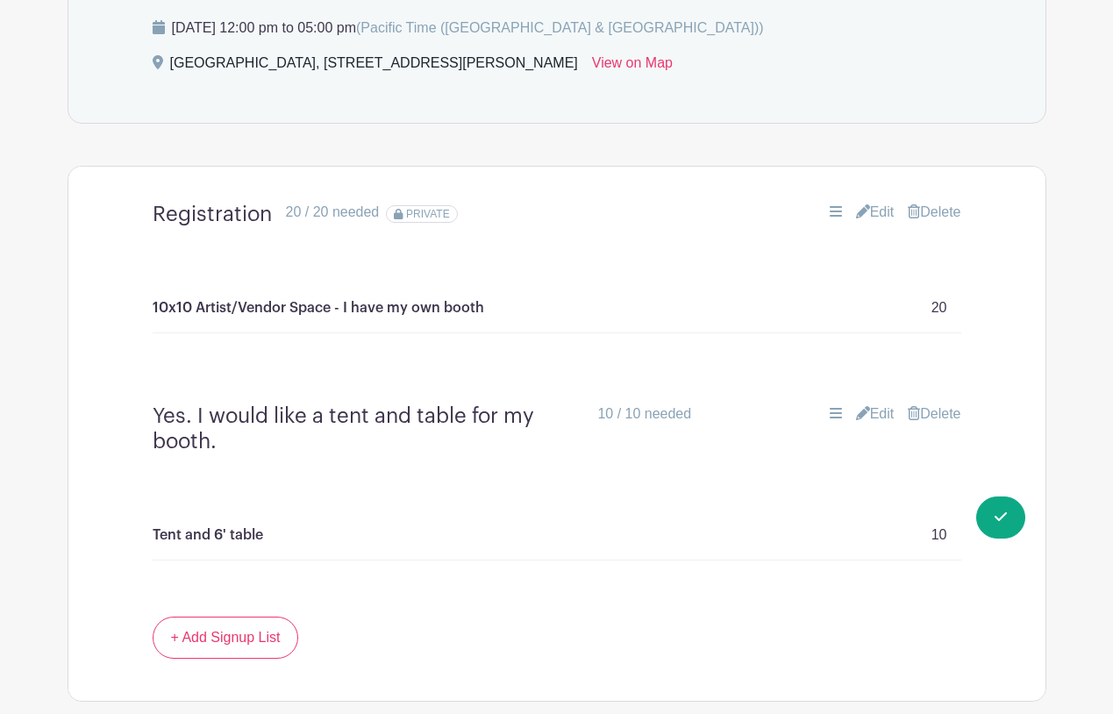
scroll to position [1035, 0]
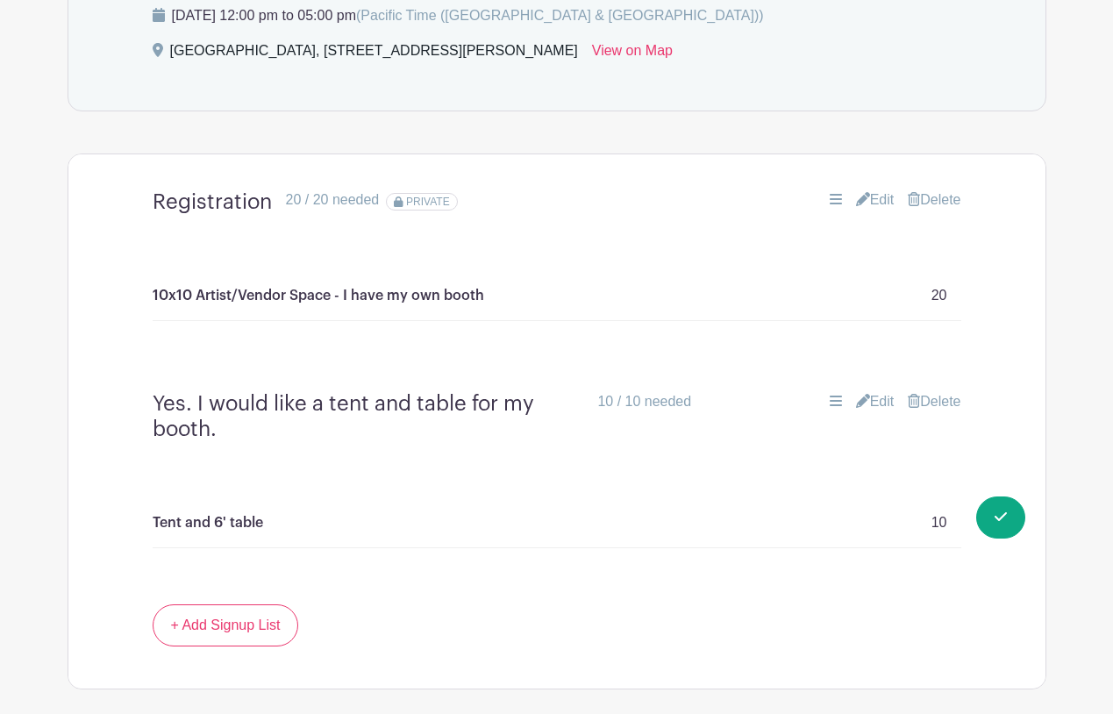
click at [934, 403] on link "Delete" at bounding box center [934, 401] width 53 height 21
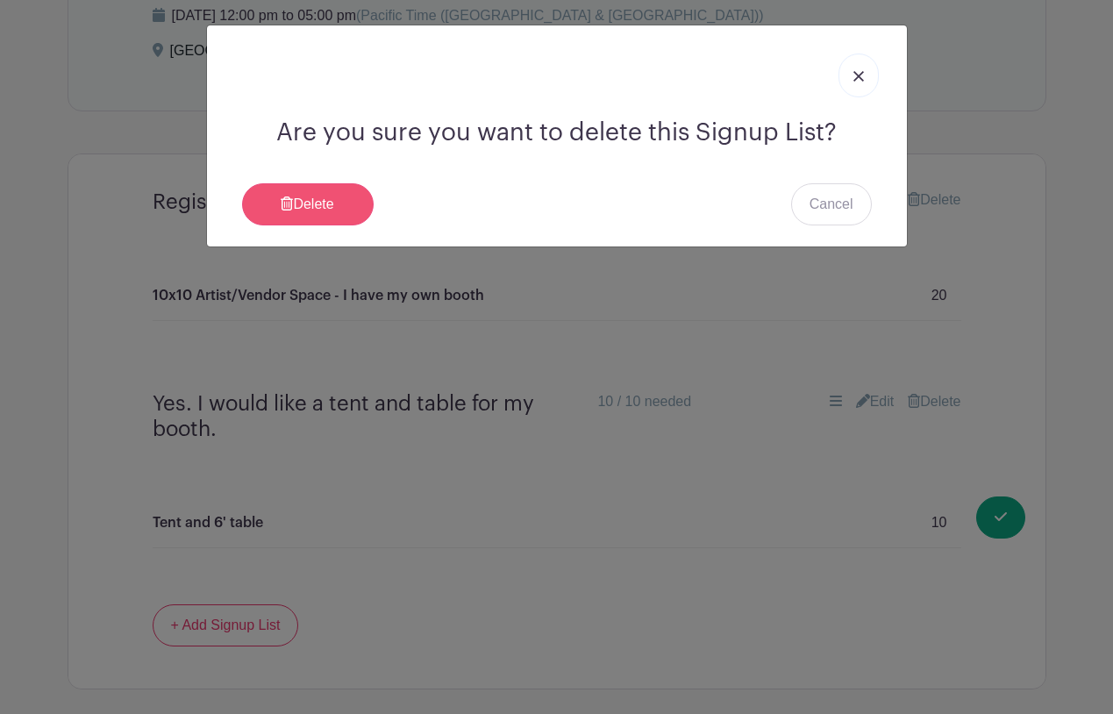
click at [330, 199] on link "Delete" at bounding box center [308, 204] width 132 height 42
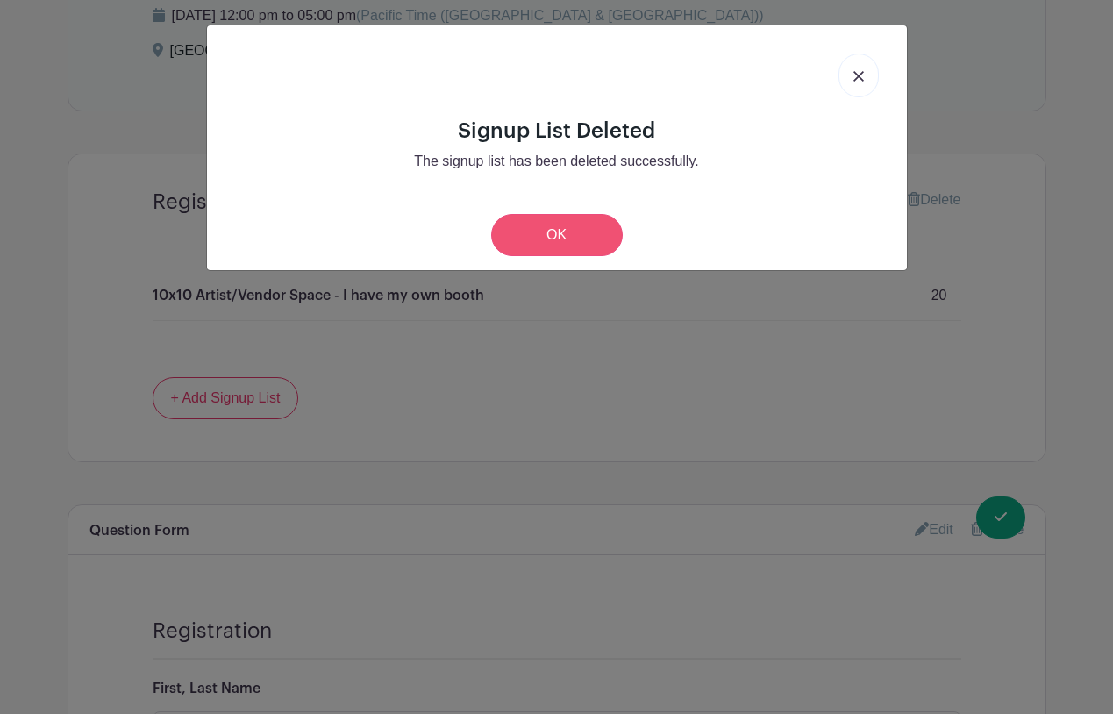
click at [581, 232] on link "OK" at bounding box center [557, 235] width 132 height 42
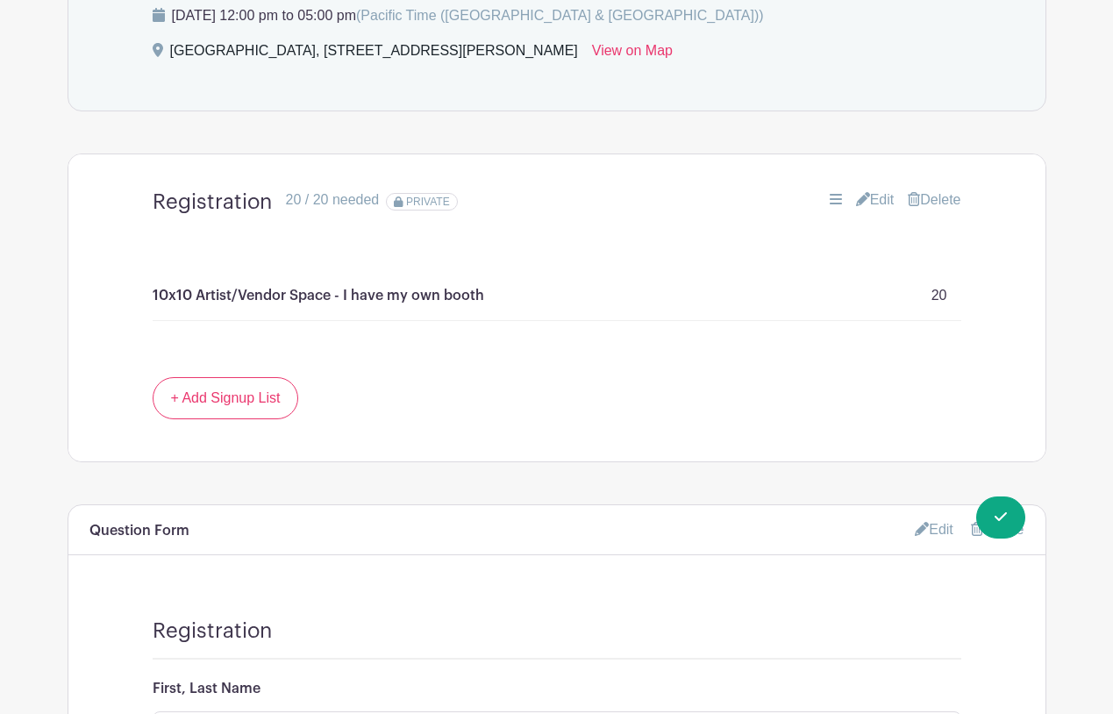
click at [1072, 463] on main "Groups All Groups [PERSON_NAME]'s Events My Signups Event Invites My account Lo…" at bounding box center [556, 184] width 1113 height 2438
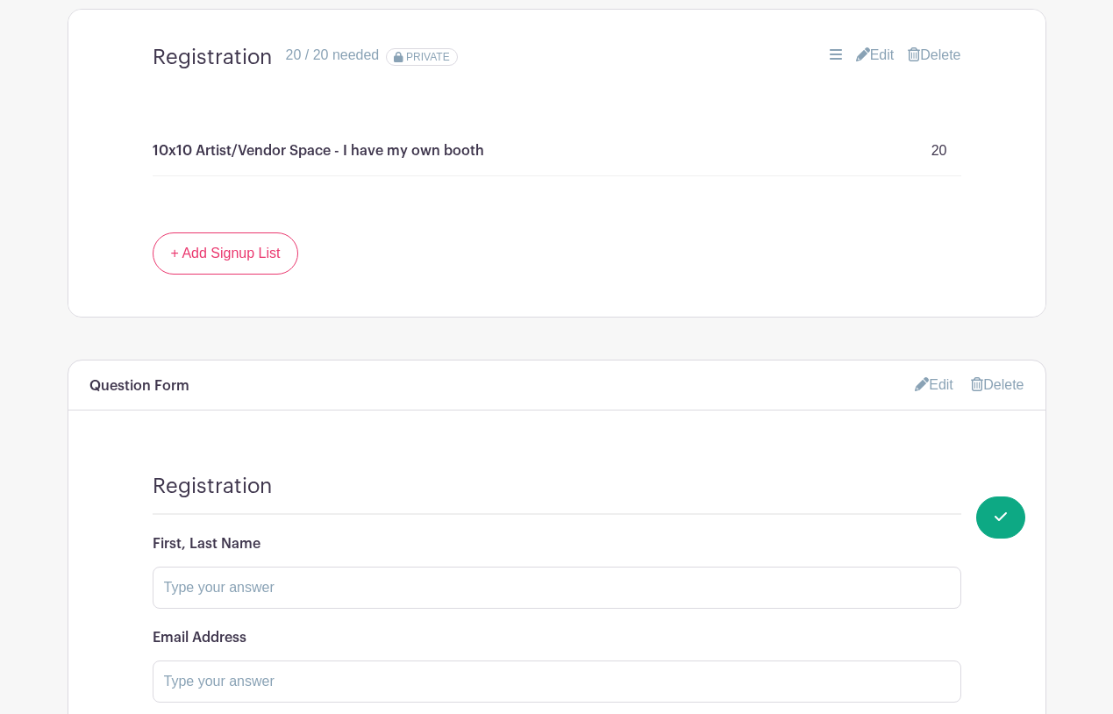
scroll to position [1188, 0]
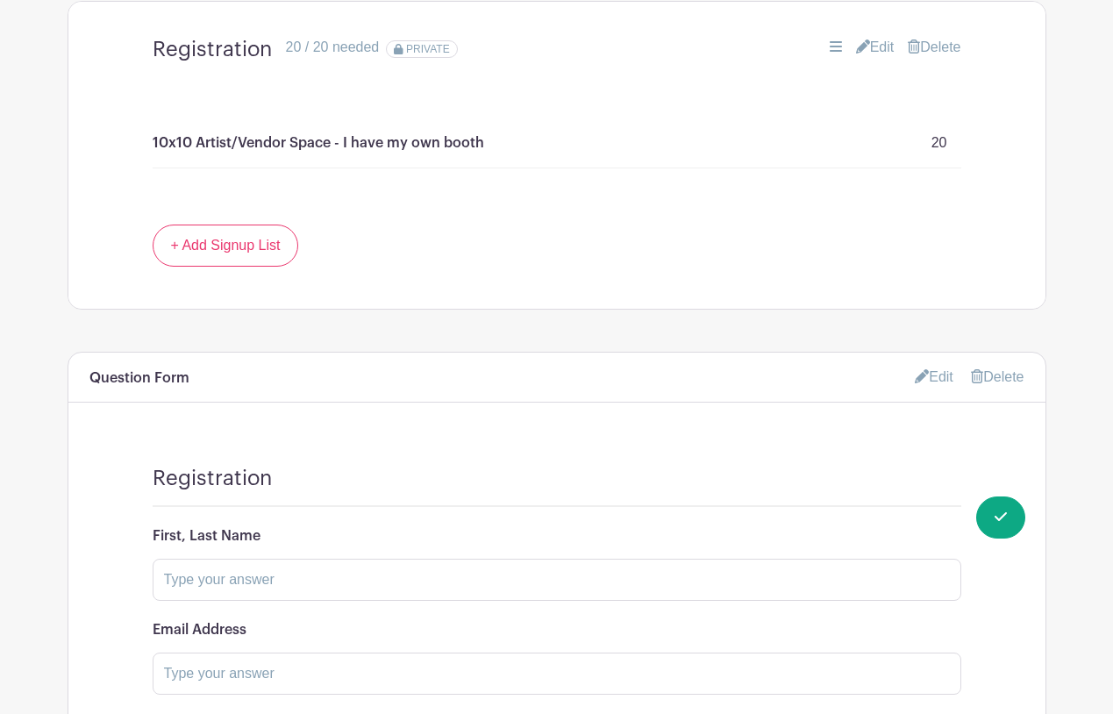
click at [675, 339] on div "[PERSON_NAME]'s Events" at bounding box center [557, 86] width 979 height 2109
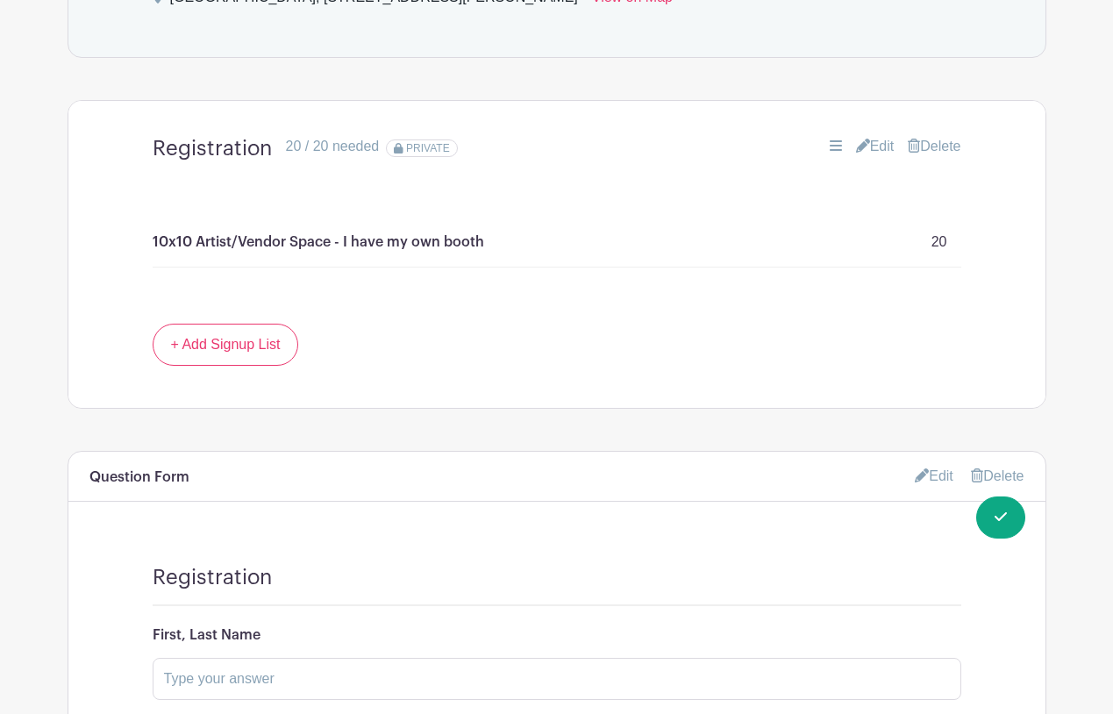
scroll to position [1081, 0]
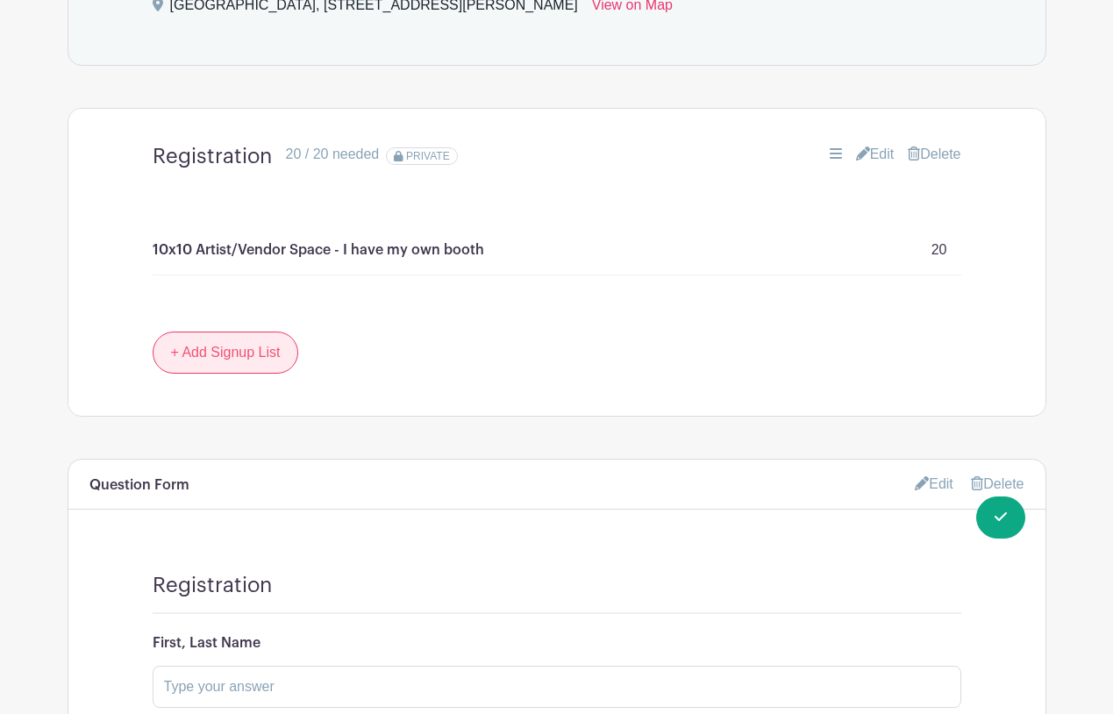
click at [265, 349] on link "+ Add Signup List" at bounding box center [226, 353] width 146 height 42
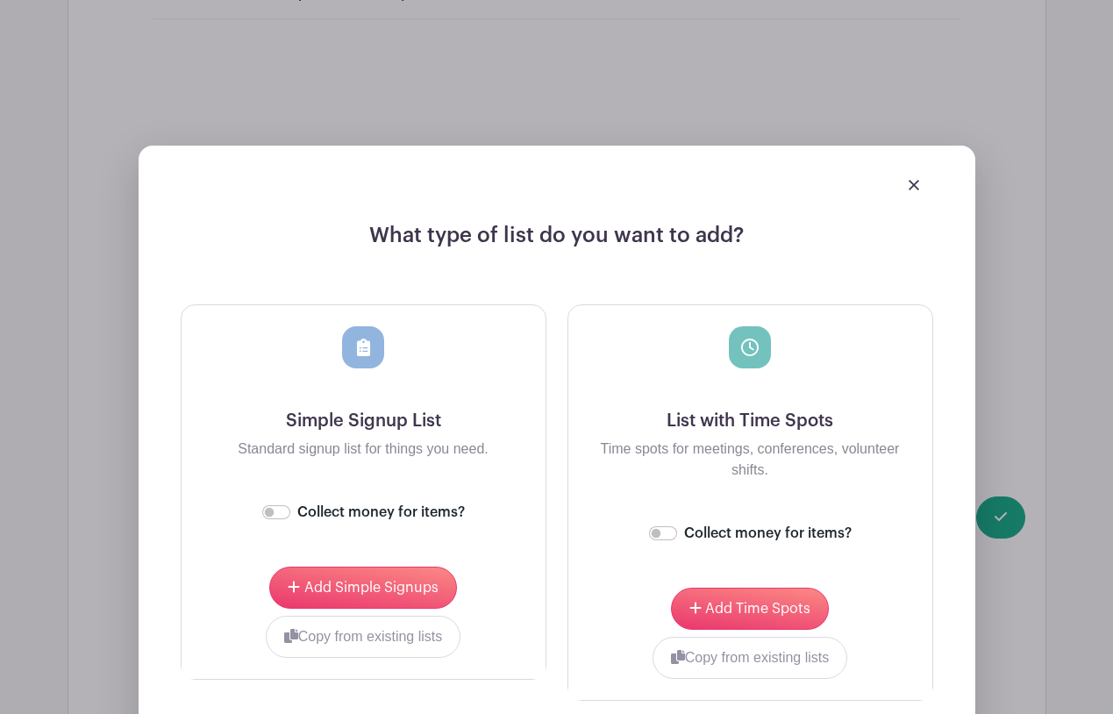
scroll to position [1349, 0]
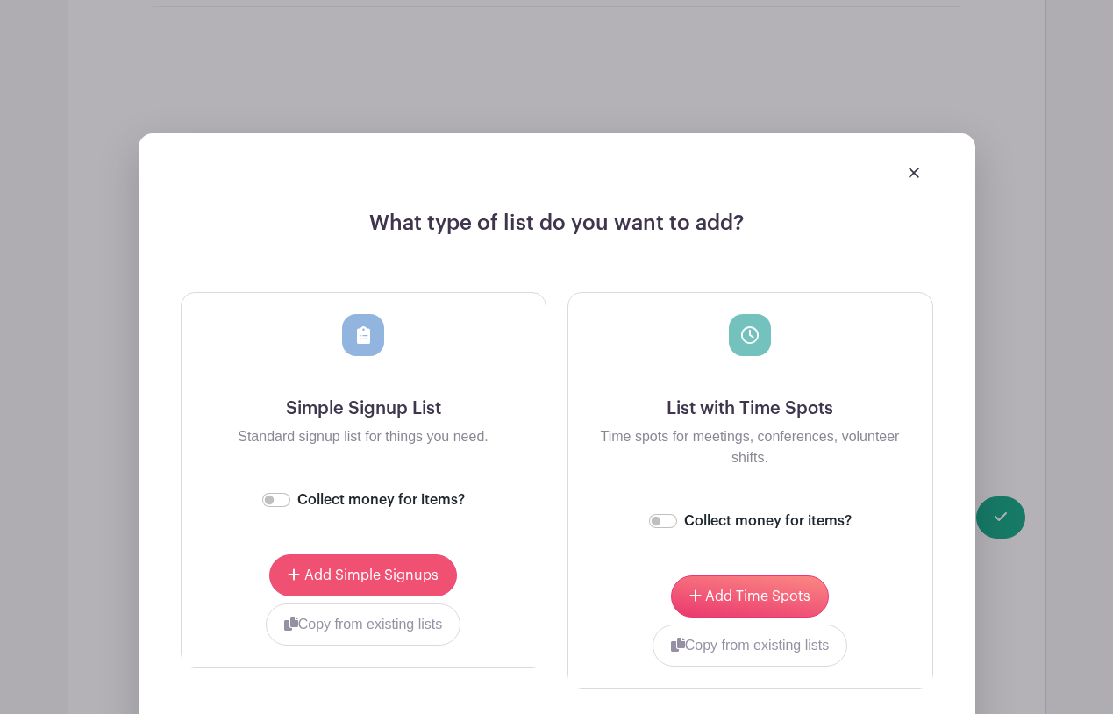
click at [372, 573] on span "Add Simple Signups" at bounding box center [371, 575] width 134 height 14
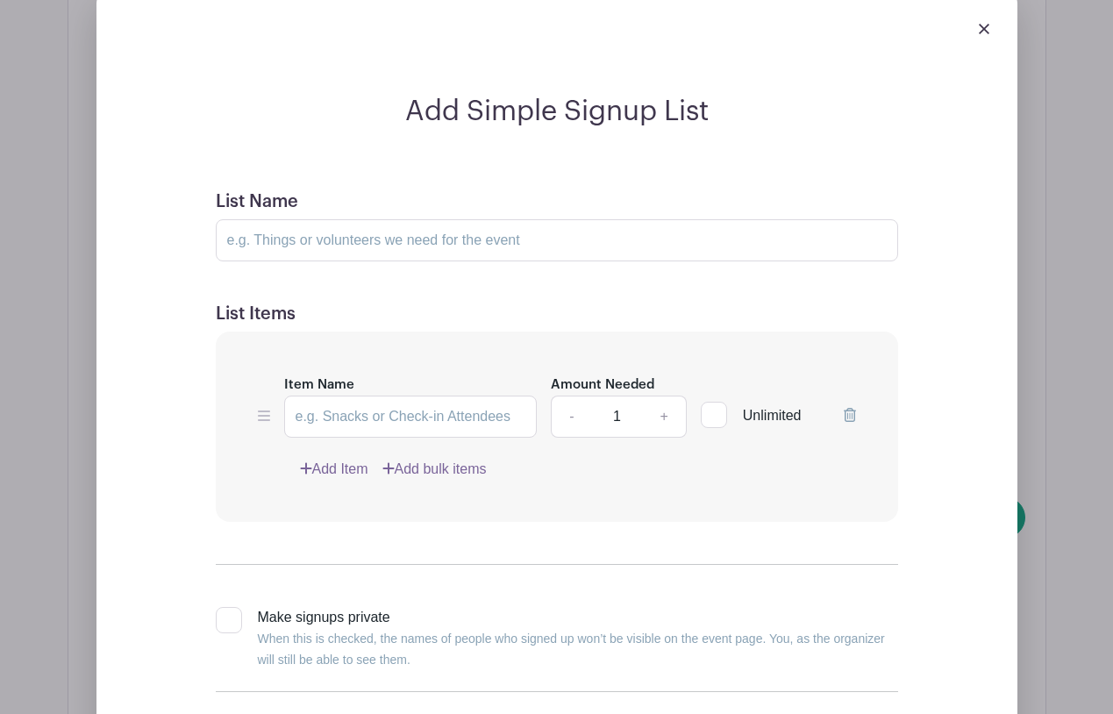
scroll to position [1592, 0]
click at [537, 230] on input "List Name" at bounding box center [557, 239] width 682 height 42
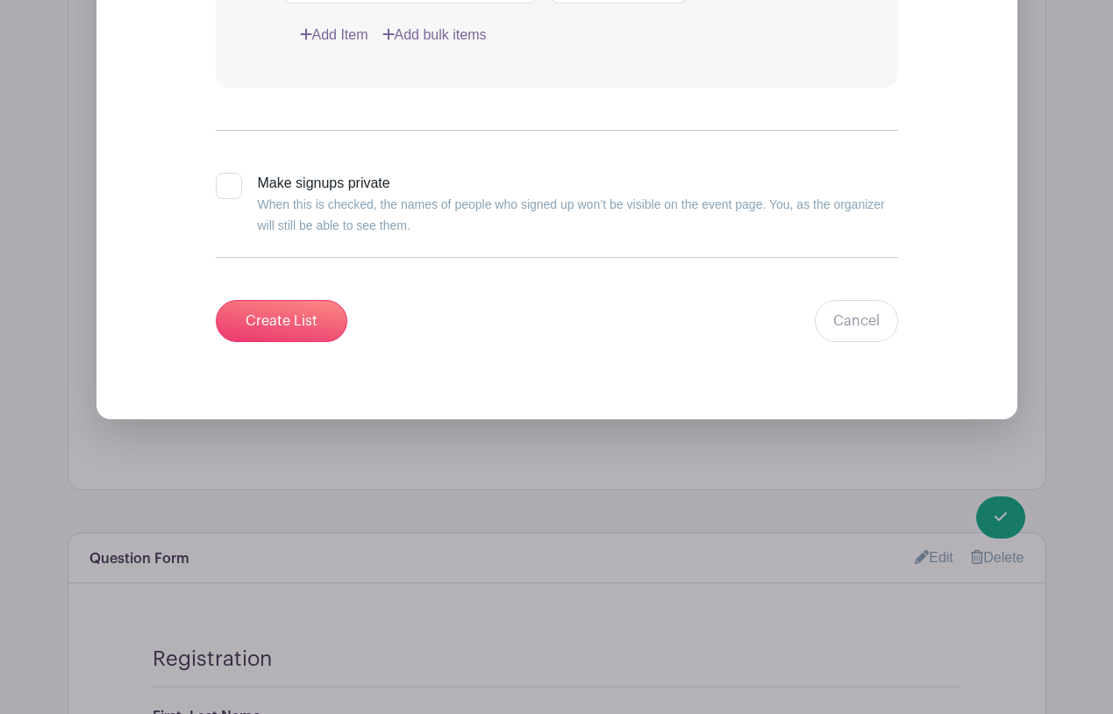
scroll to position [2034, 0]
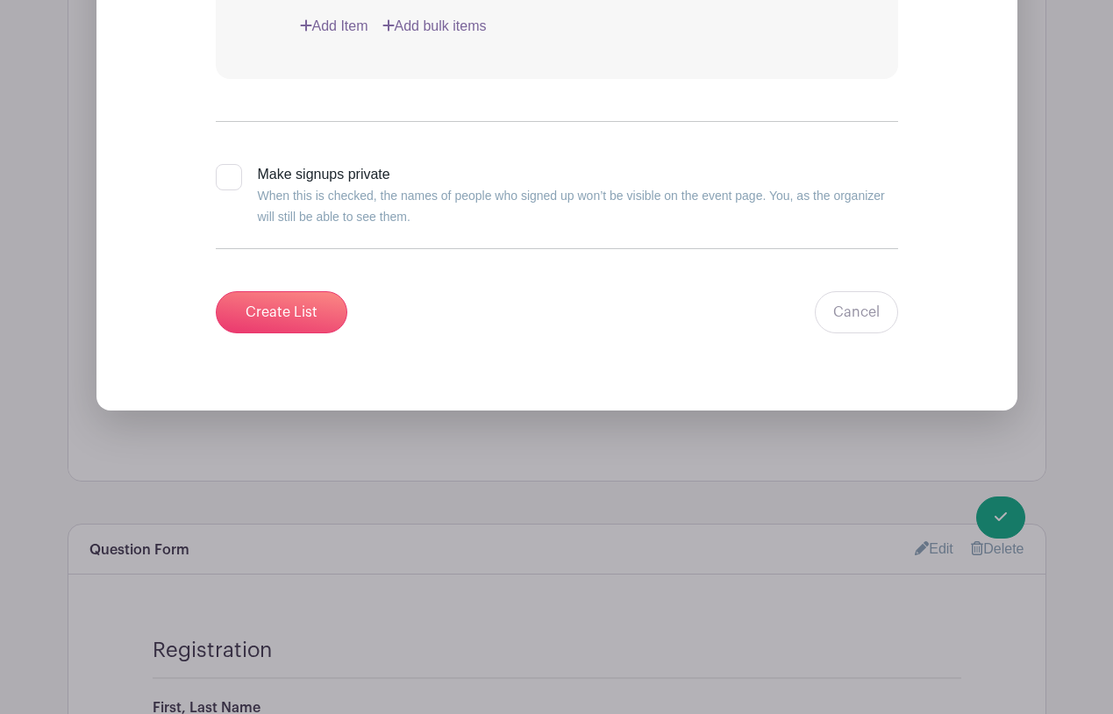
type input "I have my own booth and tables"
click at [228, 180] on div at bounding box center [229, 177] width 26 height 26
click at [227, 175] on input "Make signups private When this is checked, the names of people who signed up wo…" at bounding box center [221, 169] width 11 height 11
checkbox input "true"
click at [259, 305] on input "Create List" at bounding box center [282, 312] width 132 height 42
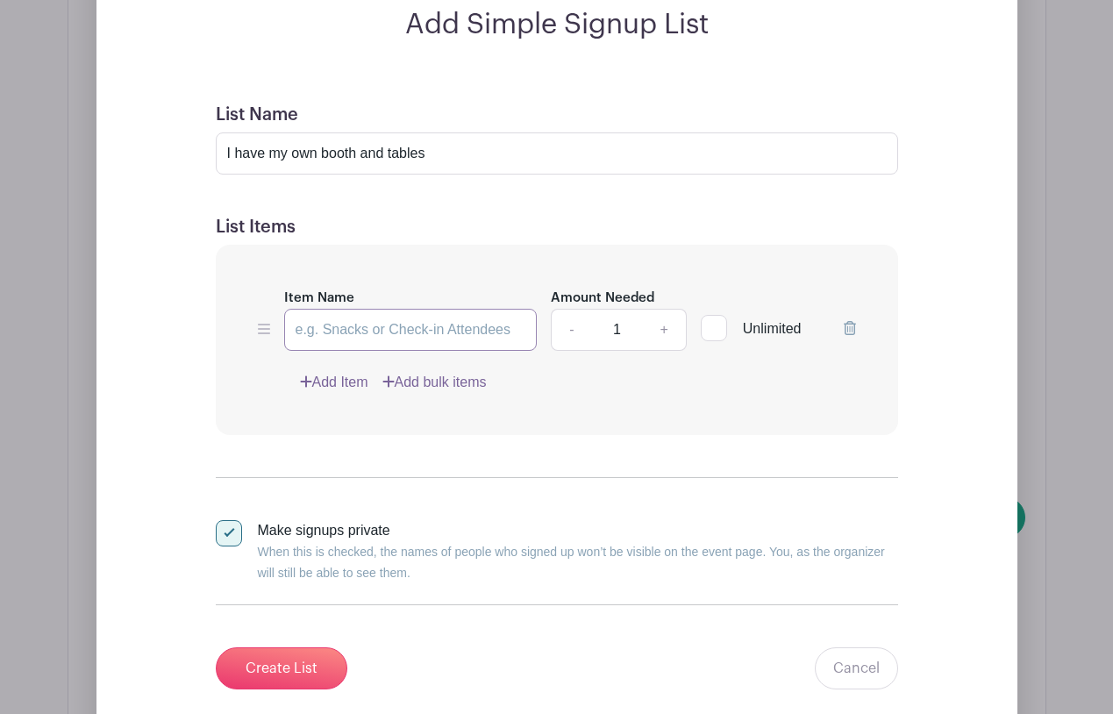
scroll to position [1670, 0]
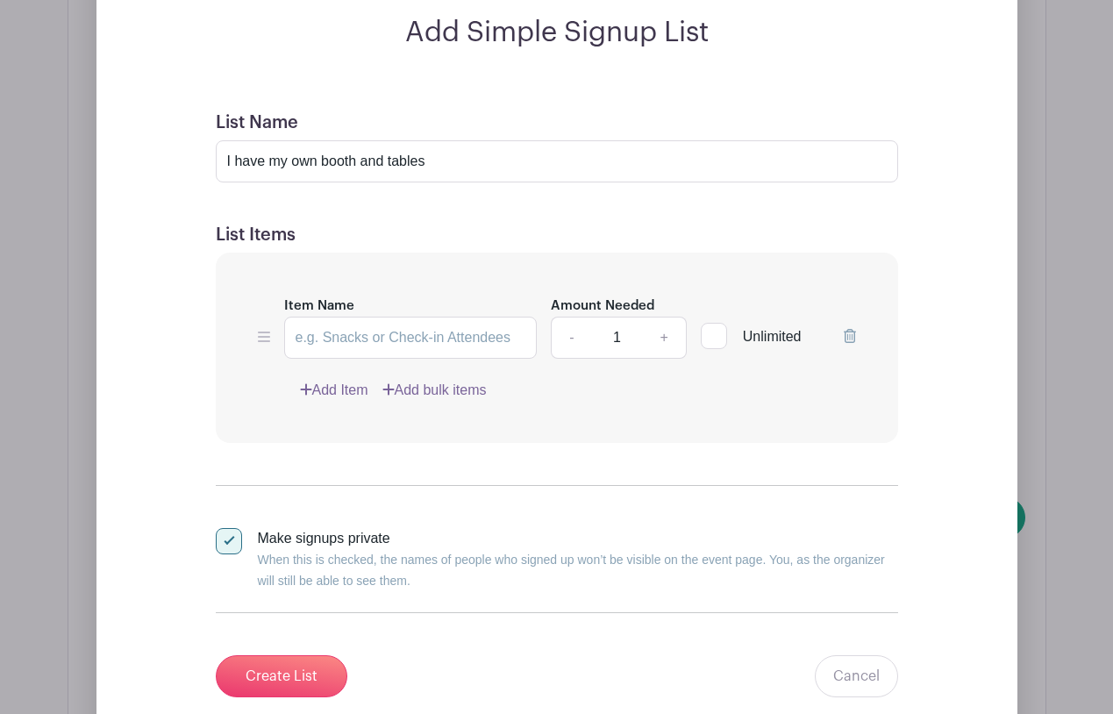
click at [668, 339] on link "+" at bounding box center [664, 338] width 44 height 42
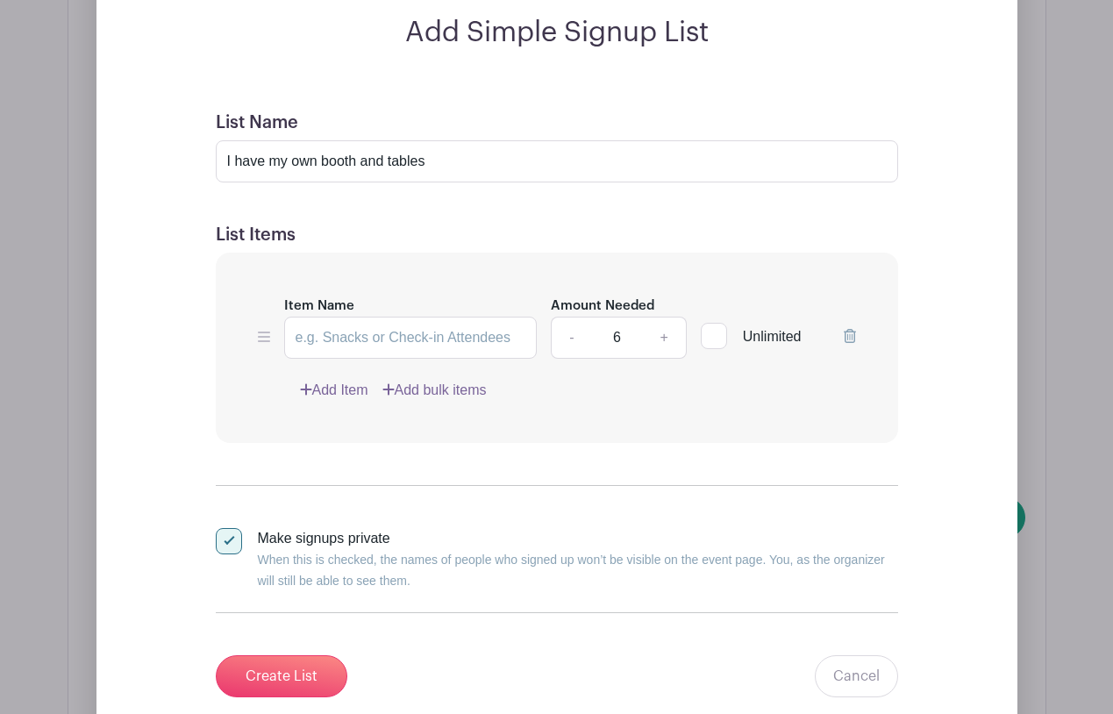
click at [571, 339] on link "-" at bounding box center [571, 338] width 40 height 42
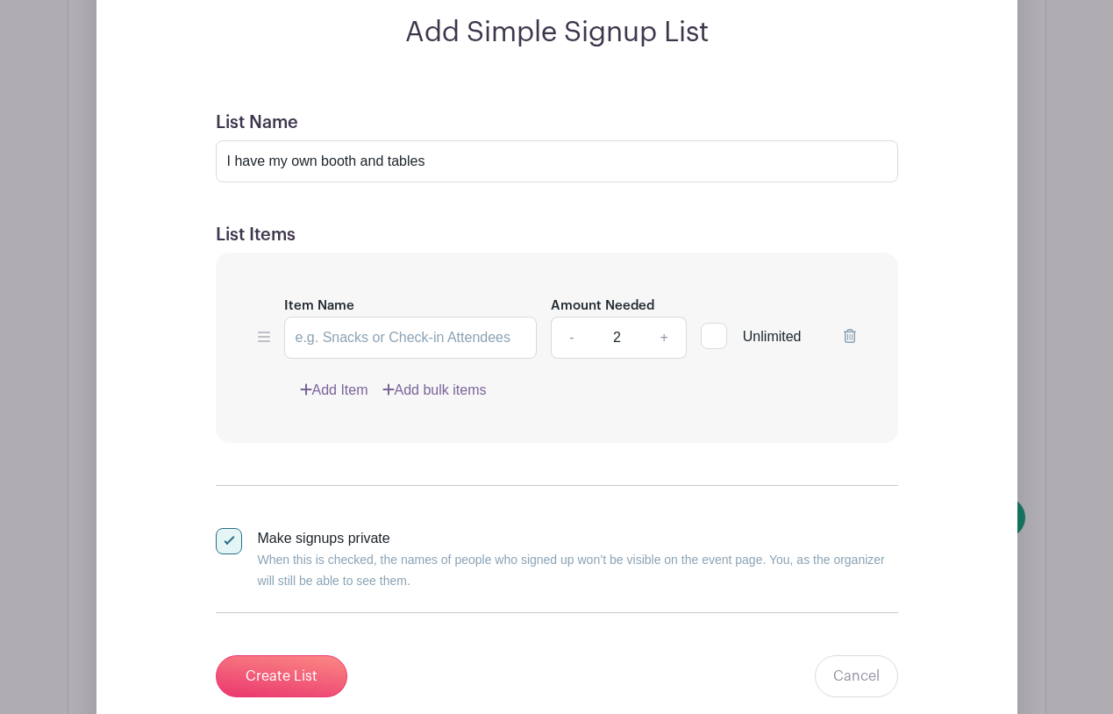
type input "1"
click at [571, 339] on link "-" at bounding box center [571, 338] width 40 height 42
click at [286, 670] on input "Create List" at bounding box center [282, 676] width 132 height 42
click at [951, 289] on div "Add Simple Signup List List Name I have my own booth and tables List Items Item…" at bounding box center [557, 367] width 809 height 703
click at [283, 682] on input "Create List" at bounding box center [282, 676] width 132 height 42
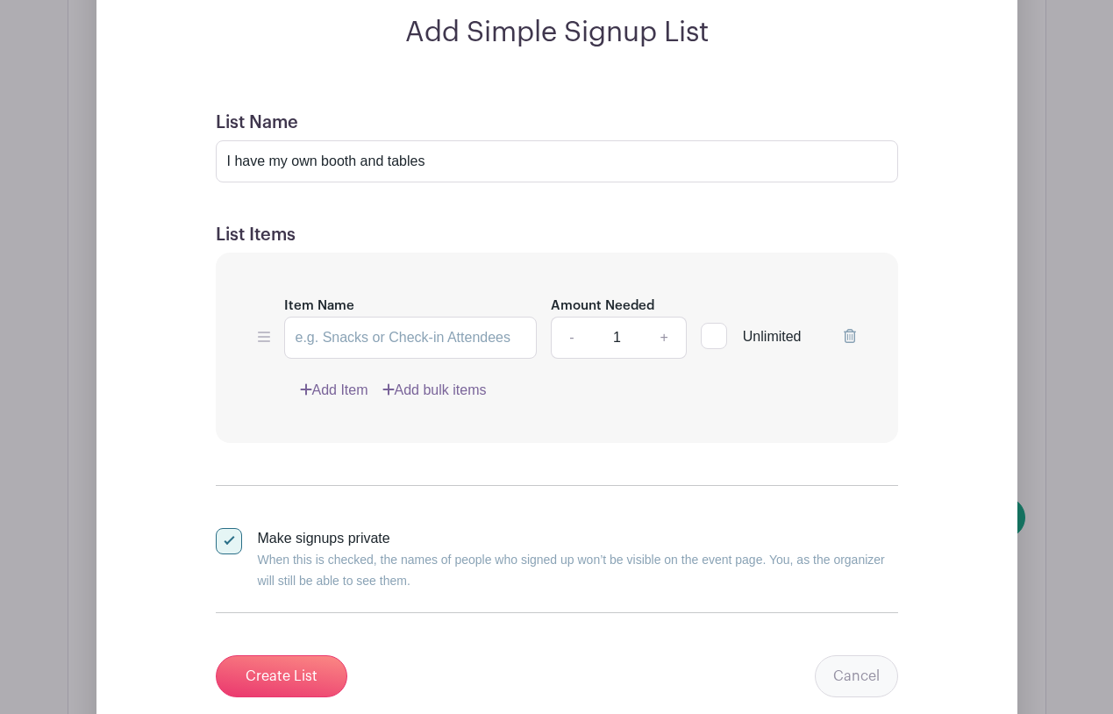
click at [843, 659] on link "Cancel" at bounding box center [856, 676] width 83 height 42
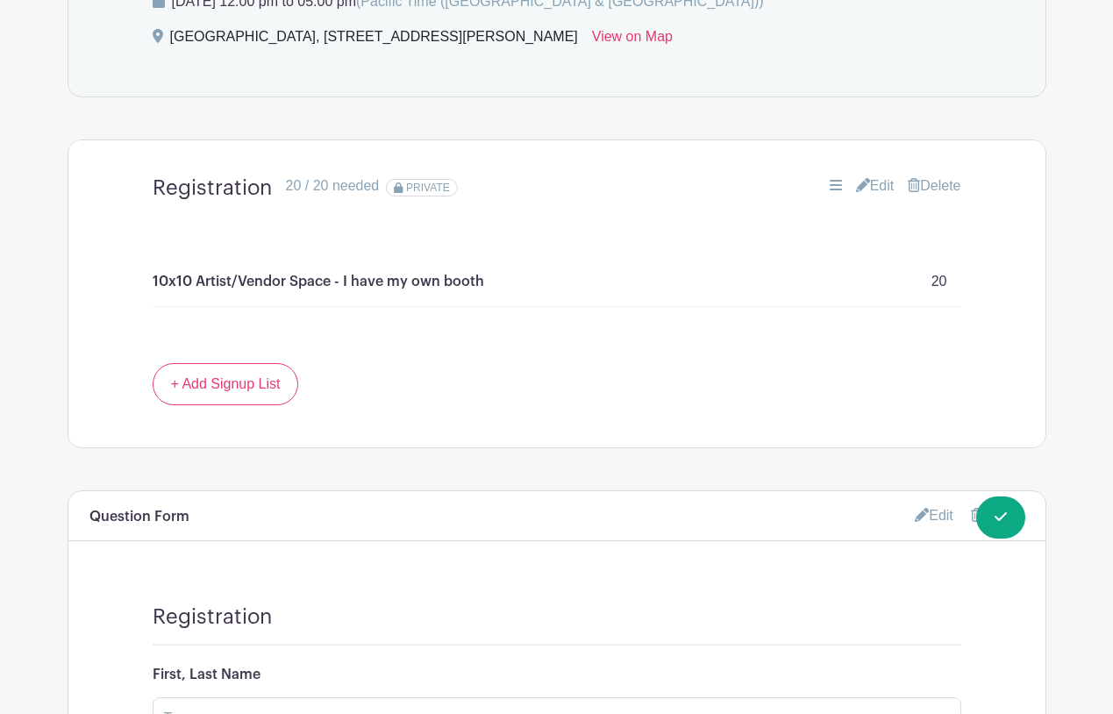
scroll to position [1187, 0]
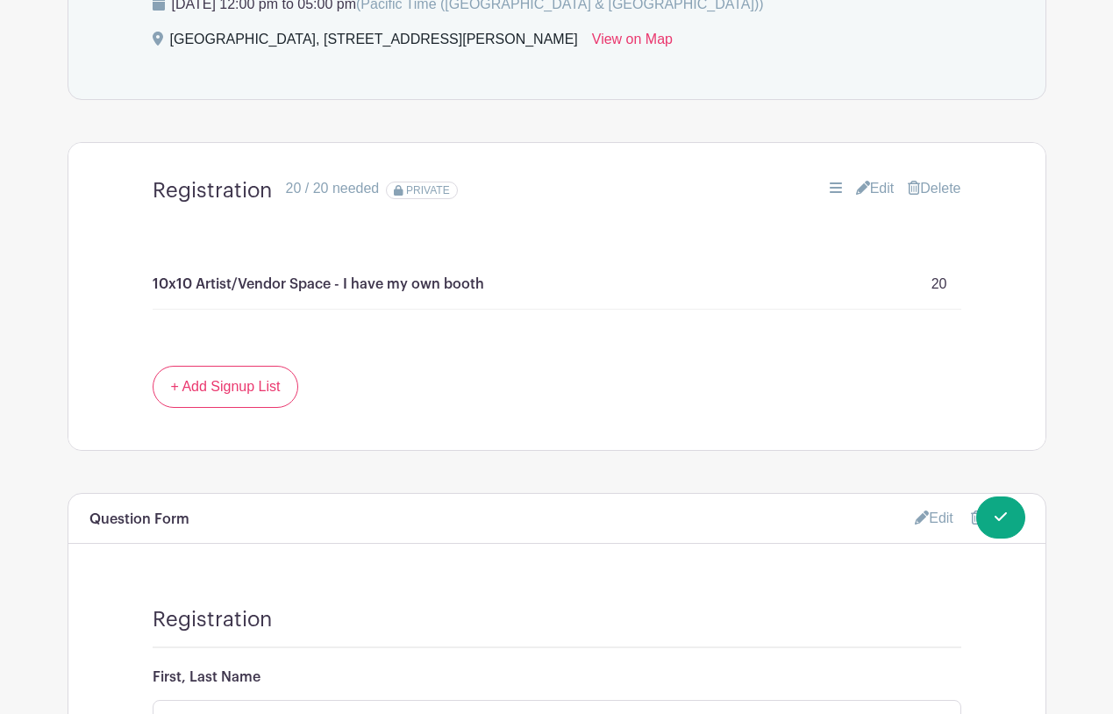
click at [401, 286] on p "10x10 Artist/Vendor Space - I have my own booth" at bounding box center [319, 284] width 332 height 21
click at [876, 189] on link "Edit" at bounding box center [875, 188] width 39 height 21
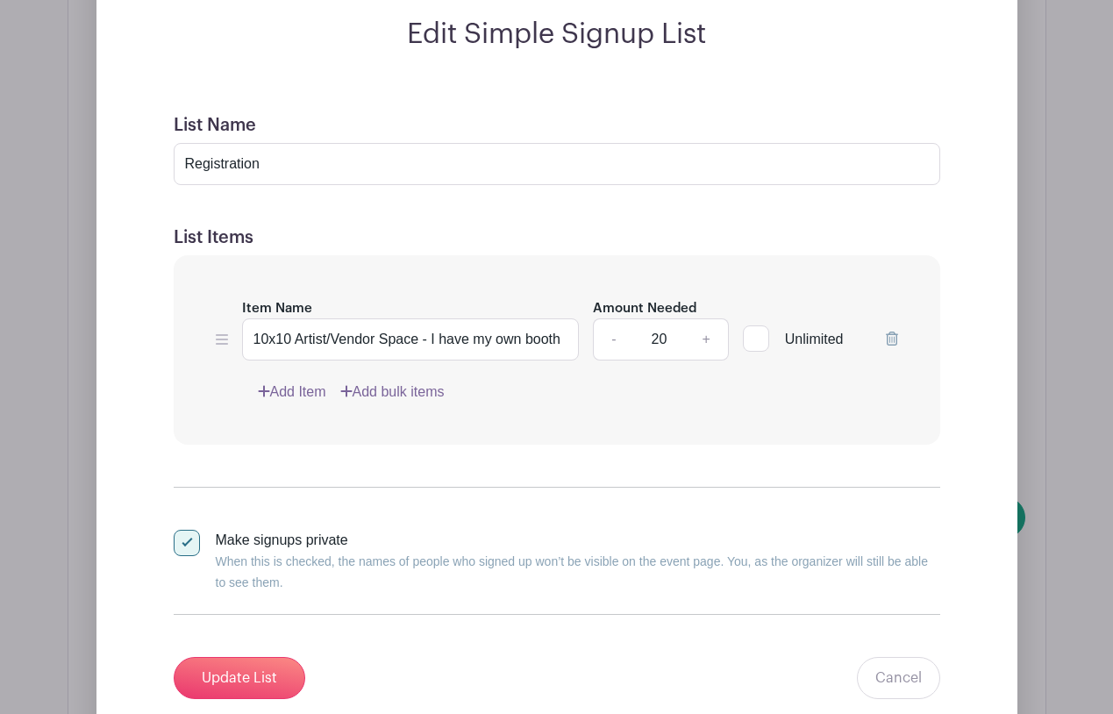
scroll to position [1466, 0]
click at [309, 392] on link "Add Item" at bounding box center [292, 392] width 68 height 21
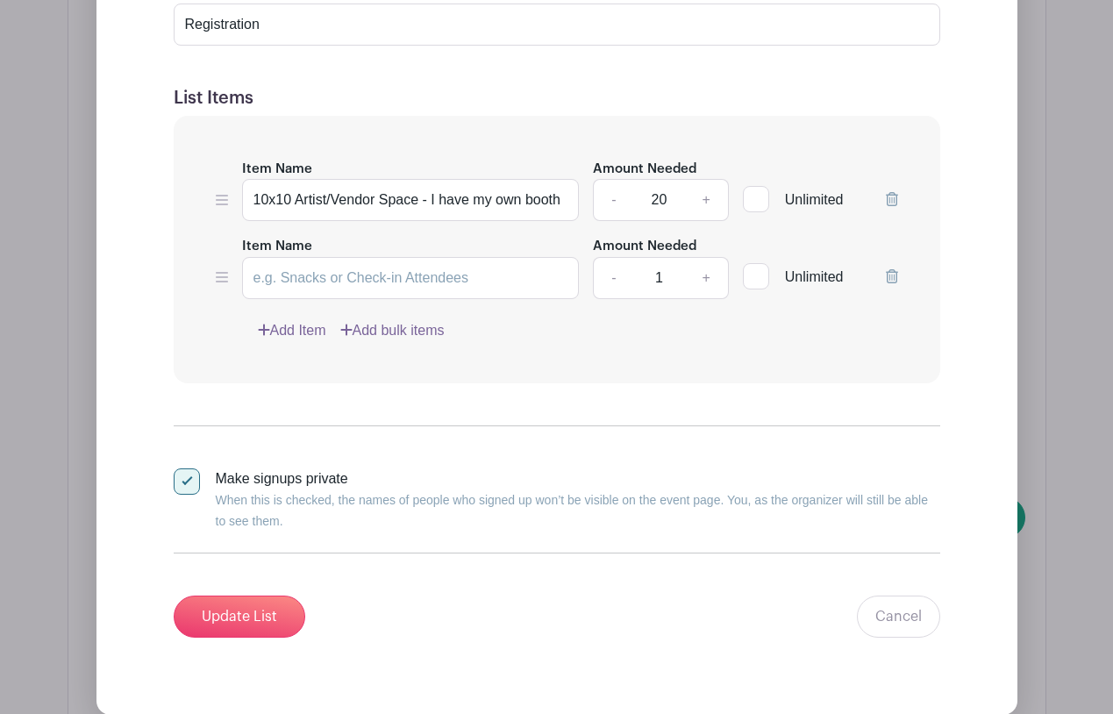
click at [891, 279] on icon at bounding box center [892, 276] width 12 height 14
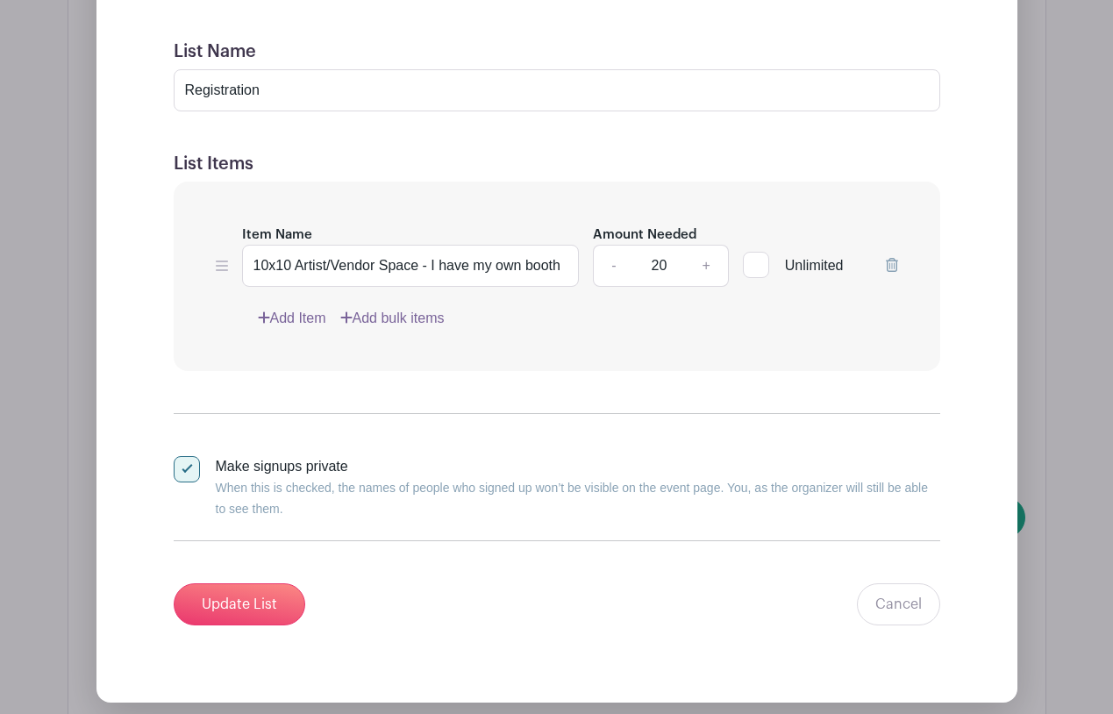
scroll to position [1392, 0]
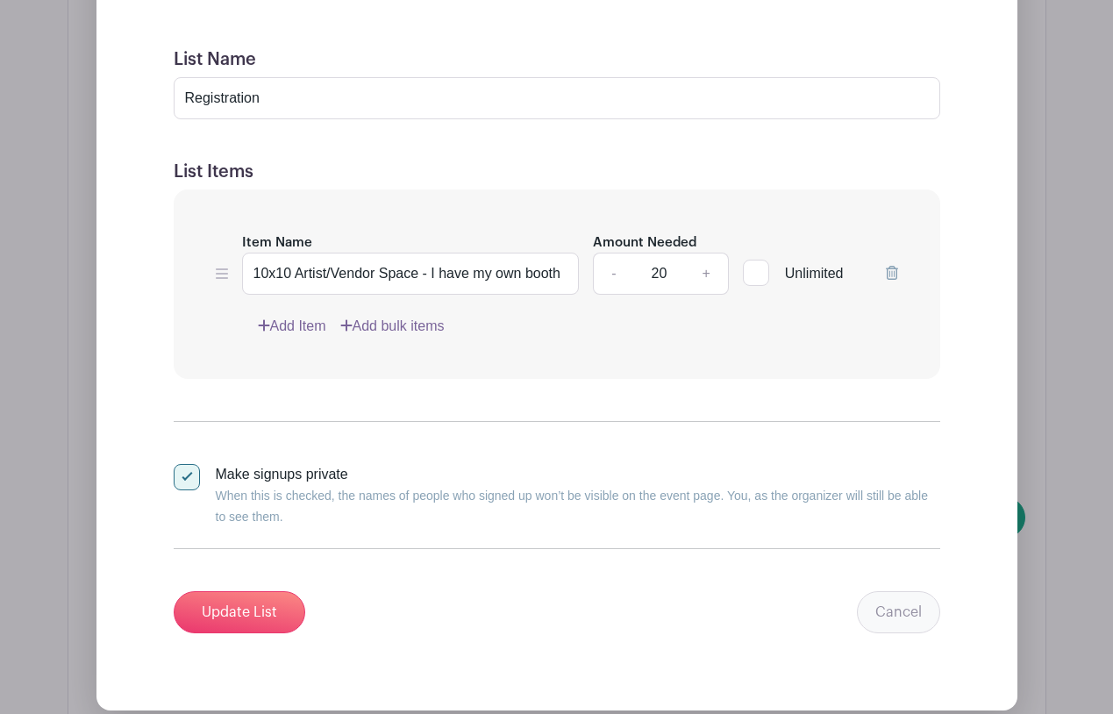
click at [904, 607] on link "Cancel" at bounding box center [898, 612] width 83 height 42
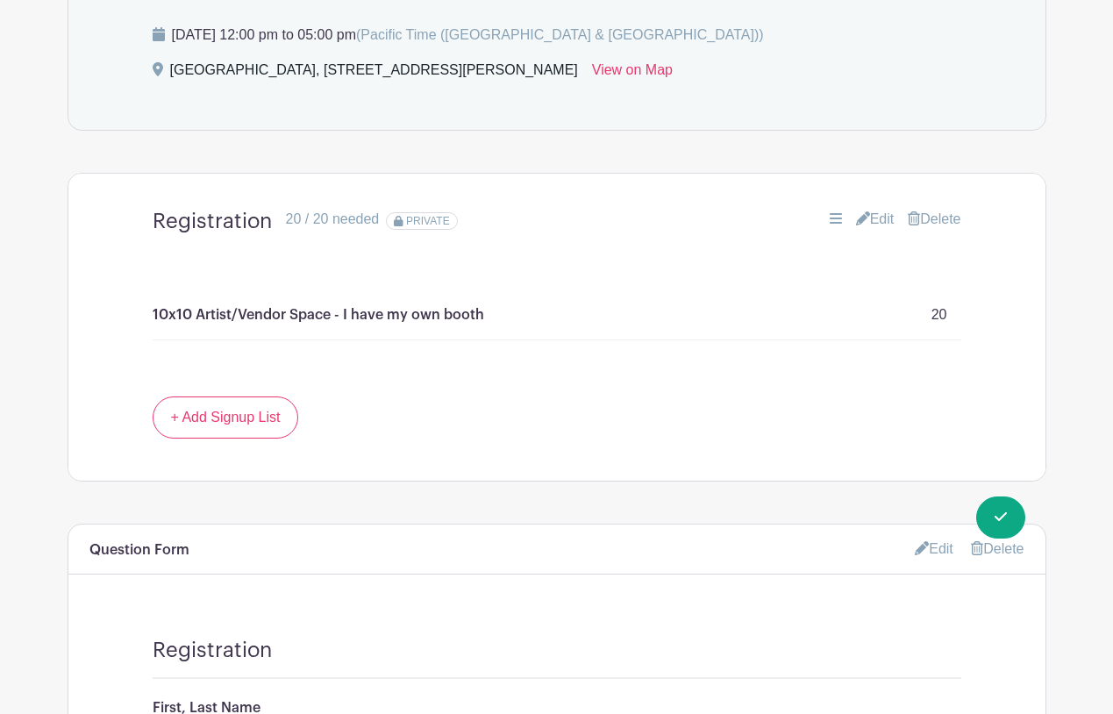
scroll to position [1017, 0]
click at [1061, 453] on main "Groups All Groups Daniel's Events My Signups Event Invites My account Logout Bu…" at bounding box center [556, 202] width 1113 height 2438
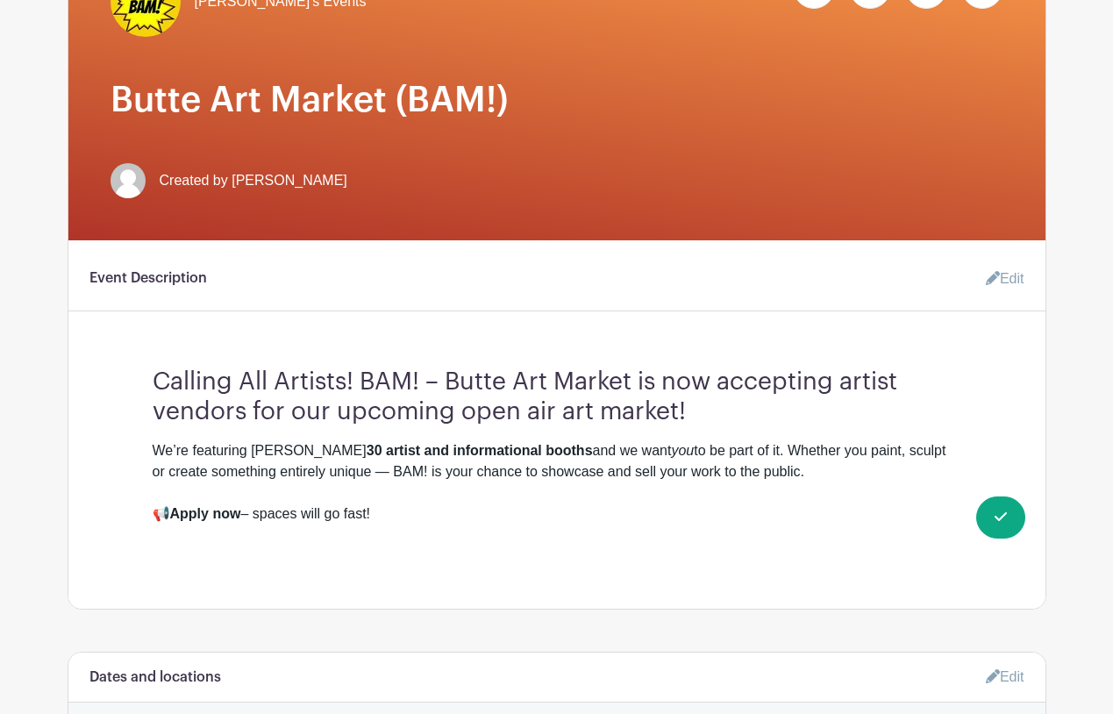
scroll to position [259, 0]
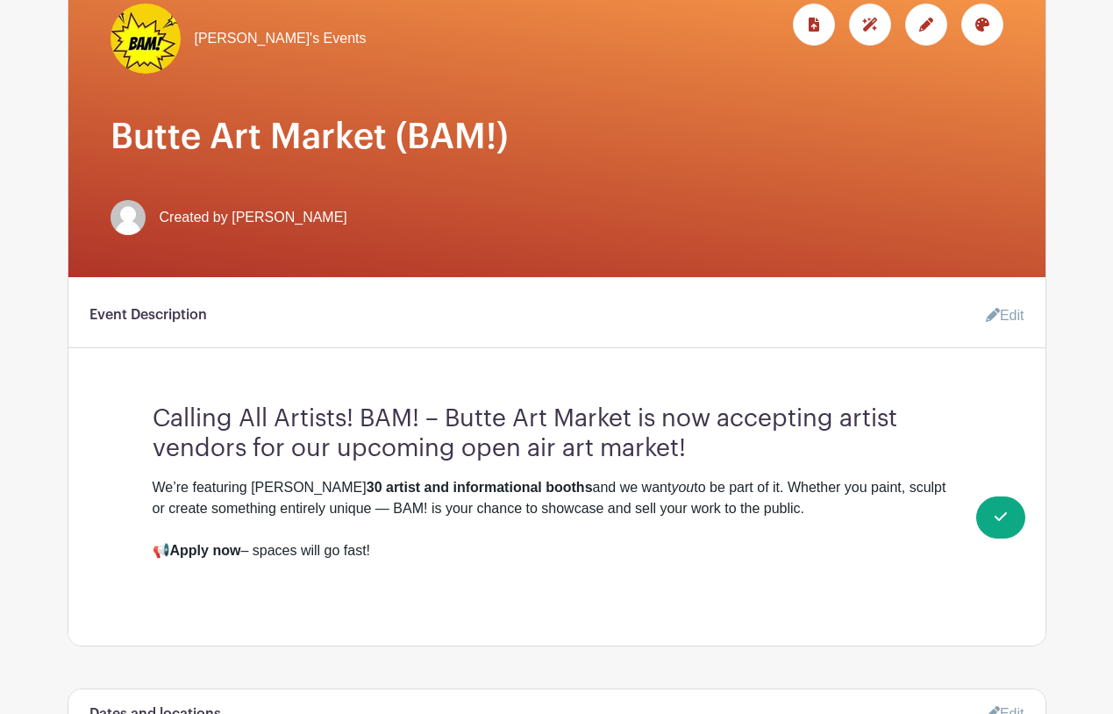
click at [929, 29] on icon at bounding box center [926, 25] width 14 height 14
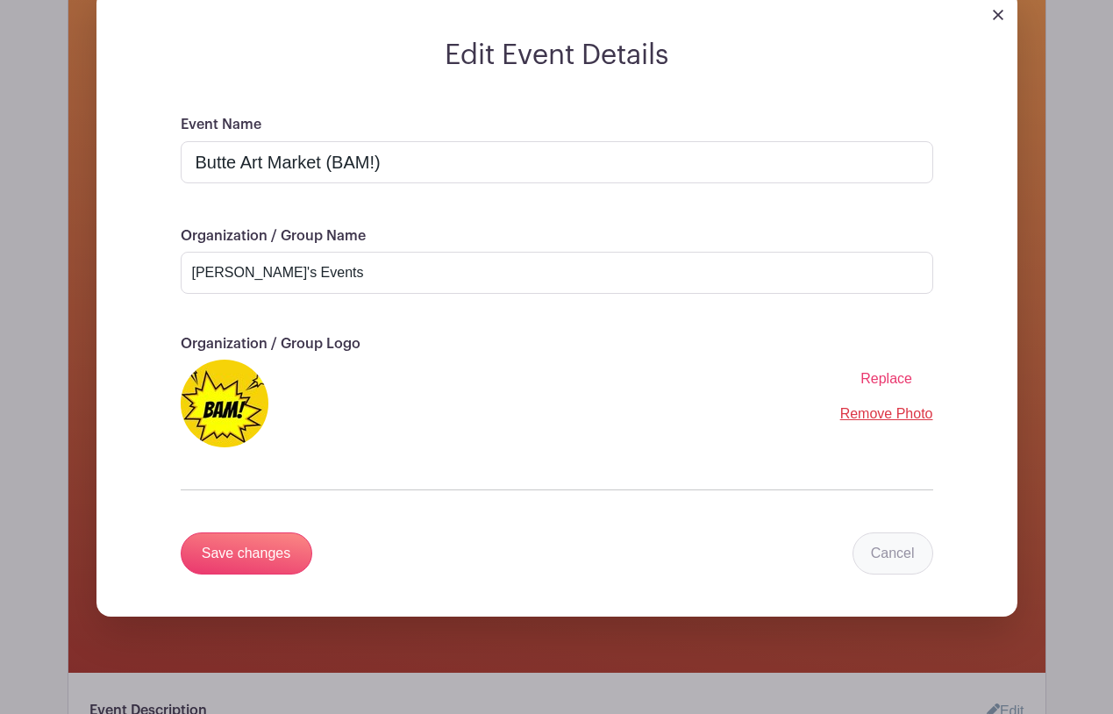
click at [897, 557] on link "Cancel" at bounding box center [893, 553] width 81 height 42
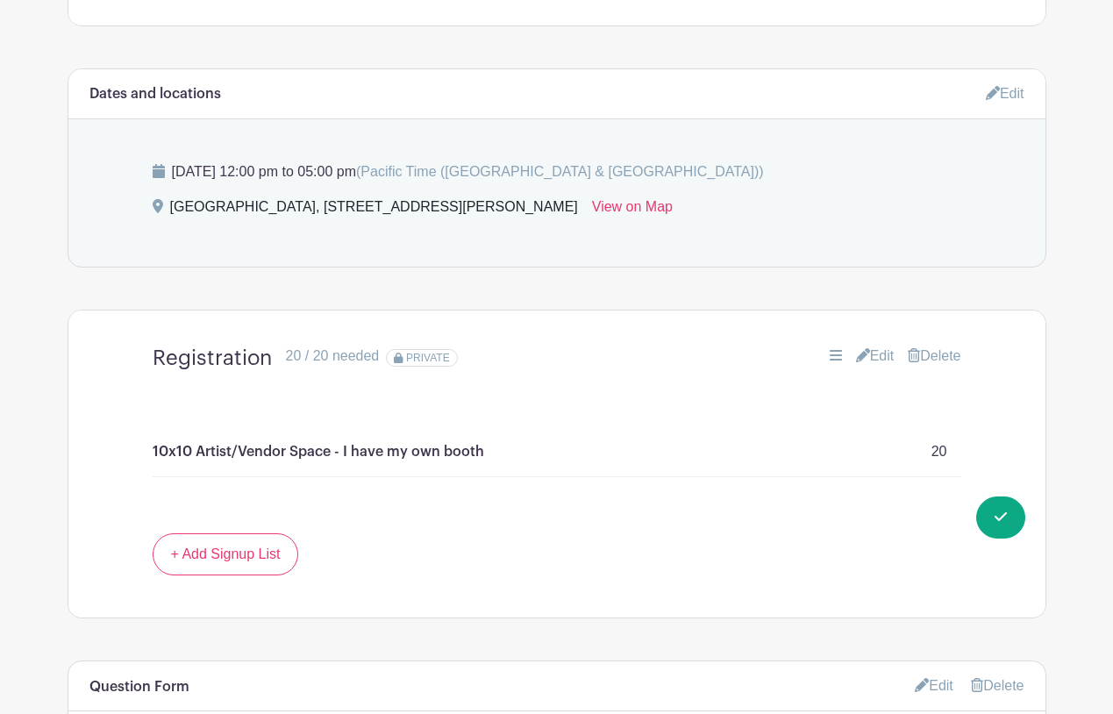
scroll to position [887, 0]
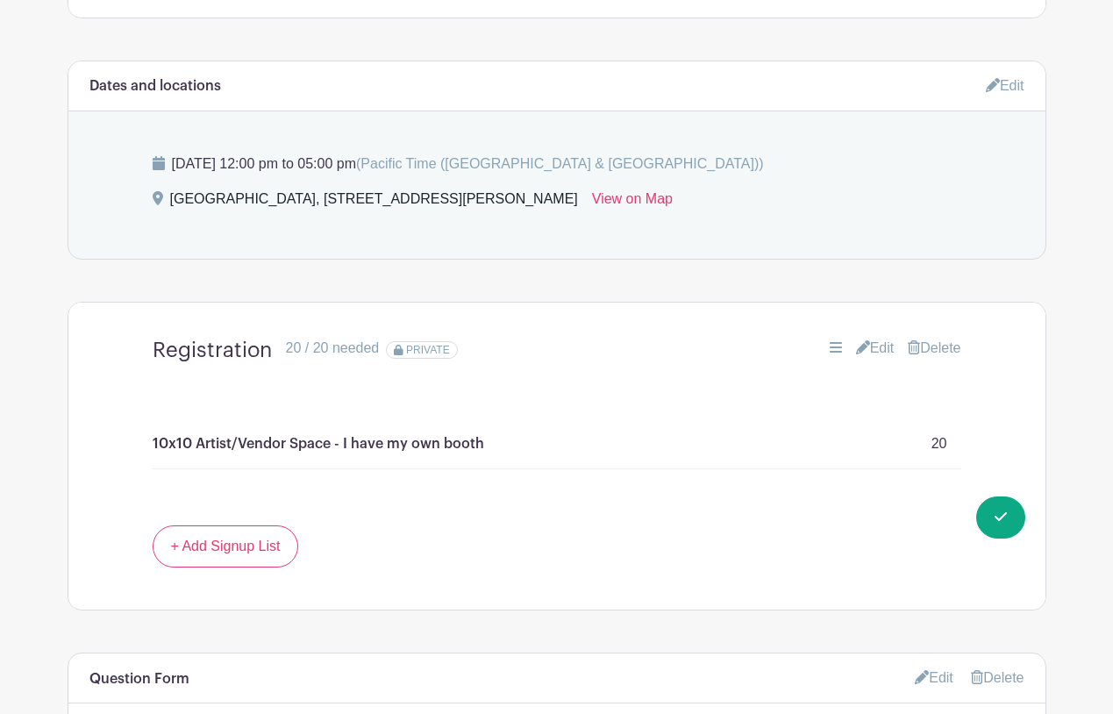
click at [1057, 303] on main "Groups All Groups Daniel's Events My Signups Event Invites My account Logout Bu…" at bounding box center [556, 332] width 1113 height 2438
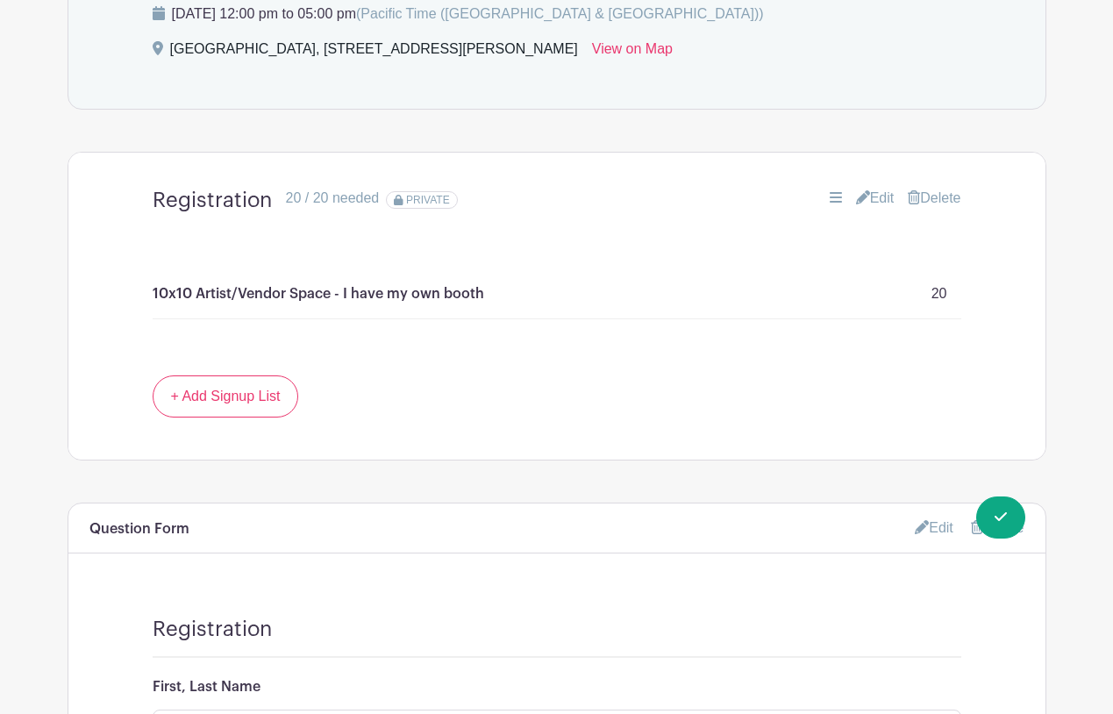
scroll to position [1032, 0]
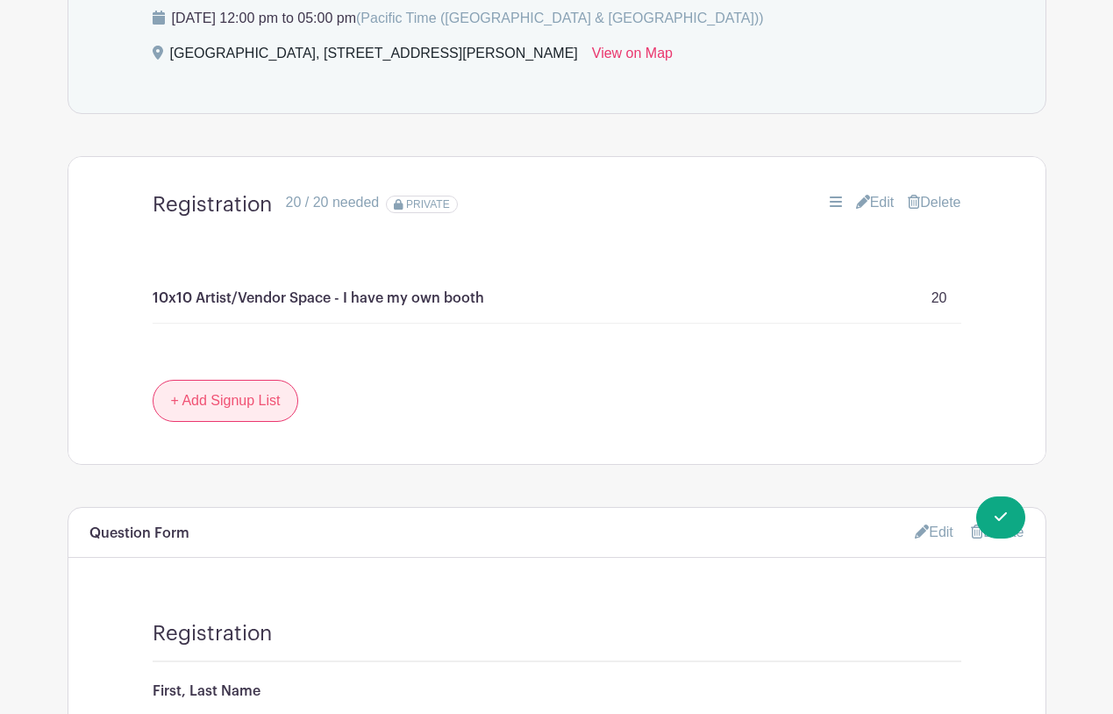
click at [226, 402] on link "+ Add Signup List" at bounding box center [226, 401] width 146 height 42
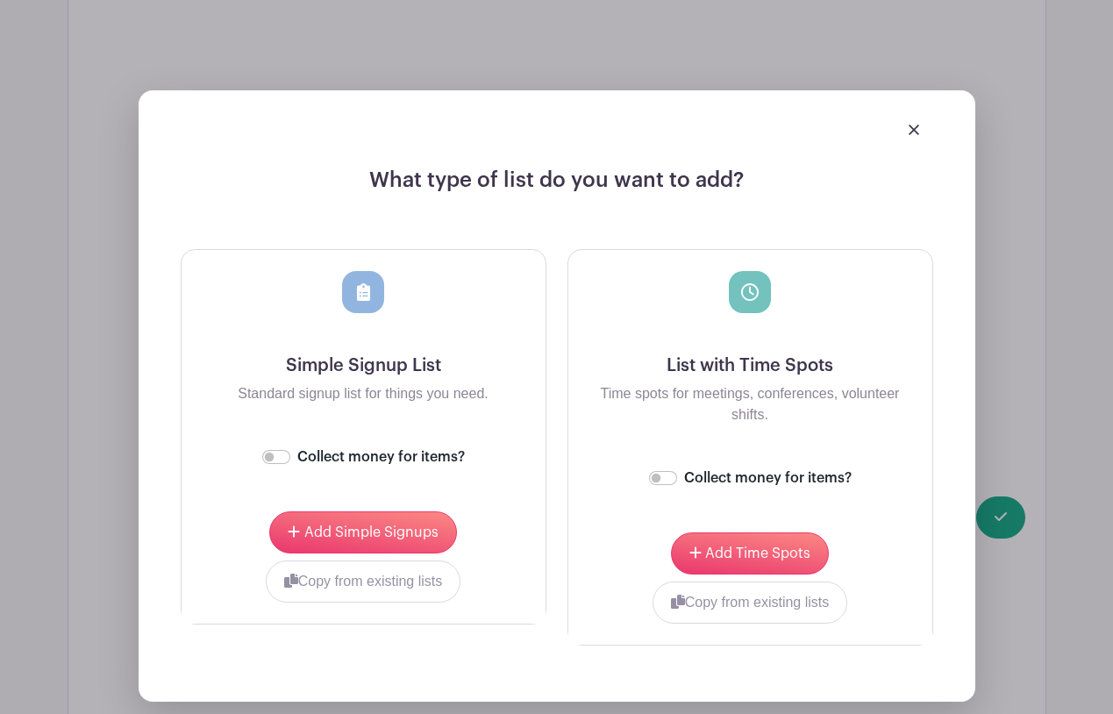
scroll to position [1395, 0]
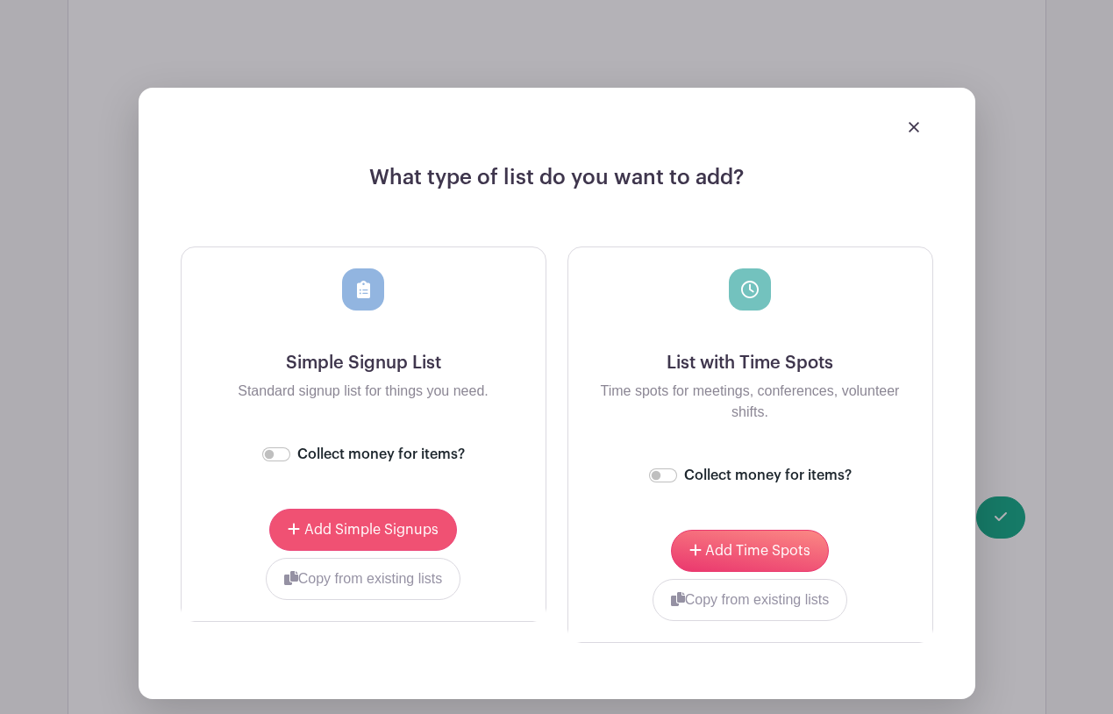
click at [407, 529] on span "Add Simple Signups" at bounding box center [371, 530] width 134 height 14
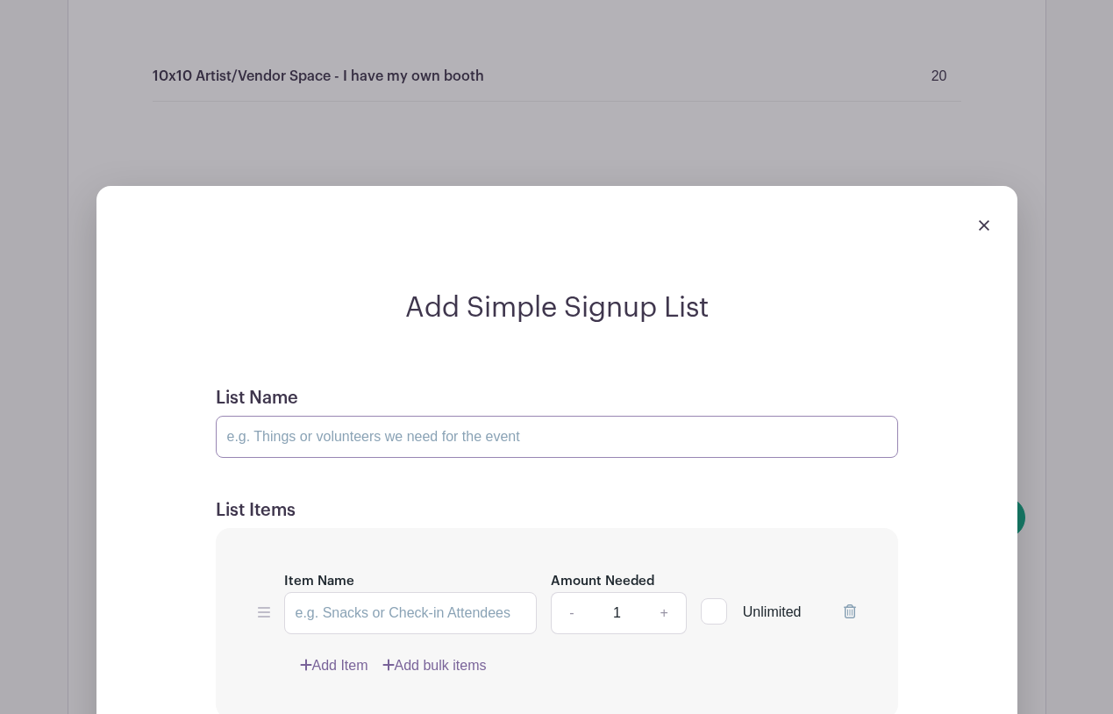
click at [498, 439] on input "List Name" at bounding box center [557, 437] width 682 height 42
type input "B"
type input "Vendor Space - I have my own booth and tables"
click at [177, 539] on div "Add Simple Signup List List Name Vendor Space - I have my own booth and tables …" at bounding box center [557, 642] width 809 height 703
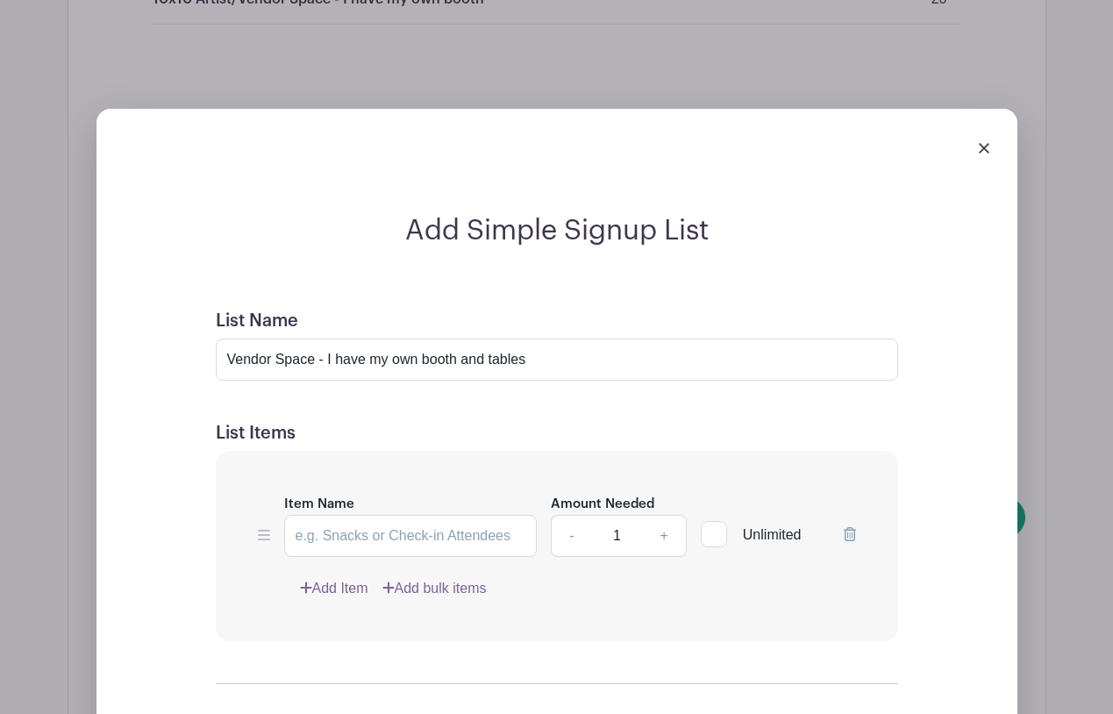
scroll to position [1532, 0]
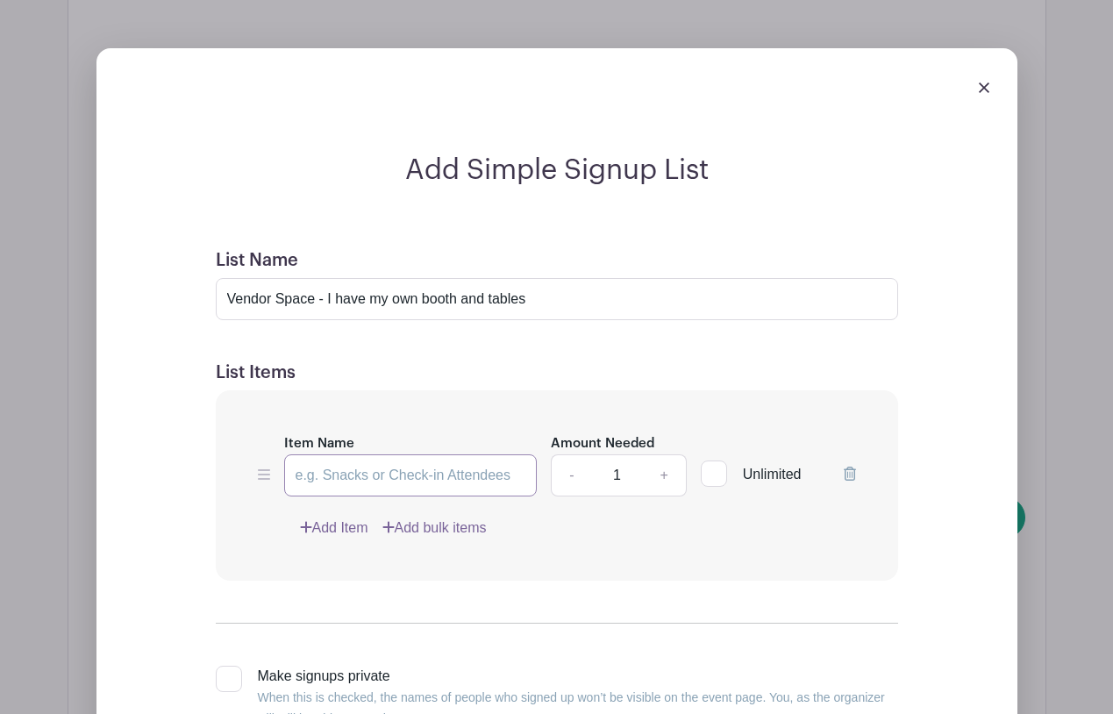
click at [353, 478] on input "Item Name" at bounding box center [410, 475] width 253 height 42
type input "Vendor Space"
click at [662, 476] on link "+" at bounding box center [664, 475] width 44 height 42
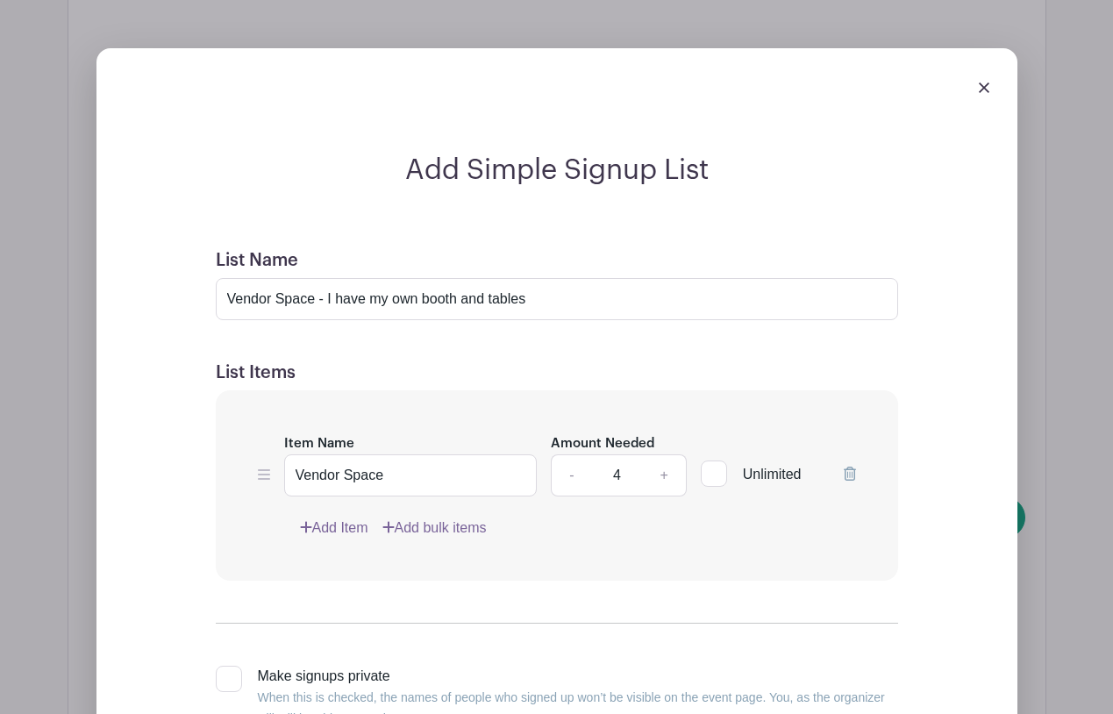
click at [662, 476] on link "+" at bounding box center [664, 475] width 44 height 42
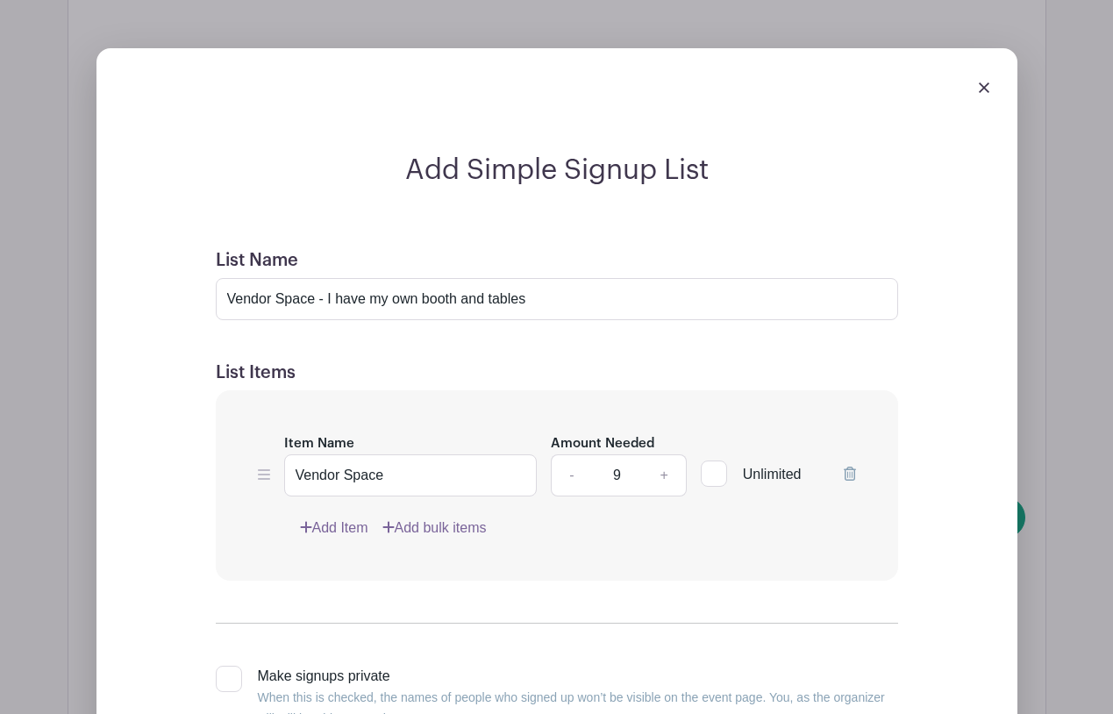
click at [662, 476] on link "+" at bounding box center [664, 475] width 44 height 42
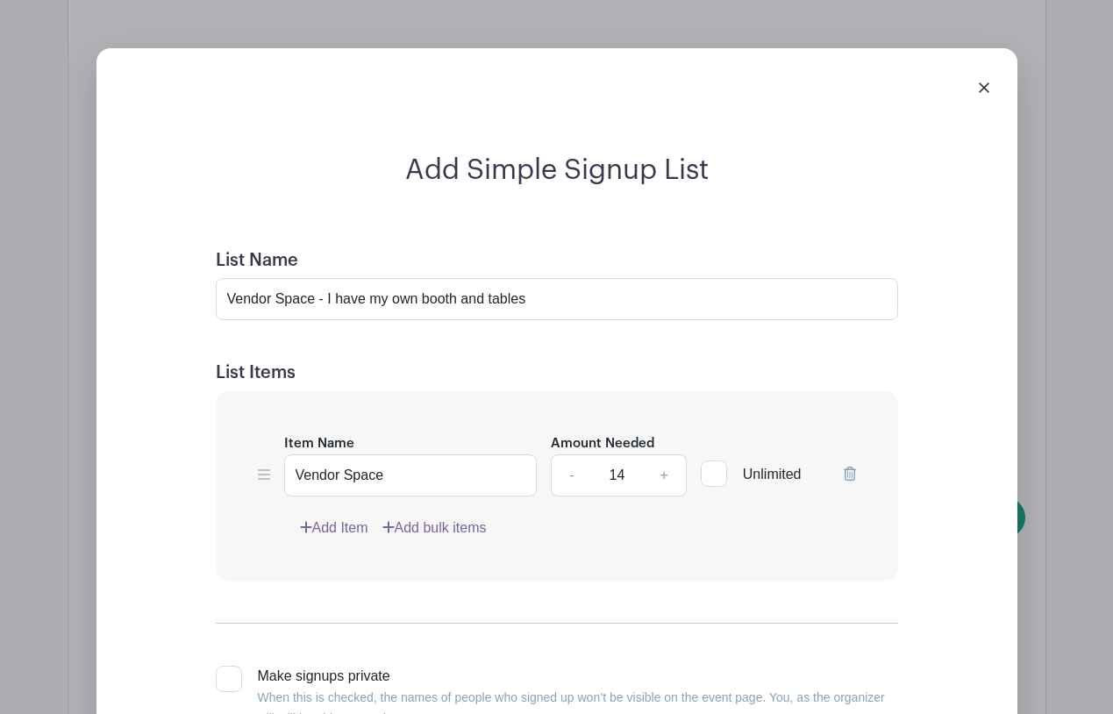
click at [662, 476] on link "+" at bounding box center [664, 475] width 44 height 42
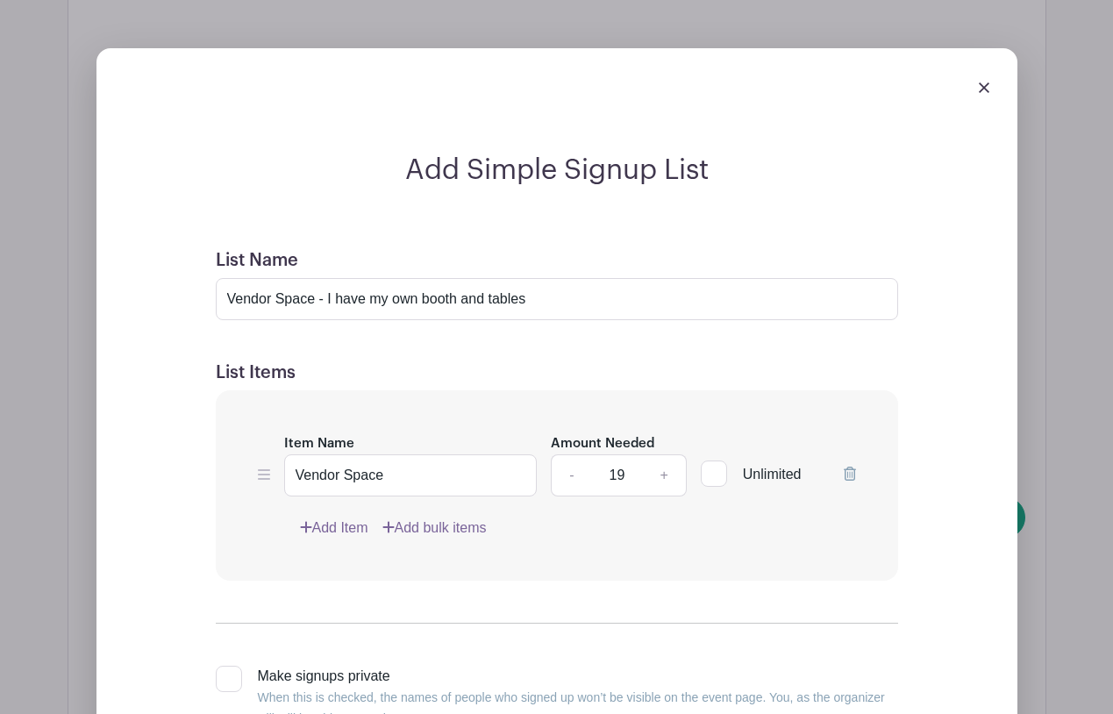
click at [662, 476] on link "+" at bounding box center [664, 475] width 44 height 42
type input "20"
click at [938, 443] on div "Add Simple Signup List List Name Vendor Space - I have my own booth and tables …" at bounding box center [557, 504] width 809 height 703
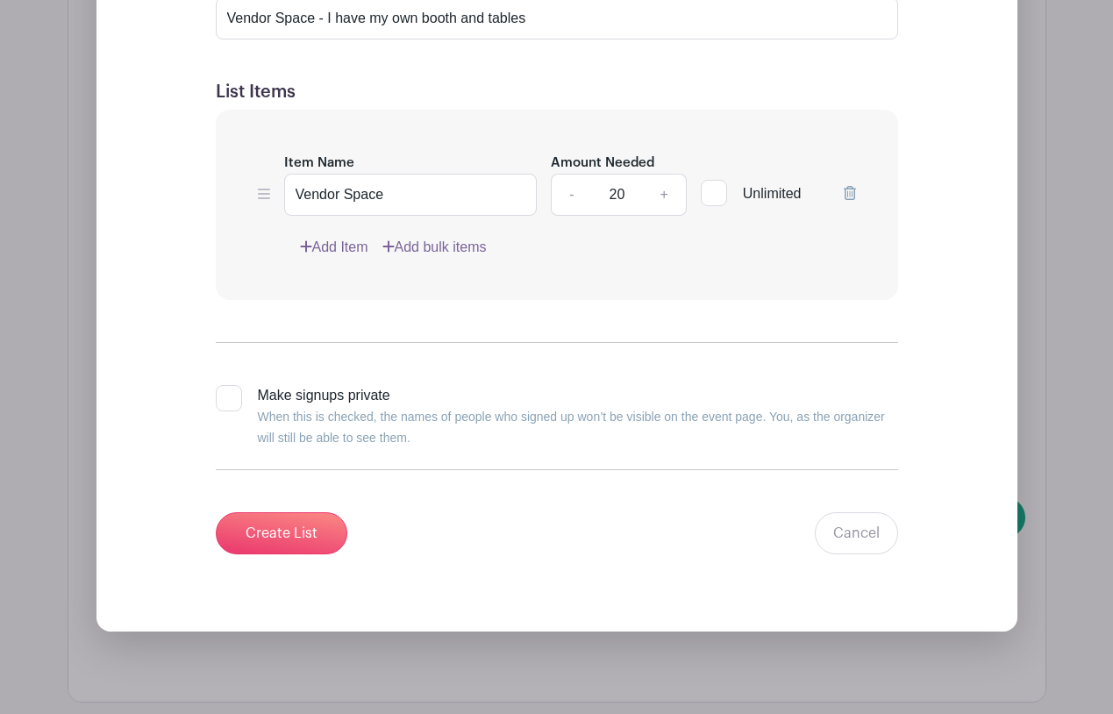
scroll to position [1814, 0]
click at [230, 396] on div at bounding box center [229, 397] width 26 height 26
click at [227, 396] on input "Make signups private When this is checked, the names of people who signed up wo…" at bounding box center [221, 389] width 11 height 11
checkbox input "true"
click at [286, 532] on input "Create List" at bounding box center [282, 532] width 132 height 42
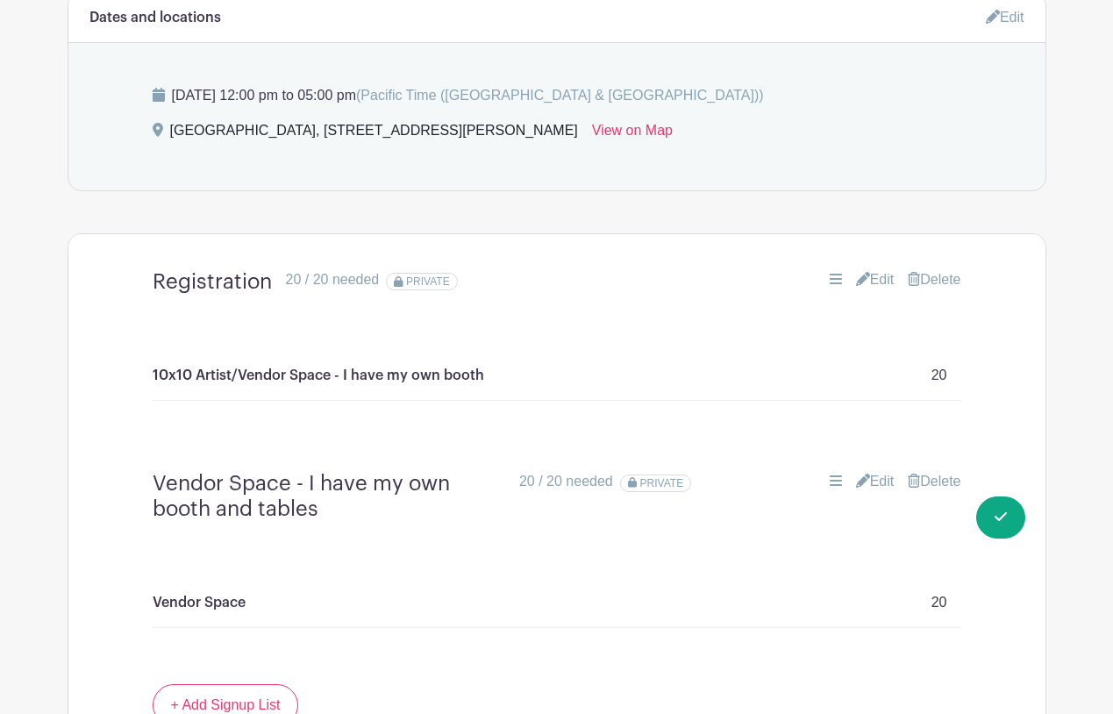
scroll to position [946, 0]
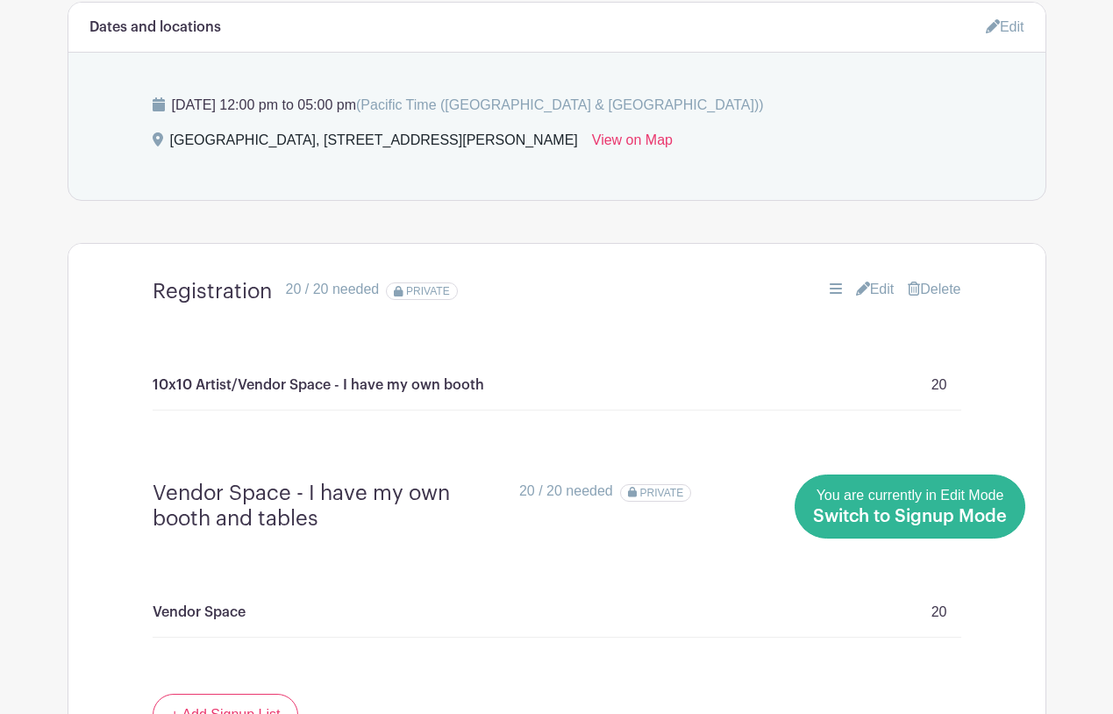
click at [1007, 515] on link "Done Editing You are currently in Edit Mode Switch to Signup Mode" at bounding box center [910, 507] width 231 height 64
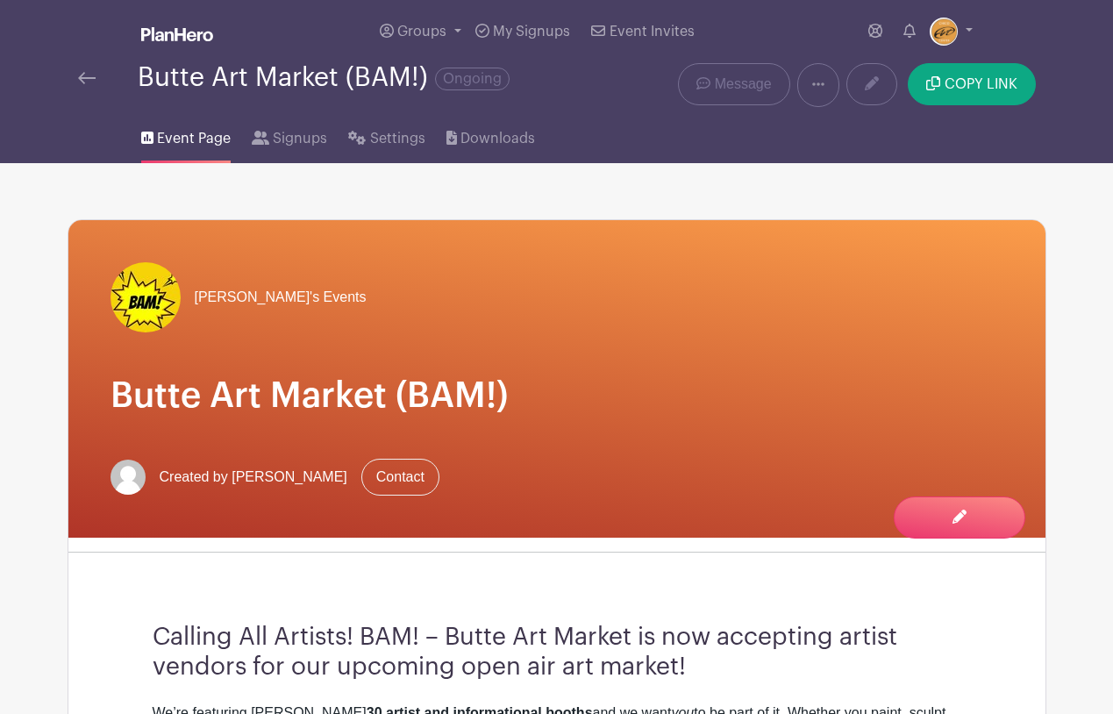
click at [823, 80] on icon at bounding box center [818, 84] width 12 height 14
click at [405, 141] on span "Settings" at bounding box center [397, 138] width 55 height 21
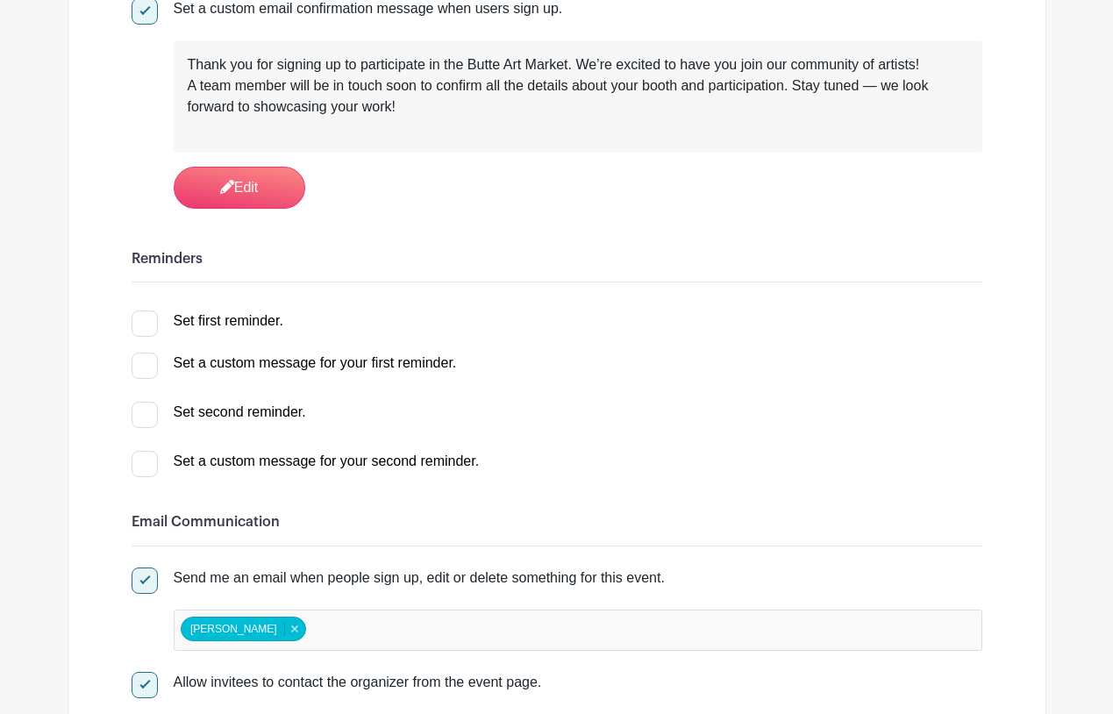
scroll to position [479, 0]
click at [147, 318] on div at bounding box center [145, 323] width 26 height 26
click at [143, 318] on input "Set first reminder." at bounding box center [137, 315] width 11 height 11
checkbox input "true"
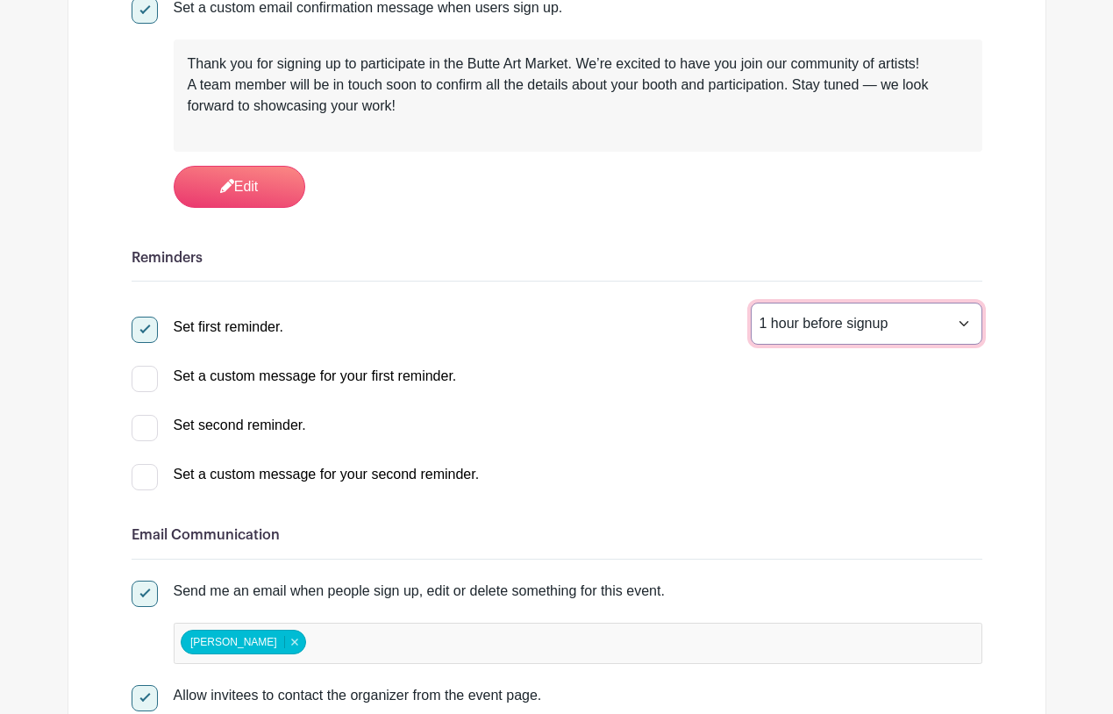
select select "168"
click at [151, 426] on div at bounding box center [145, 428] width 26 height 26
click at [143, 426] on input "Set second reminder." at bounding box center [137, 420] width 11 height 11
checkbox input "true"
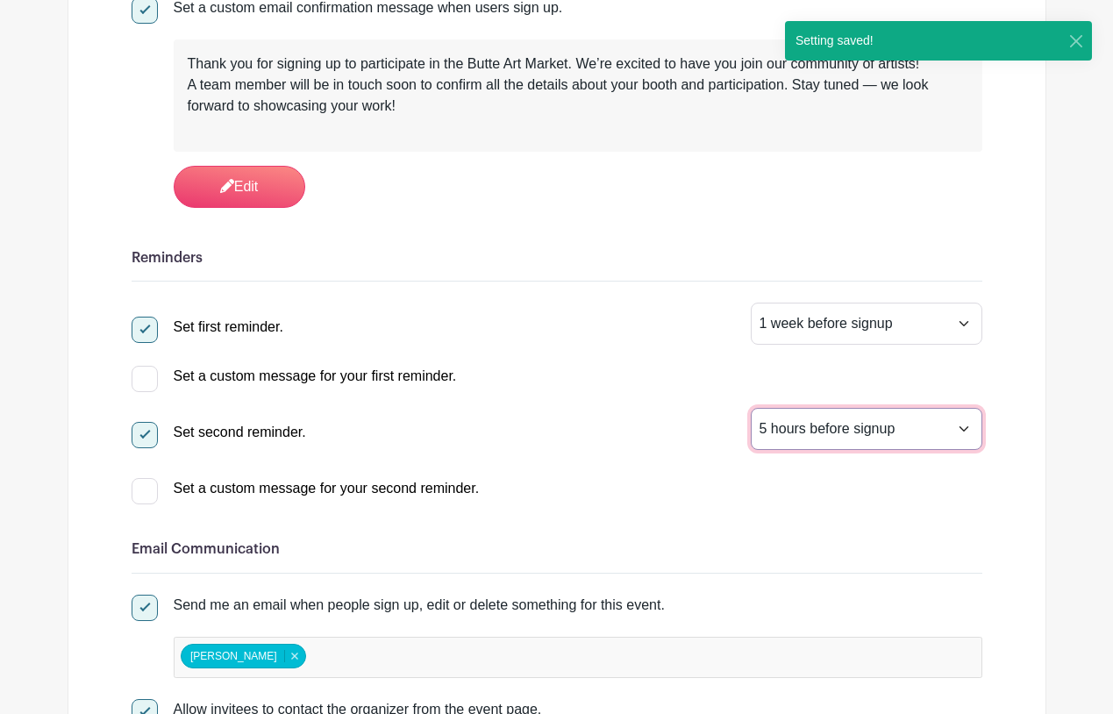
select select "24"
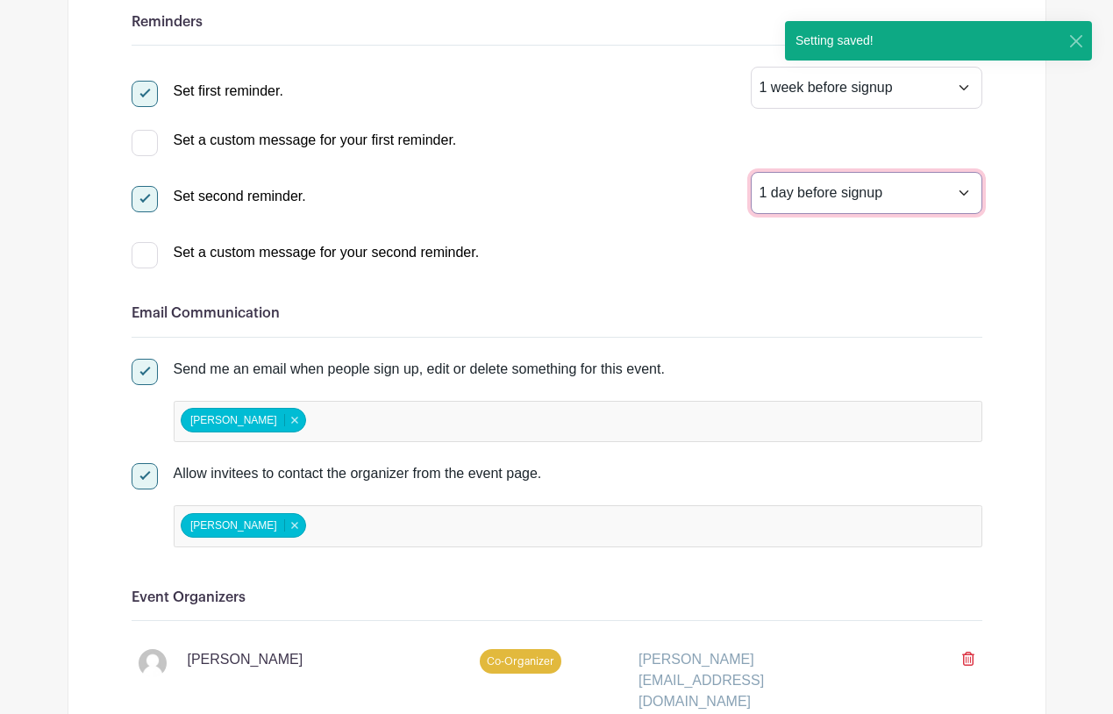
scroll to position [718, 0]
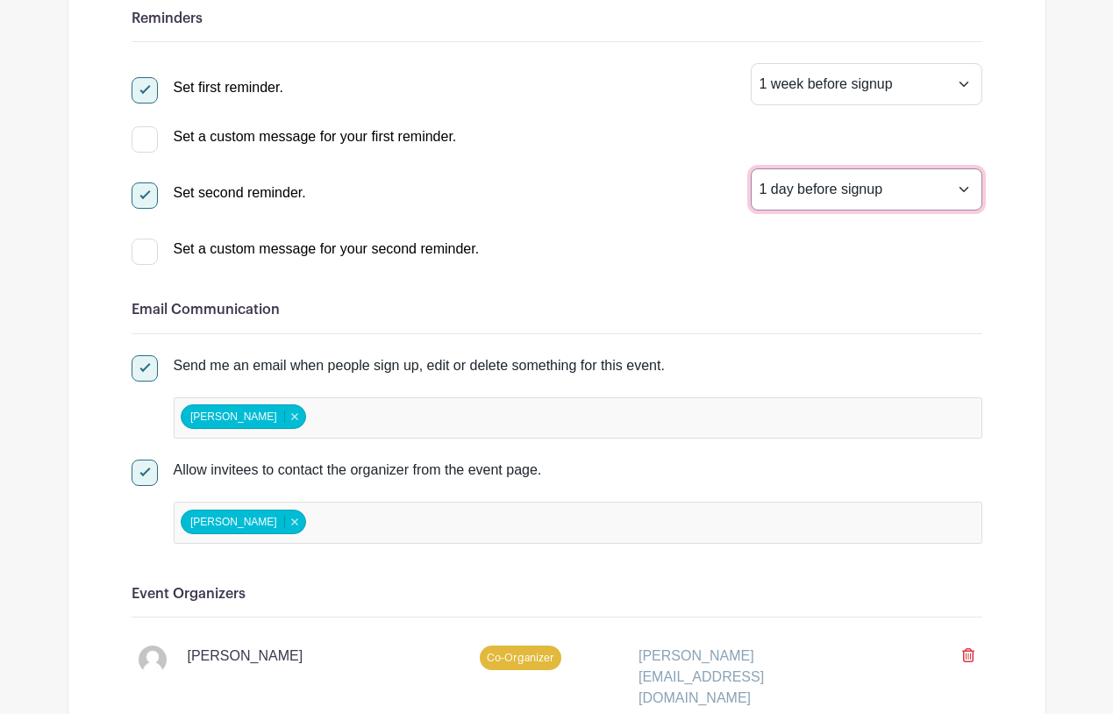
click at [453, 415] on div "Cindy Daniluke Cindy Daniluke Remove item" at bounding box center [578, 418] width 809 height 42
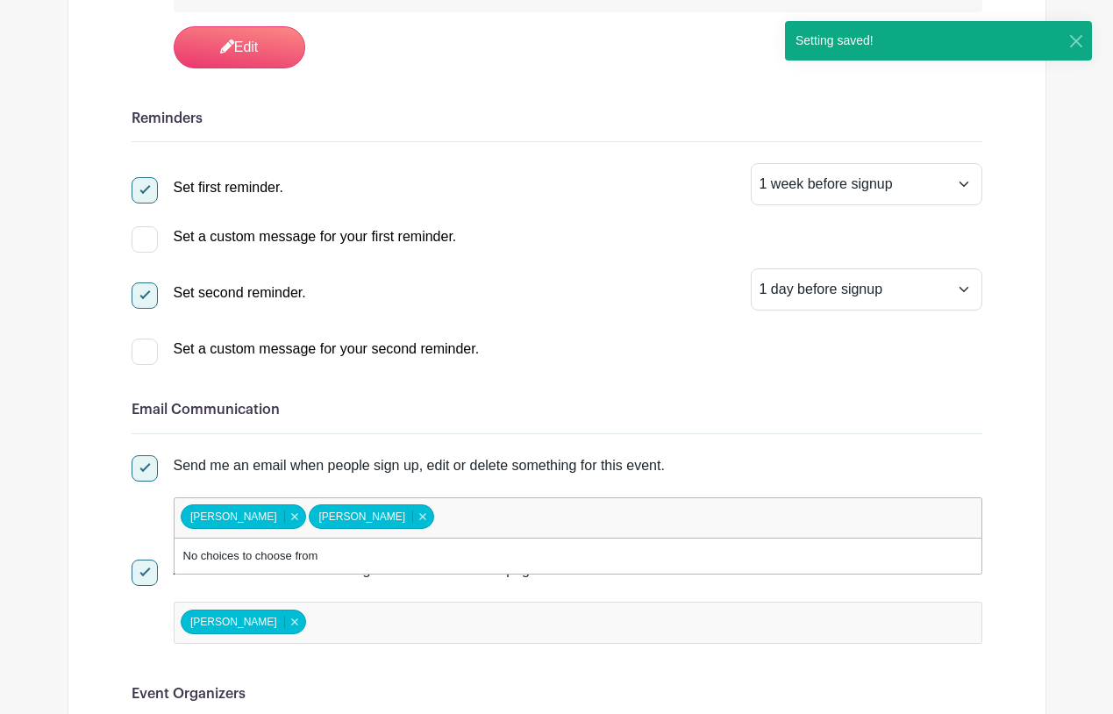
scroll to position [611, 0]
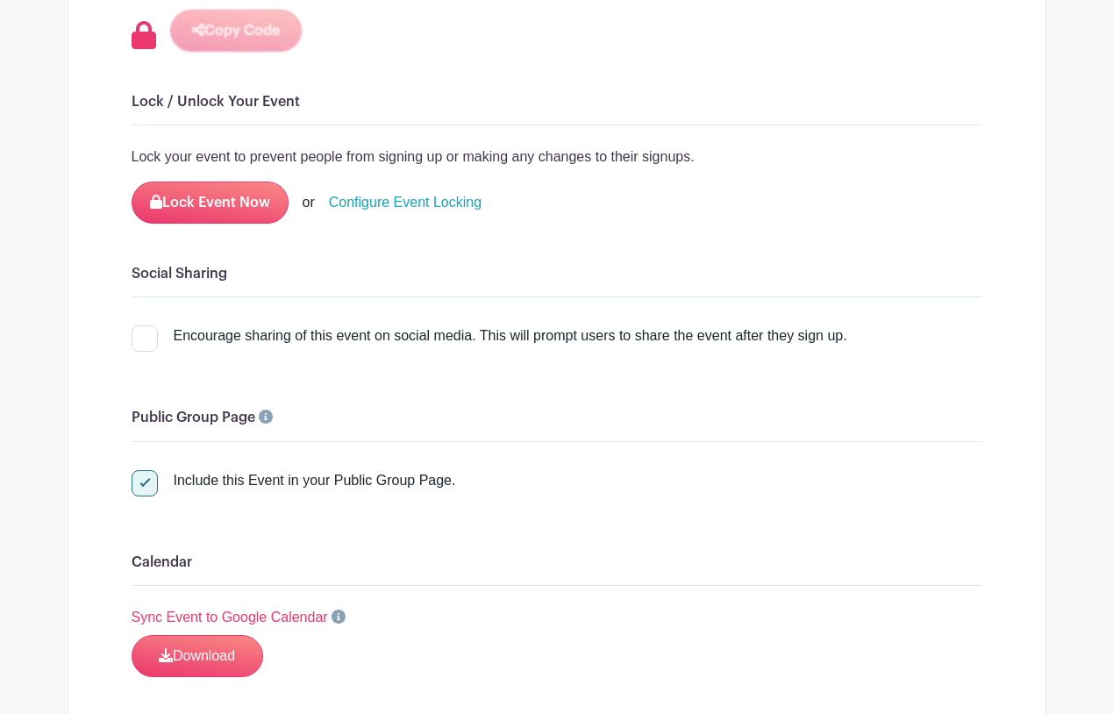
scroll to position [2150, 0]
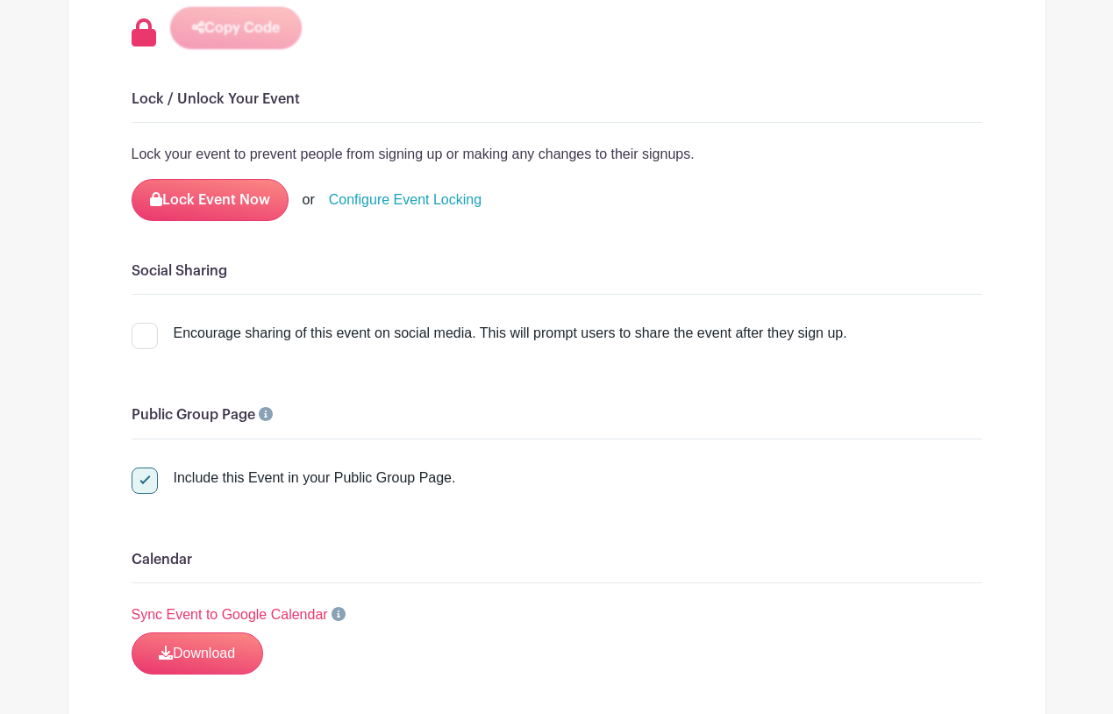
click at [144, 323] on div at bounding box center [145, 336] width 26 height 26
click at [143, 323] on input "Encourage sharing of this event on social media. This will prompt users to shar…" at bounding box center [137, 328] width 11 height 11
checkbox input "true"
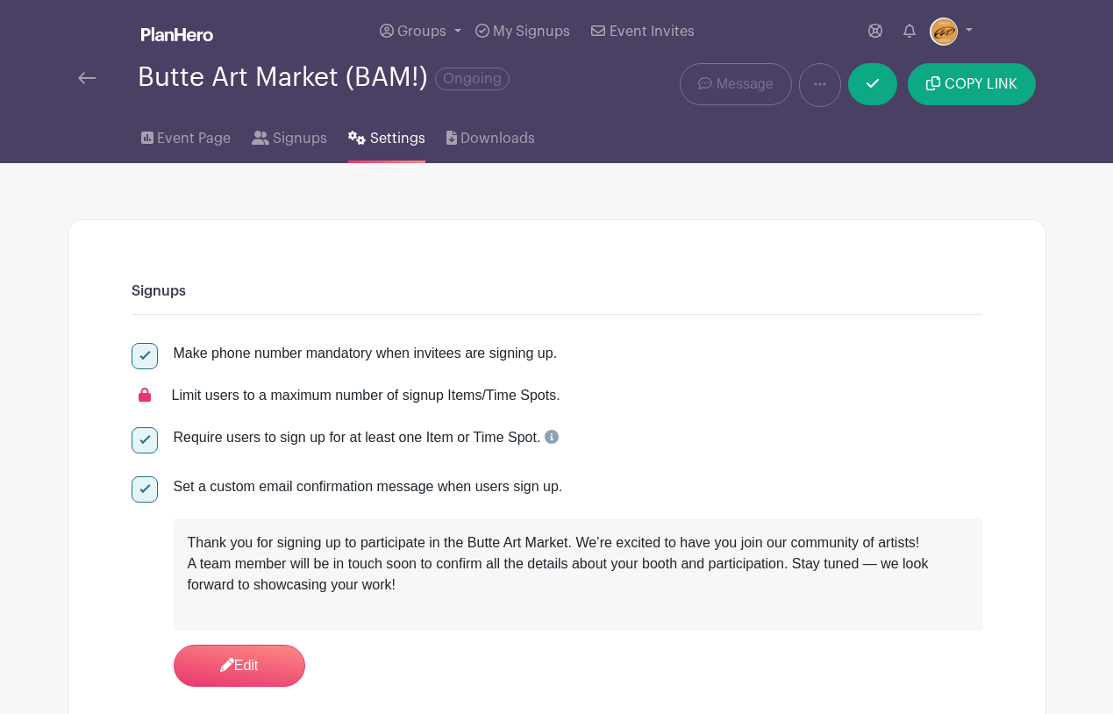
scroll to position [0, 0]
click at [207, 146] on span "Event Page" at bounding box center [194, 138] width 74 height 21
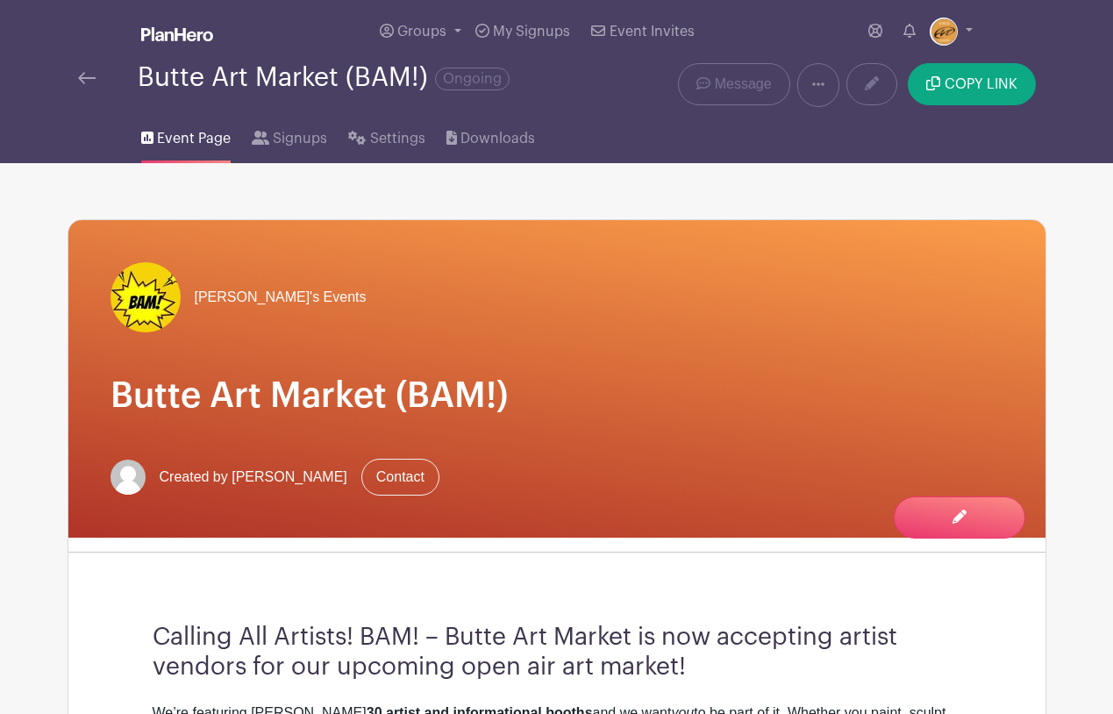
click at [816, 87] on icon at bounding box center [818, 84] width 12 height 14
click at [309, 141] on span "Signups" at bounding box center [300, 138] width 54 height 21
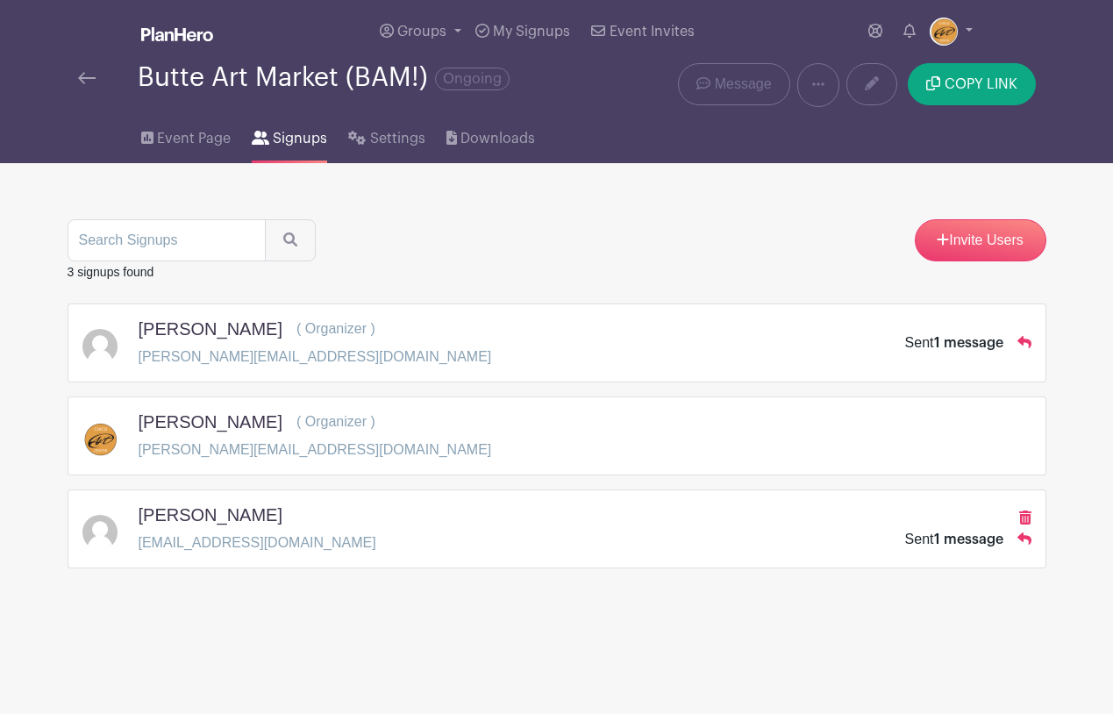
click at [936, 345] on span "1 message" at bounding box center [968, 343] width 69 height 14
click at [945, 541] on span "1 message" at bounding box center [968, 539] width 69 height 14
click at [197, 144] on span "Event Page" at bounding box center [194, 138] width 74 height 21
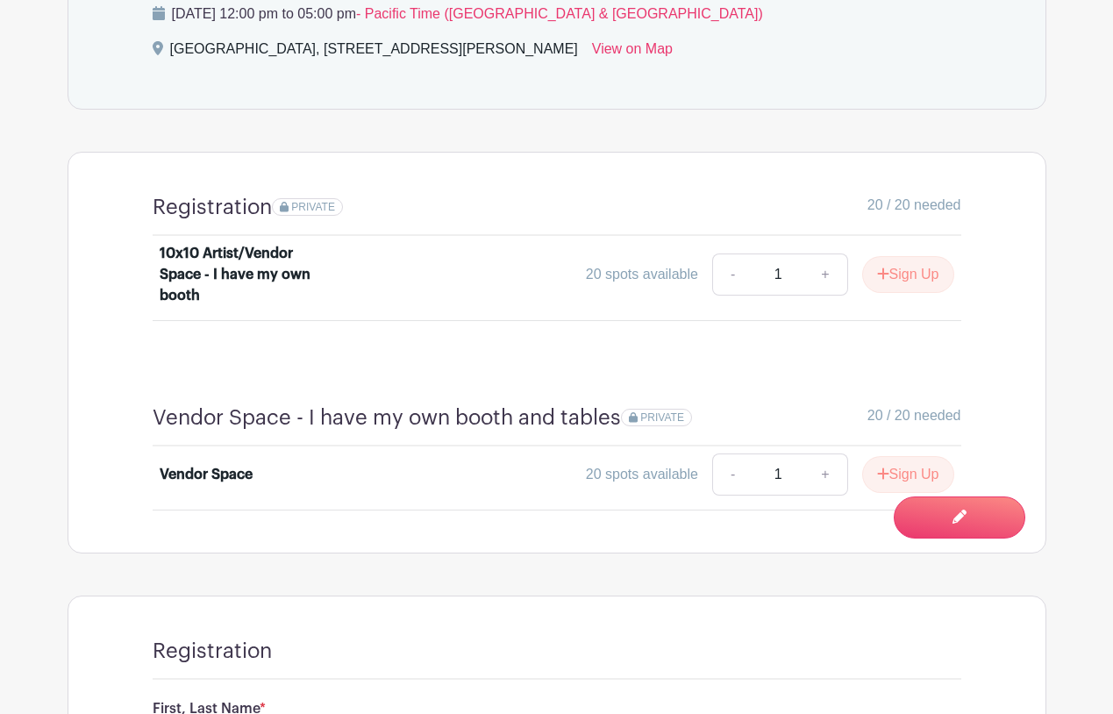
scroll to position [995, 0]
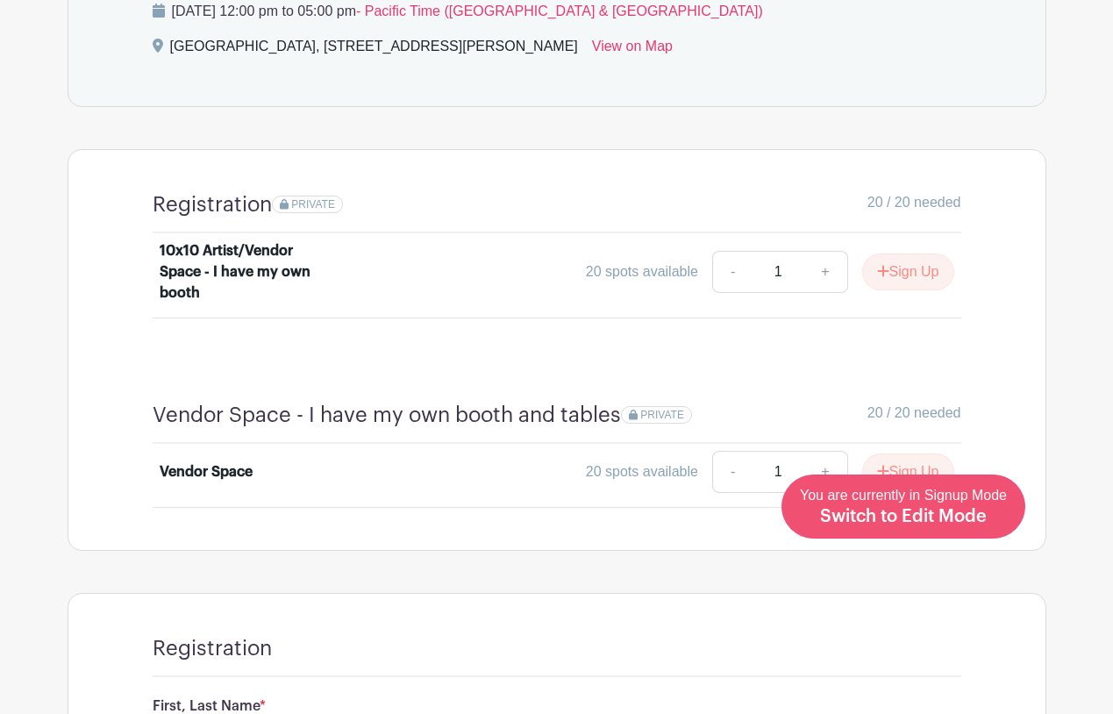
click at [943, 518] on span "Switch to Edit Mode" at bounding box center [903, 517] width 167 height 18
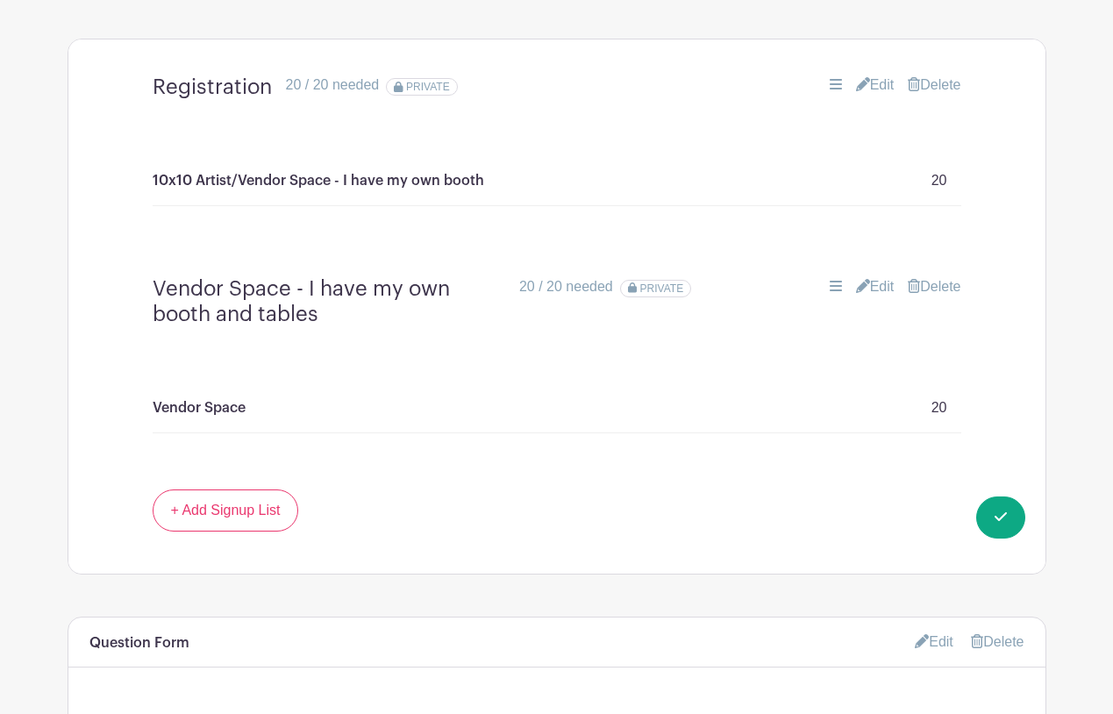
scroll to position [1170, 0]
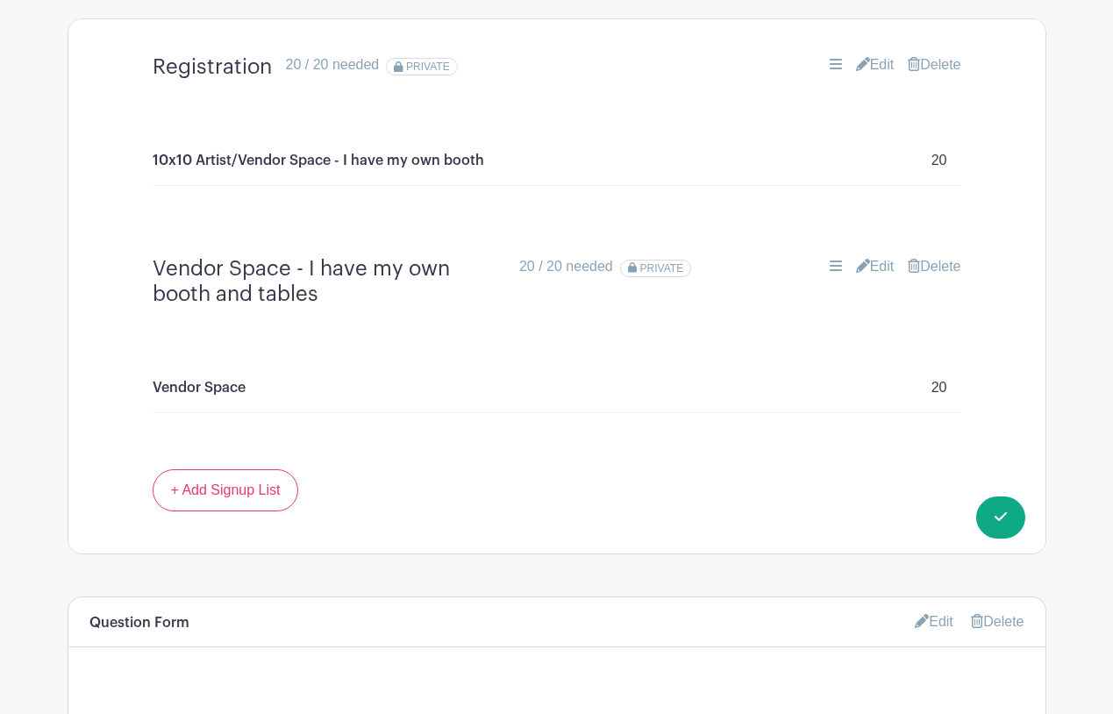
click at [1024, 525] on div "You're currently in Edit Mode. Done Editing You are currently in Edit Mode Swit…" at bounding box center [1000, 517] width 49 height 42
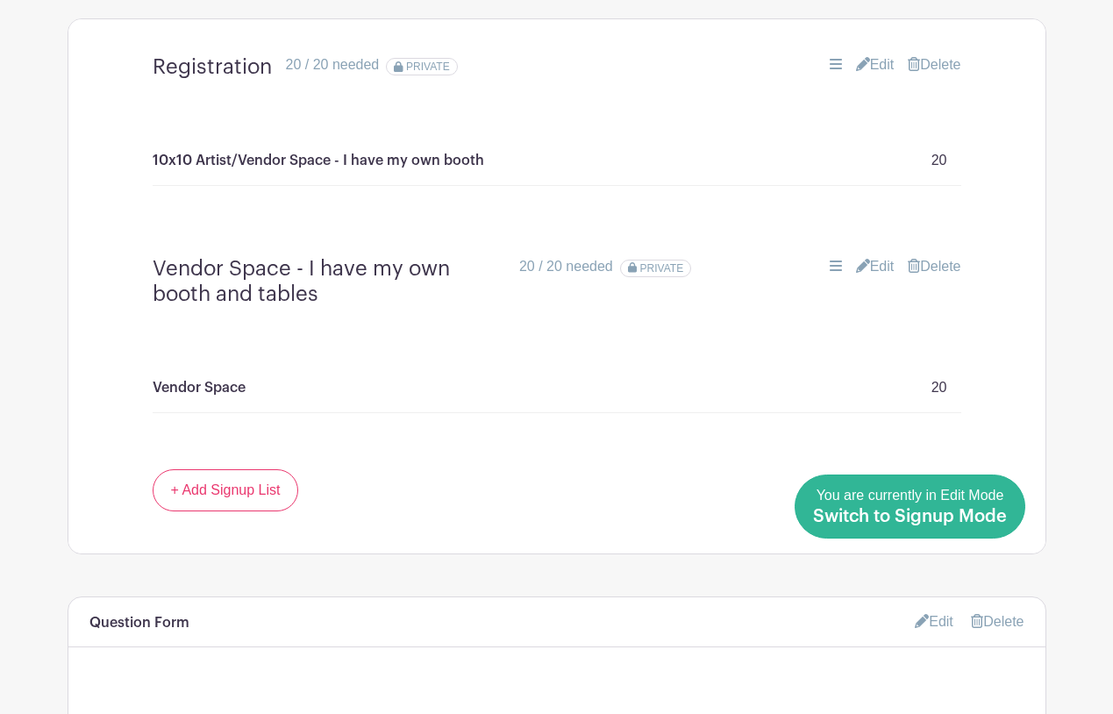
click at [1002, 520] on span "Switch to Signup Mode" at bounding box center [910, 517] width 194 height 18
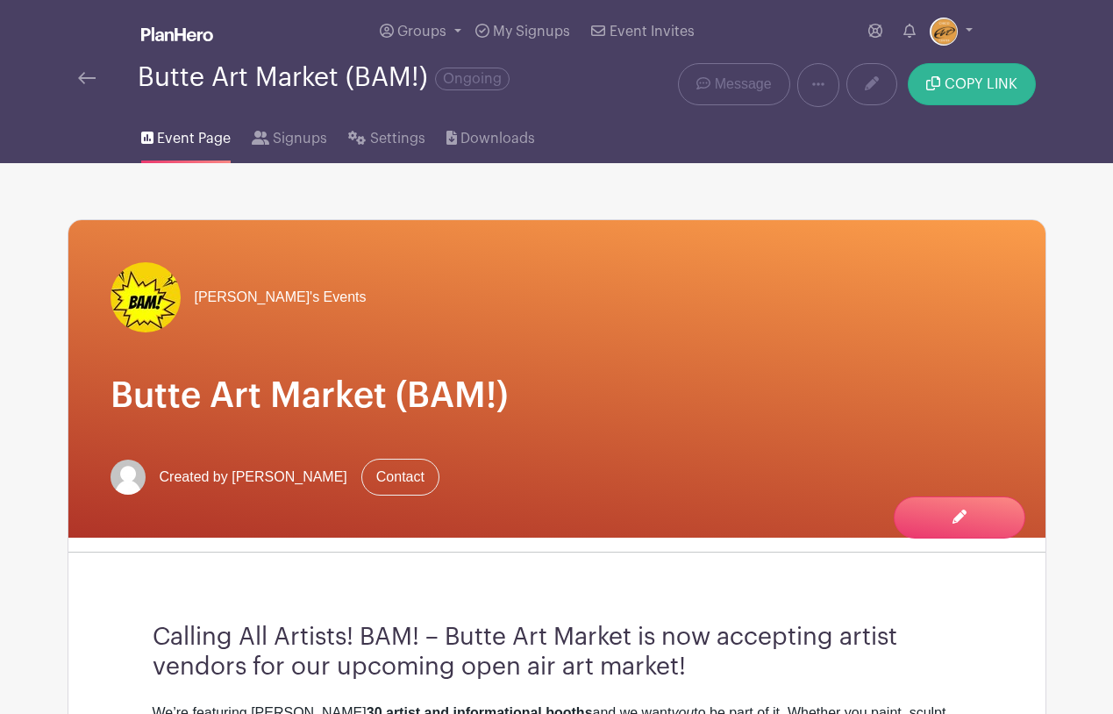
click at [960, 86] on span "COPY LINK" at bounding box center [981, 84] width 73 height 14
